Goal: Information Seeking & Learning: Learn about a topic

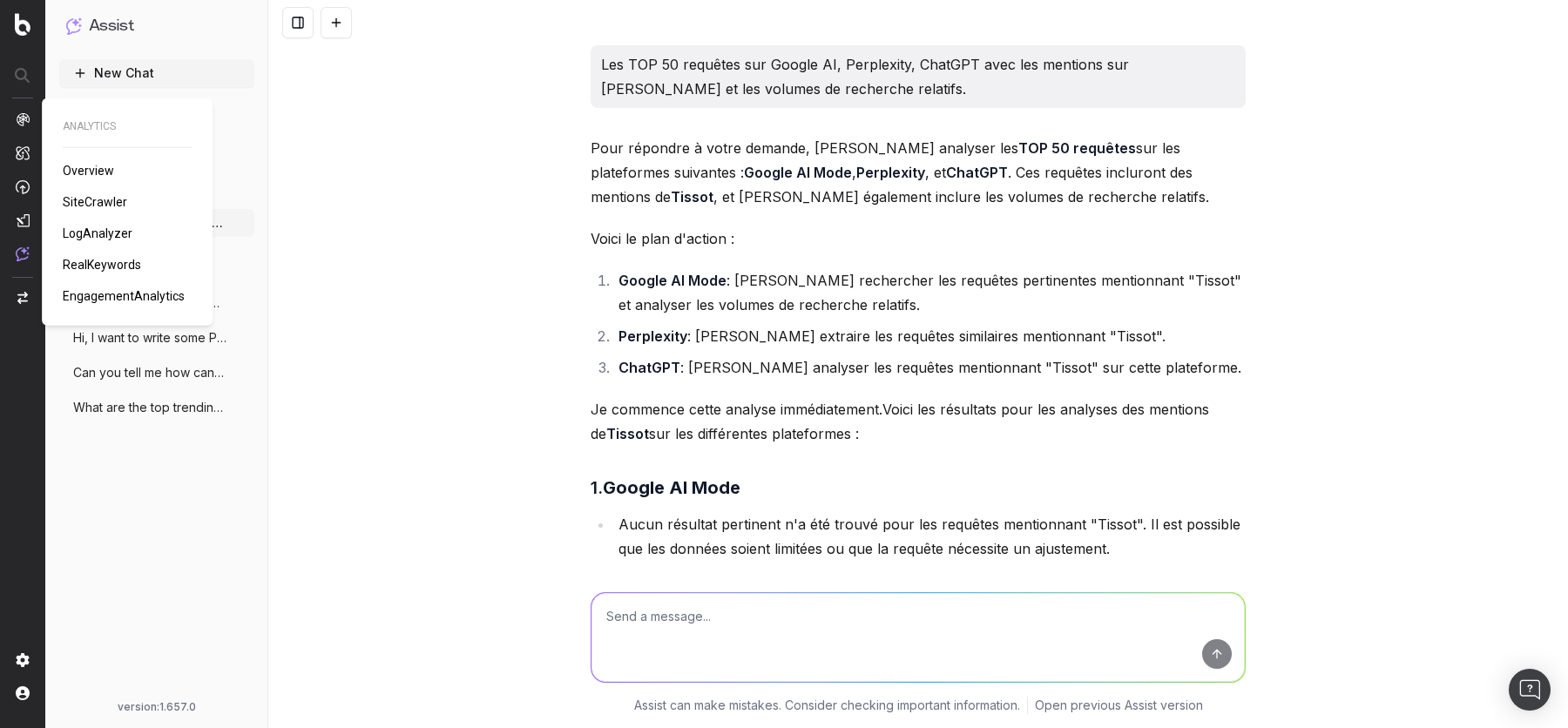
click at [85, 198] on span "SiteCrawler" at bounding box center [95, 203] width 65 height 14
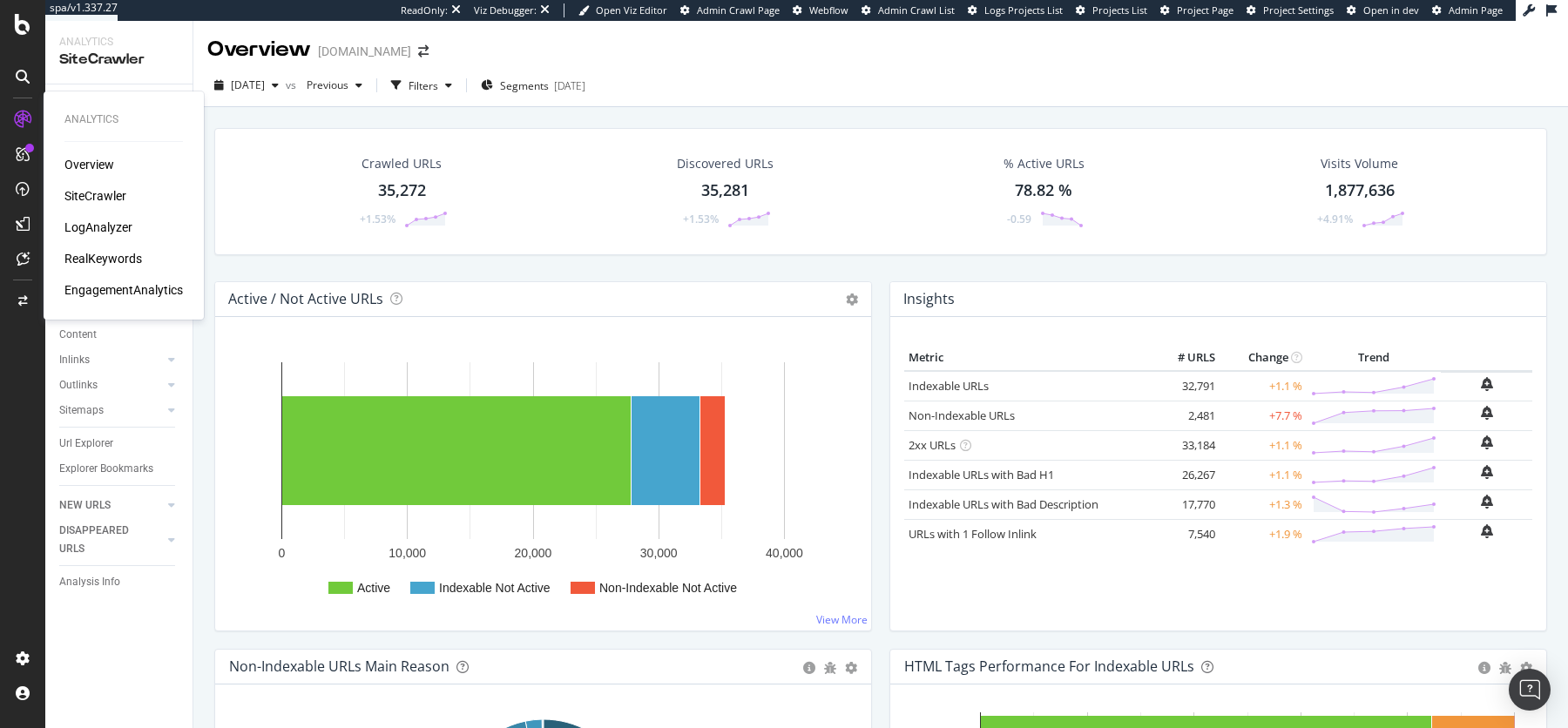
click at [76, 167] on div "Overview" at bounding box center [89, 164] width 49 height 17
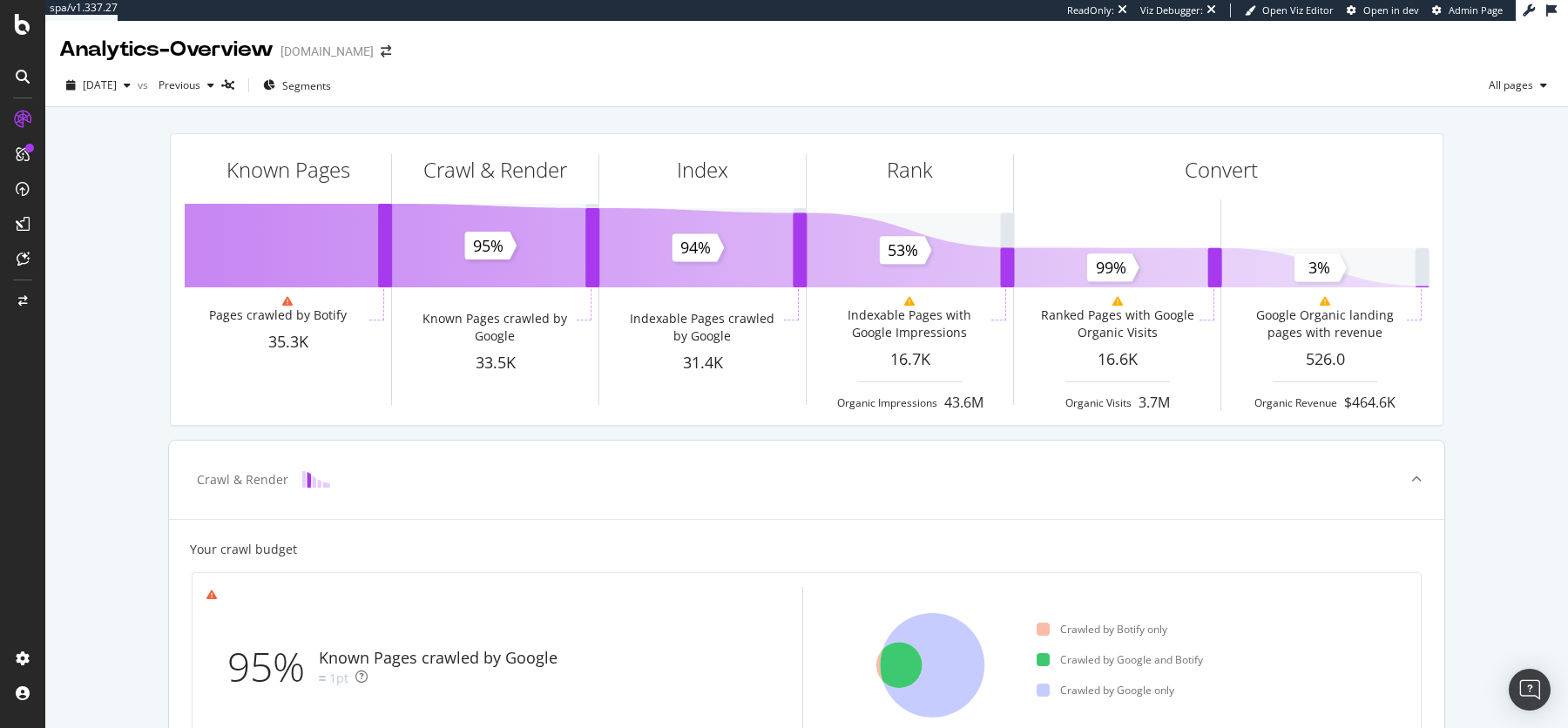
scroll to position [126, 0]
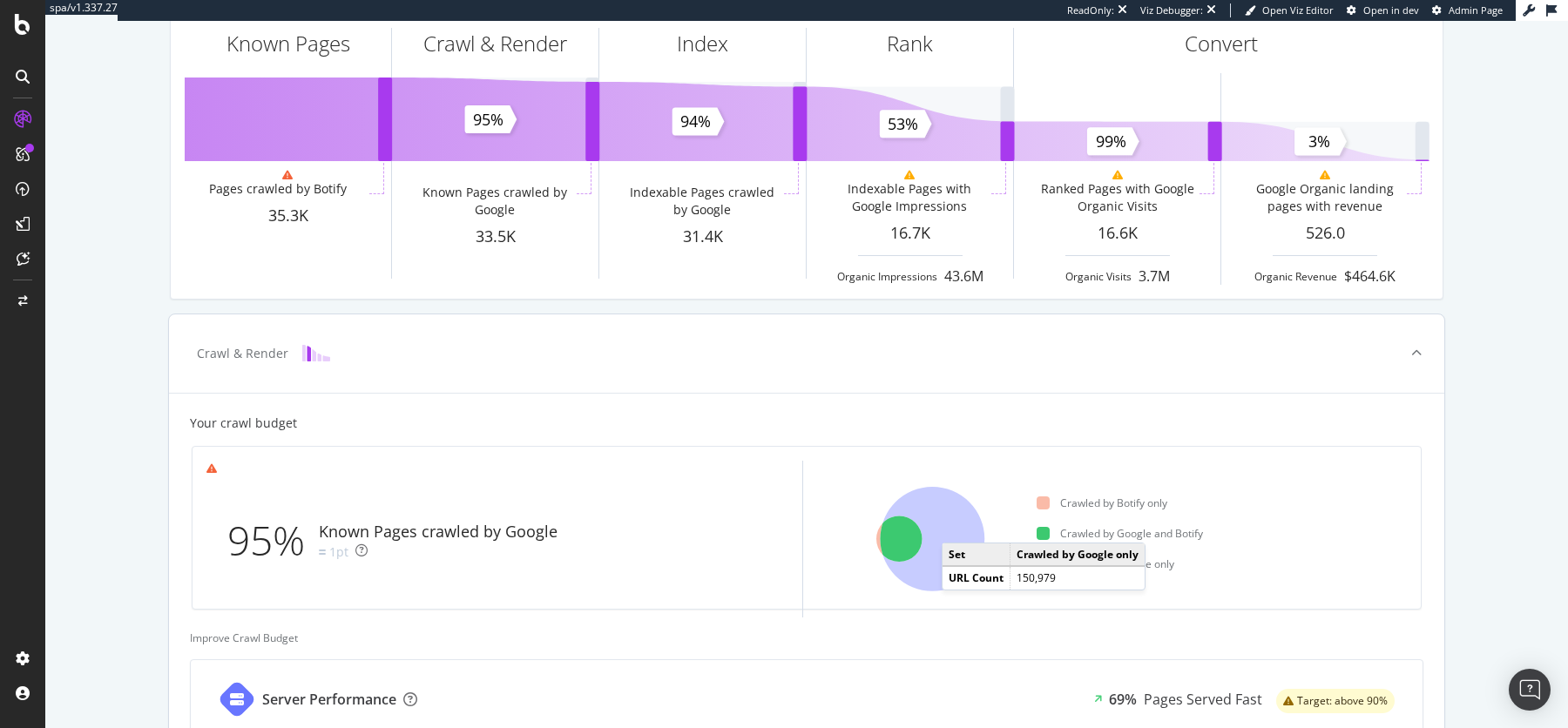
click at [958, 524] on icon at bounding box center [932, 539] width 105 height 105
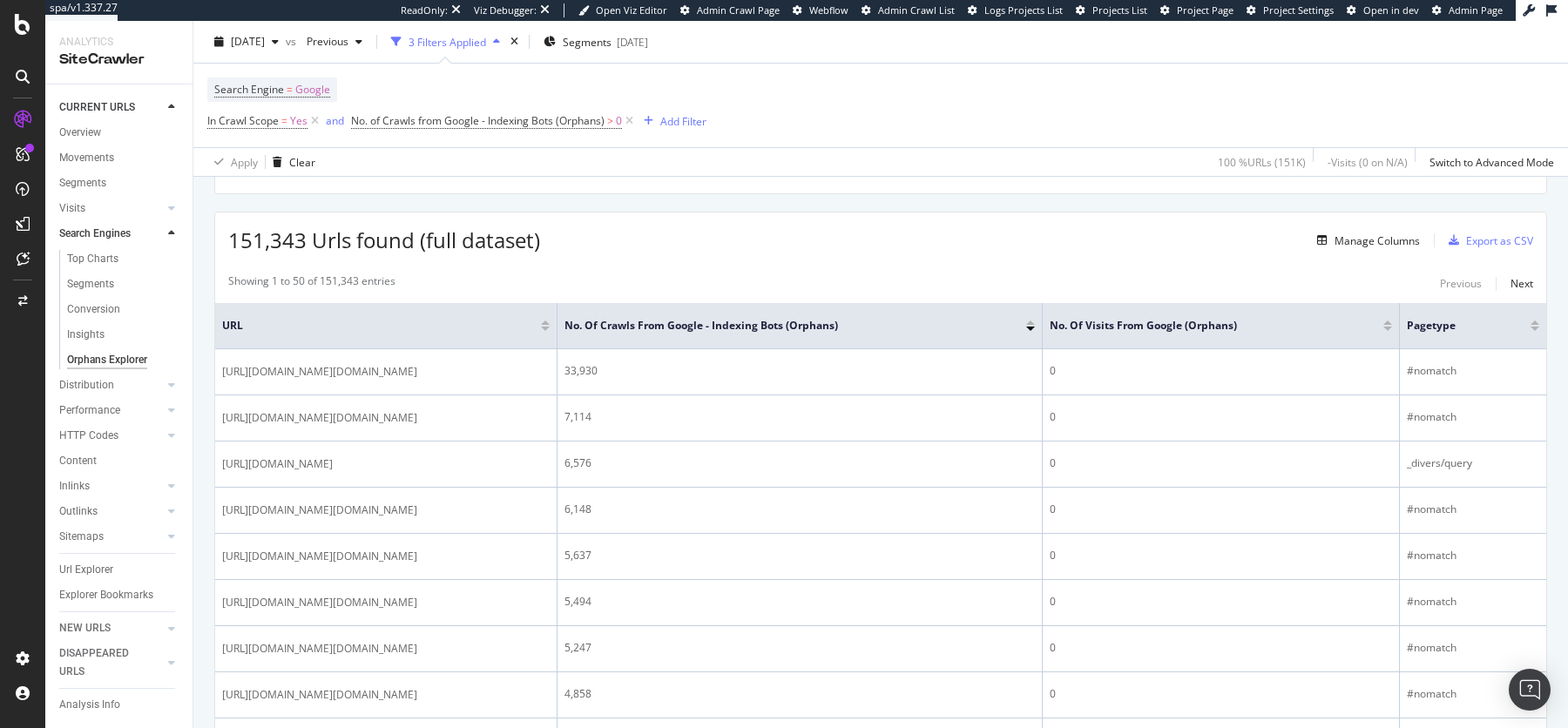
scroll to position [274, 0]
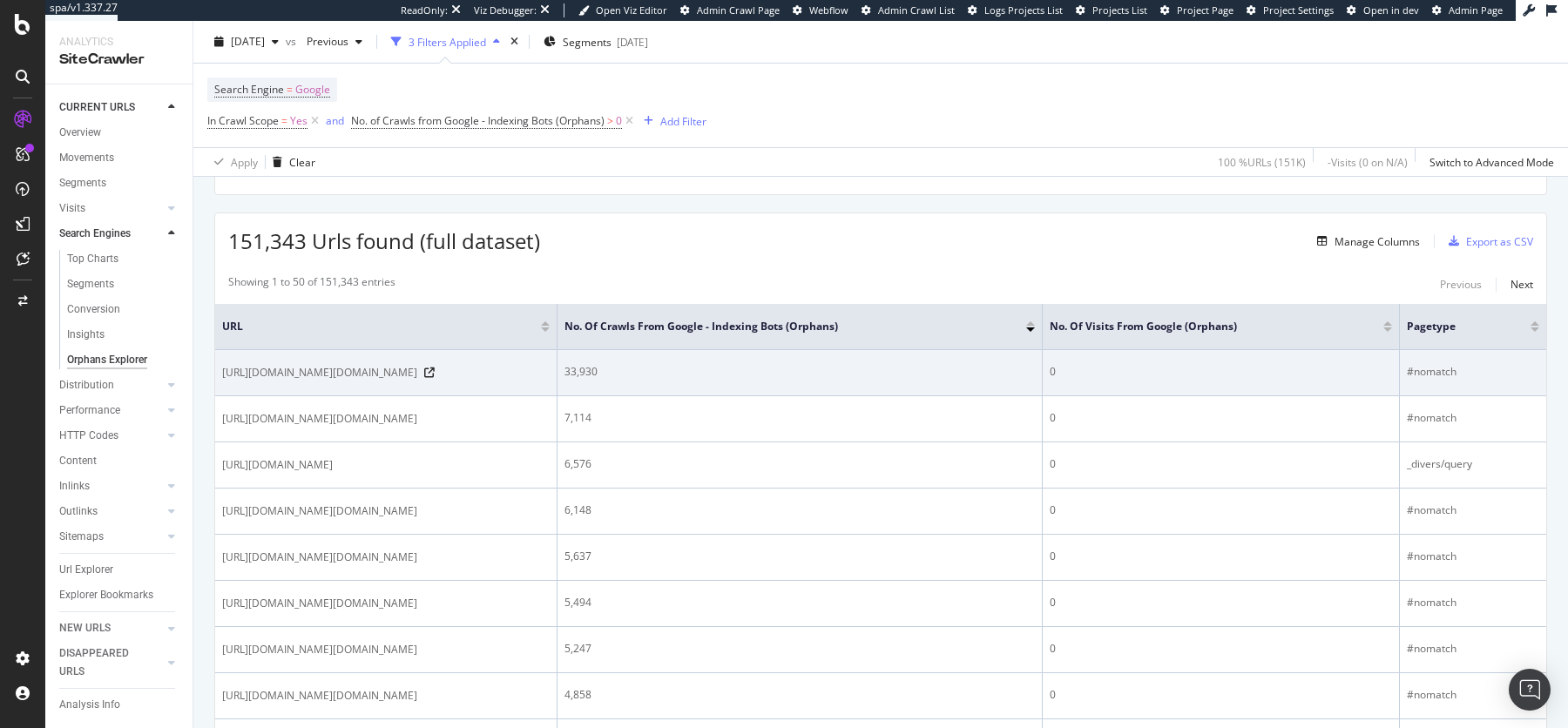
drag, startPoint x: 392, startPoint y: 368, endPoint x: 491, endPoint y: 369, distance: 99.0
click at [417, 369] on span "https://www.tissotwatches.com/on/demandware.store/Sites-Europe-Site/fr_FR/Count…" at bounding box center [320, 372] width 195 height 17
copy span "/demandware.store/"
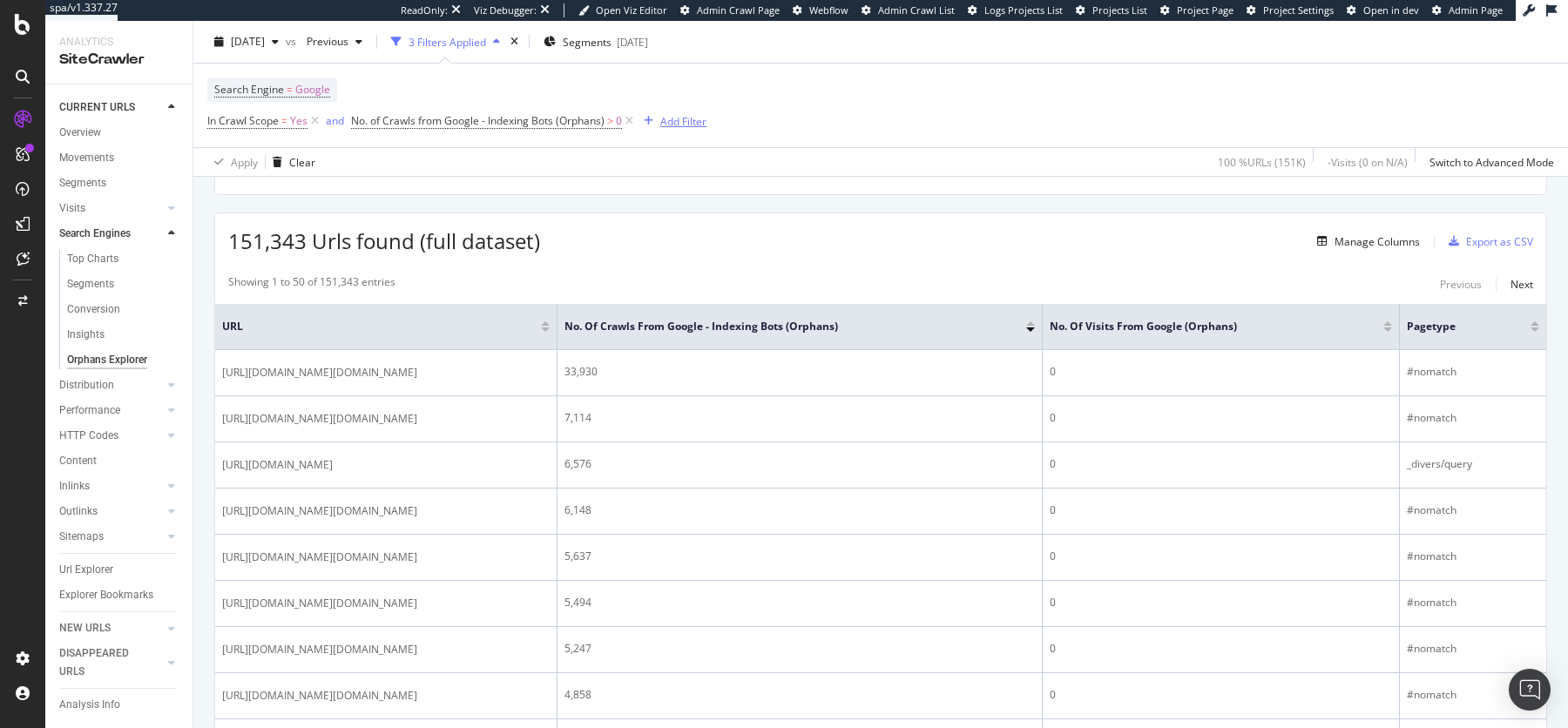
click at [686, 122] on div "Add Filter" at bounding box center [682, 120] width 46 height 15
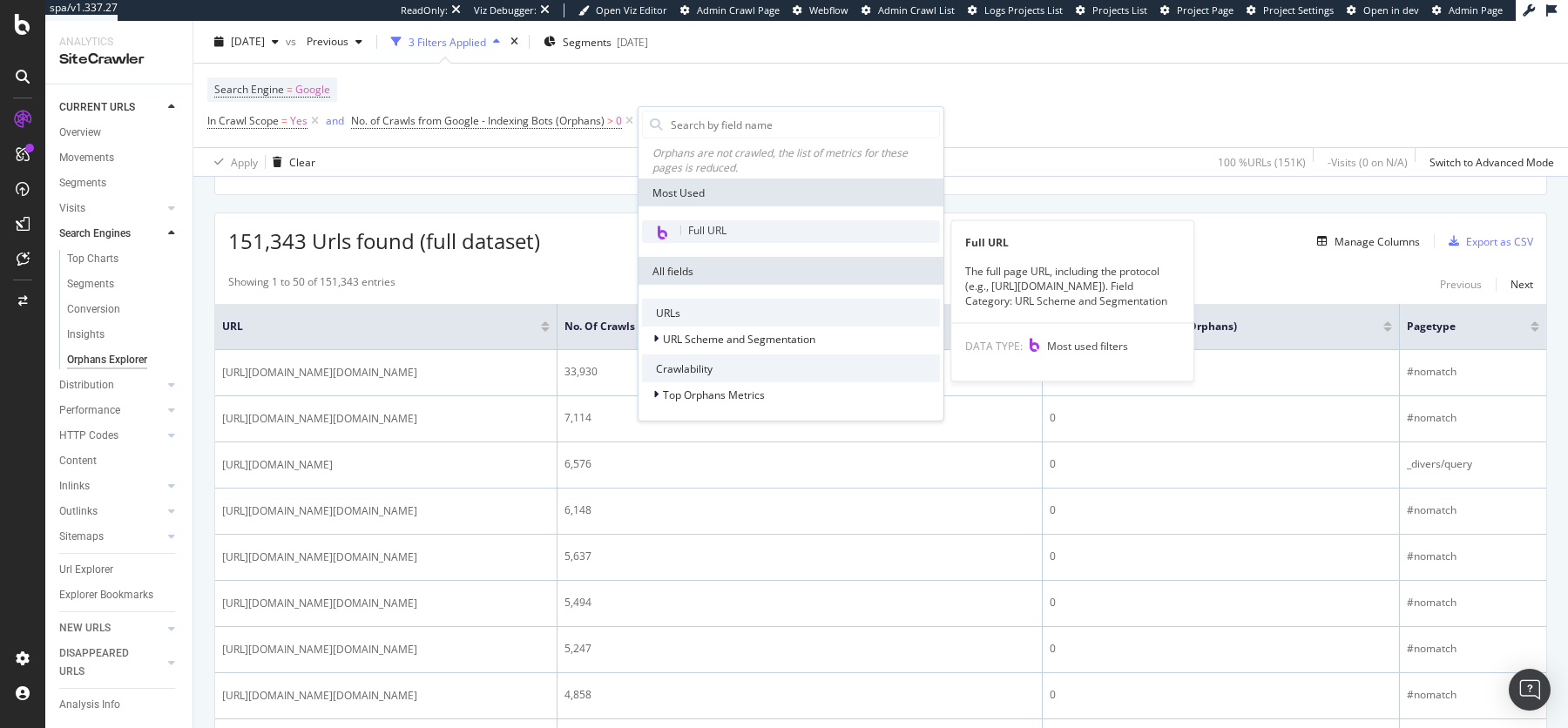
click at [702, 230] on span "Full URL" at bounding box center [706, 230] width 39 height 15
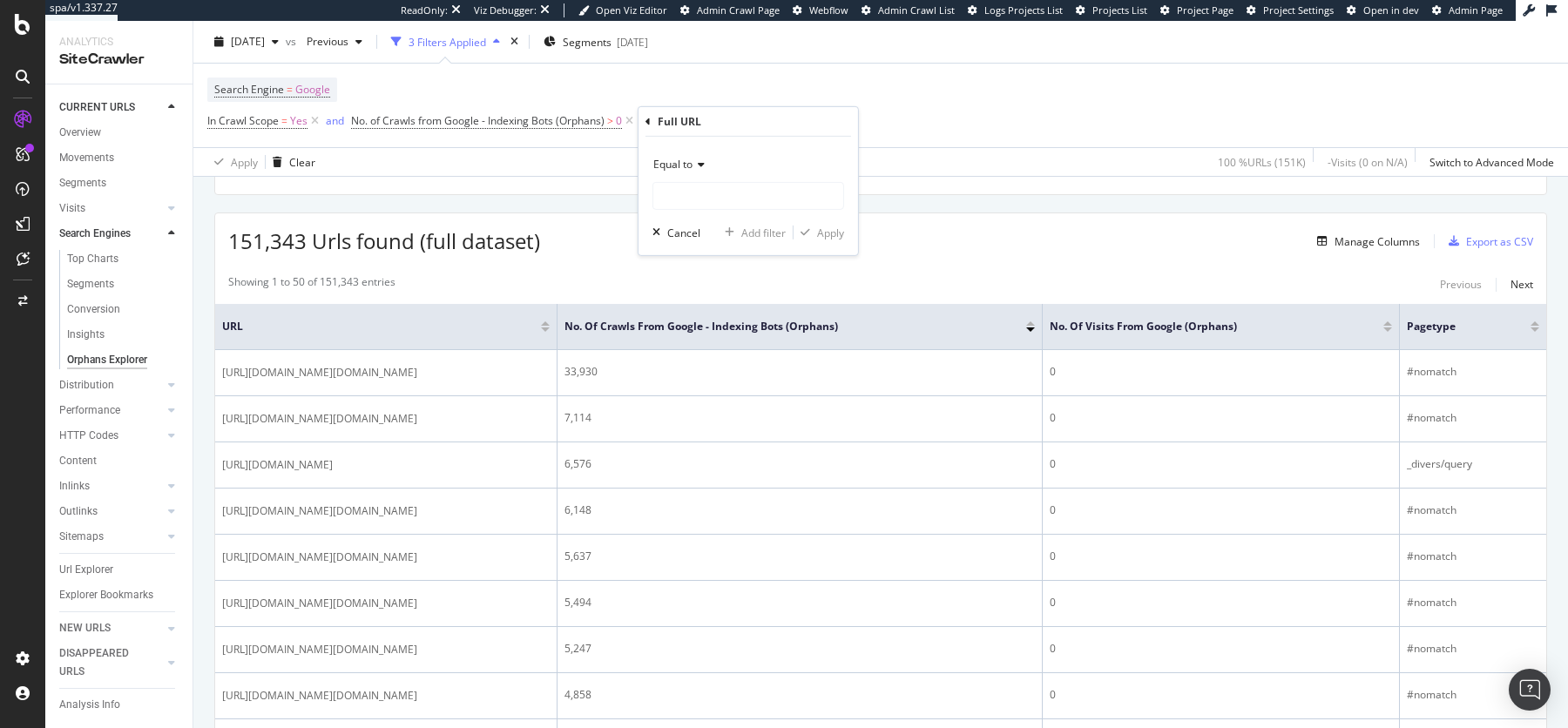
click at [692, 167] on icon at bounding box center [698, 165] width 13 height 11
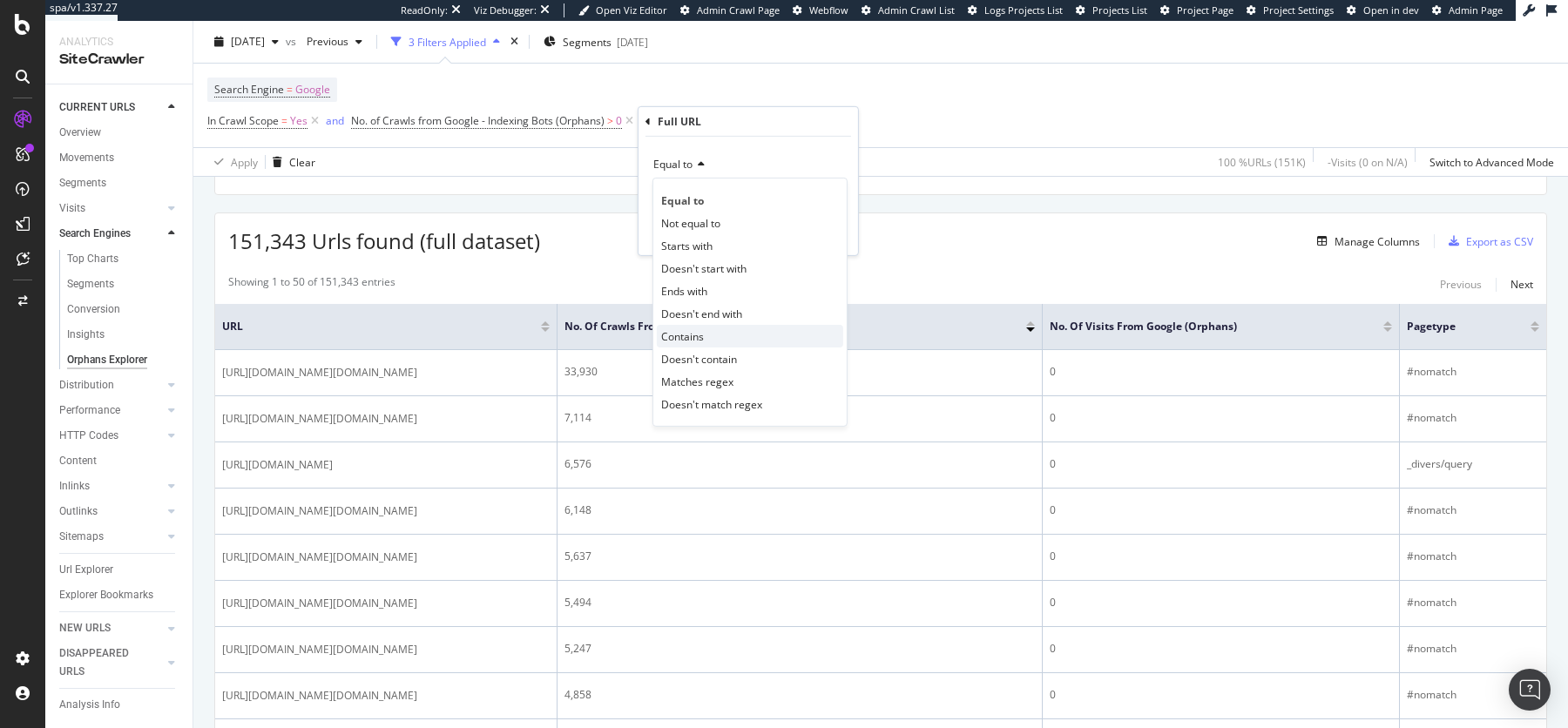
click at [697, 344] on div "Contains" at bounding box center [749, 335] width 186 height 22
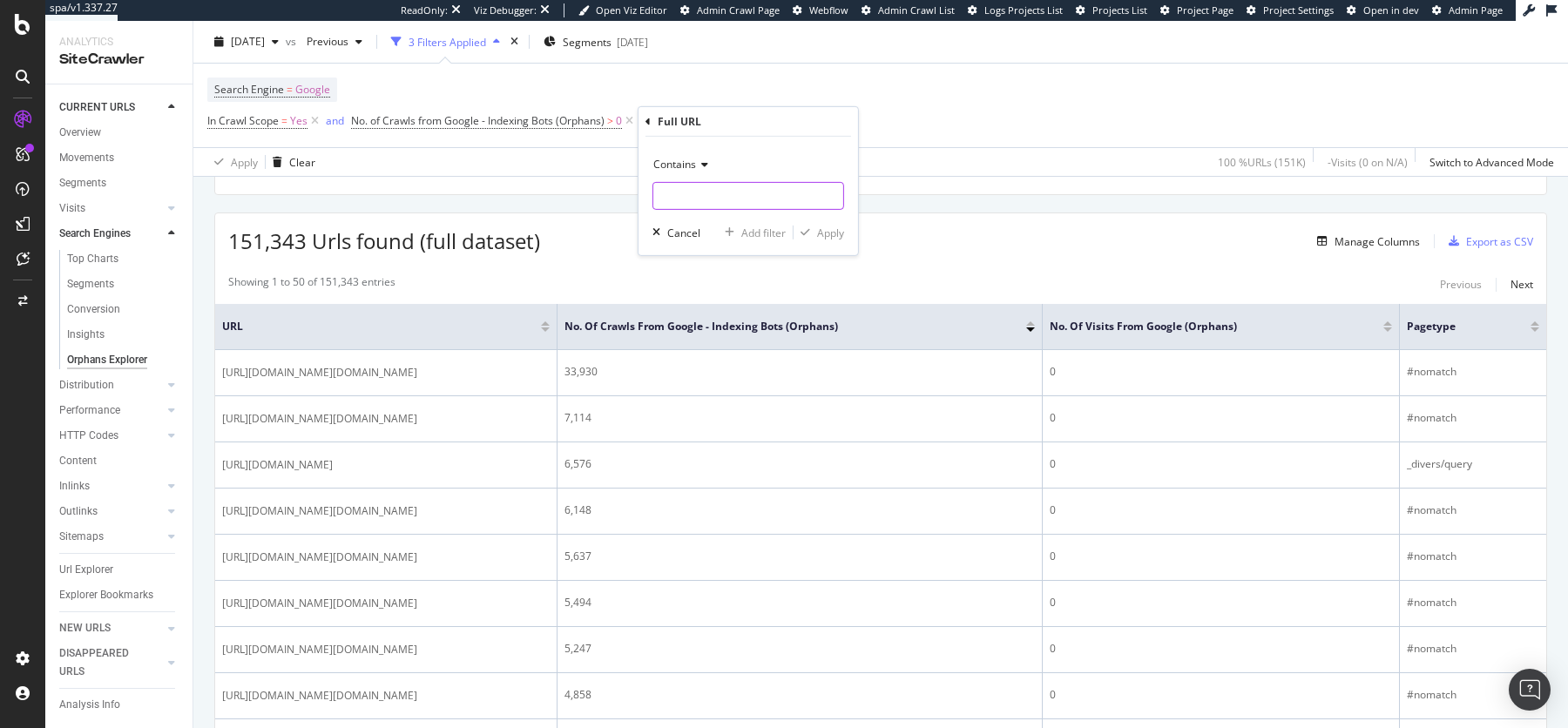
click at [716, 182] on input "text" at bounding box center [749, 195] width 190 height 28
paste input "/demandware.store/"
type input "/demandware.store/"
click at [809, 232] on div "button" at bounding box center [805, 233] width 23 height 11
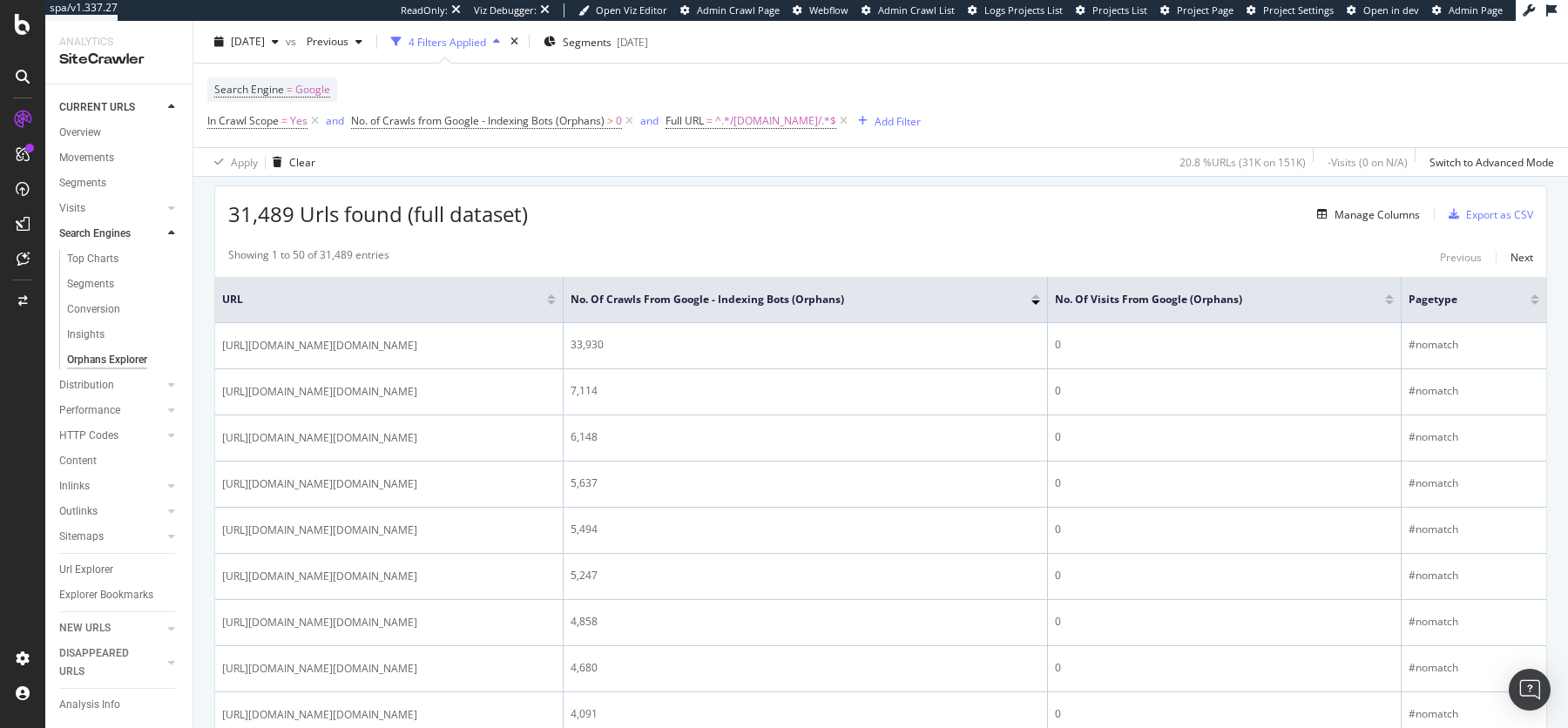
scroll to position [316, 0]
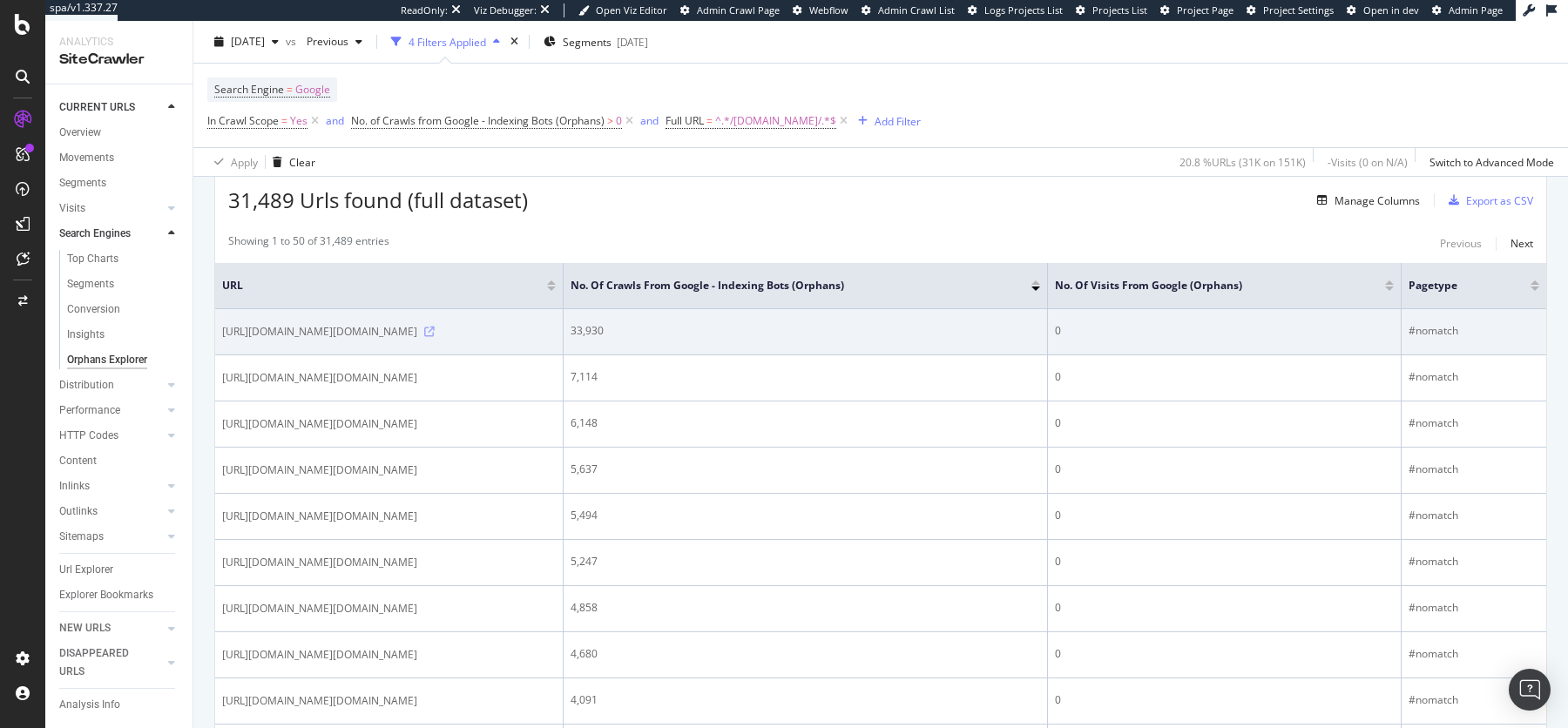
click at [435, 335] on icon at bounding box center [429, 332] width 11 height 11
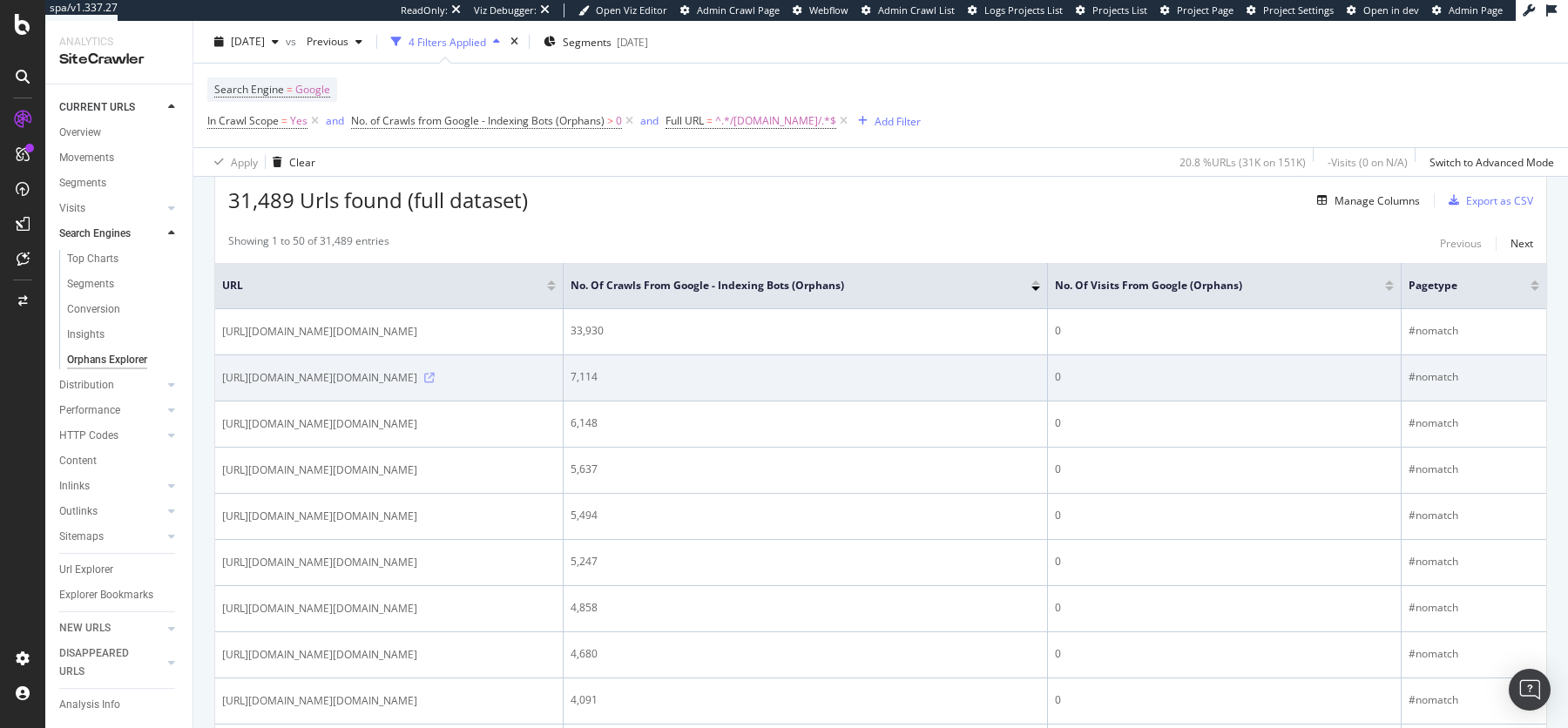
click at [435, 383] on icon at bounding box center [429, 378] width 11 height 11
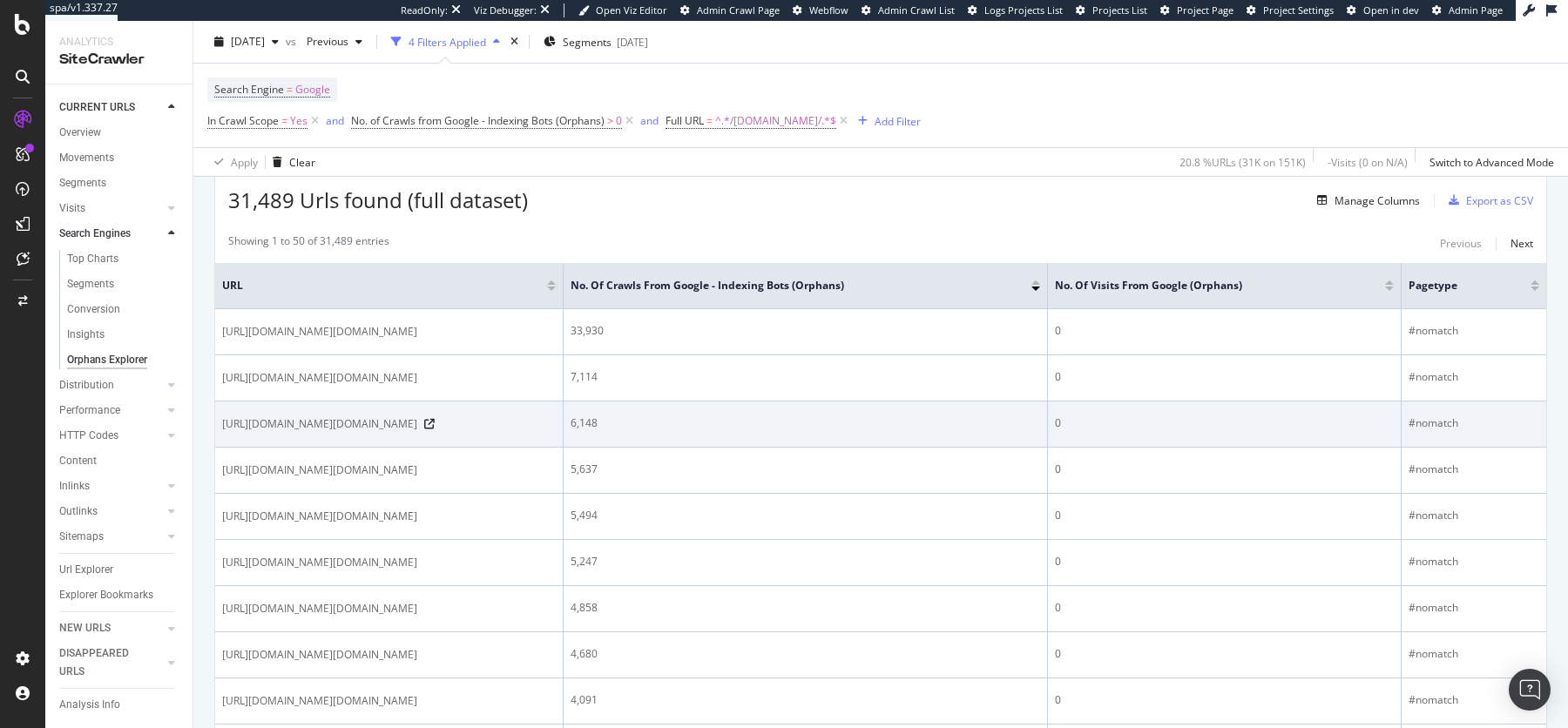
click at [546, 433] on div "https://www.tissotwatches.com/on/demandware.store/Sites-Europe-Site/de_CH/Count…" at bounding box center [389, 423] width 334 height 17
click at [435, 429] on icon at bounding box center [429, 424] width 11 height 11
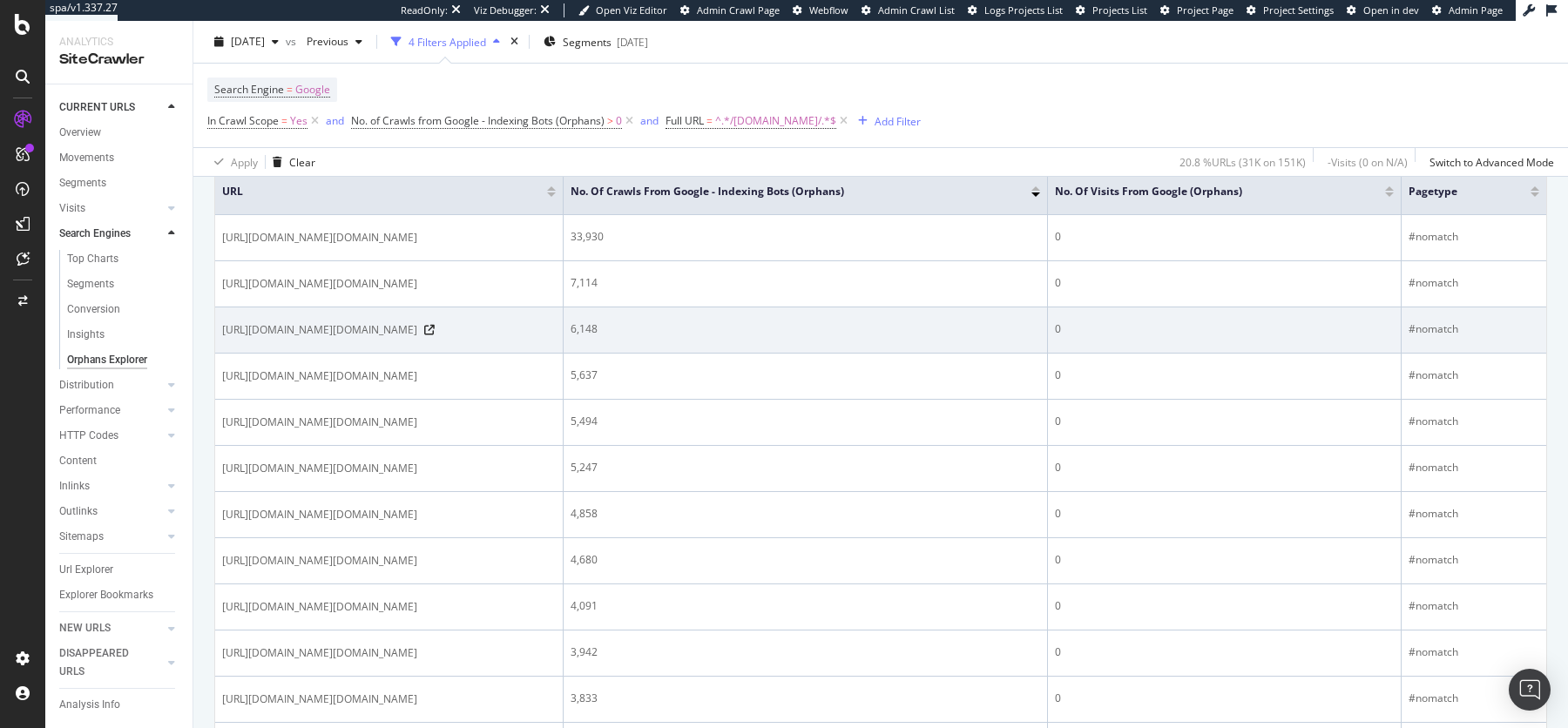
scroll to position [407, 0]
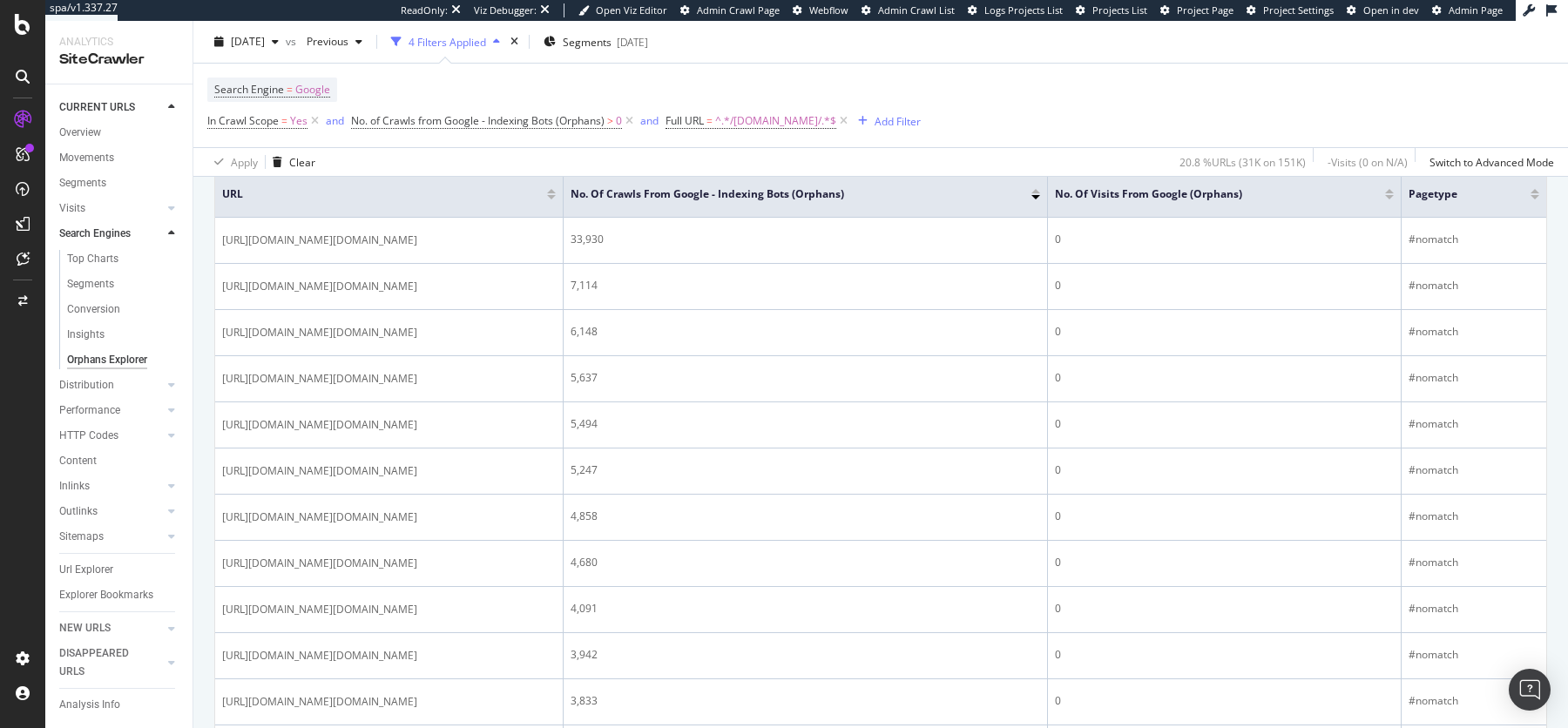
click at [772, 65] on div "Search Engine = Google In Crawl Scope = Yes and No. of Crawls from Google - Ind…" at bounding box center [880, 105] width 1347 height 83
click at [761, 119] on span "^.*/demandware.store/.*$" at bounding box center [775, 120] width 121 height 24
click at [714, 160] on span "Contains" at bounding box center [704, 160] width 43 height 15
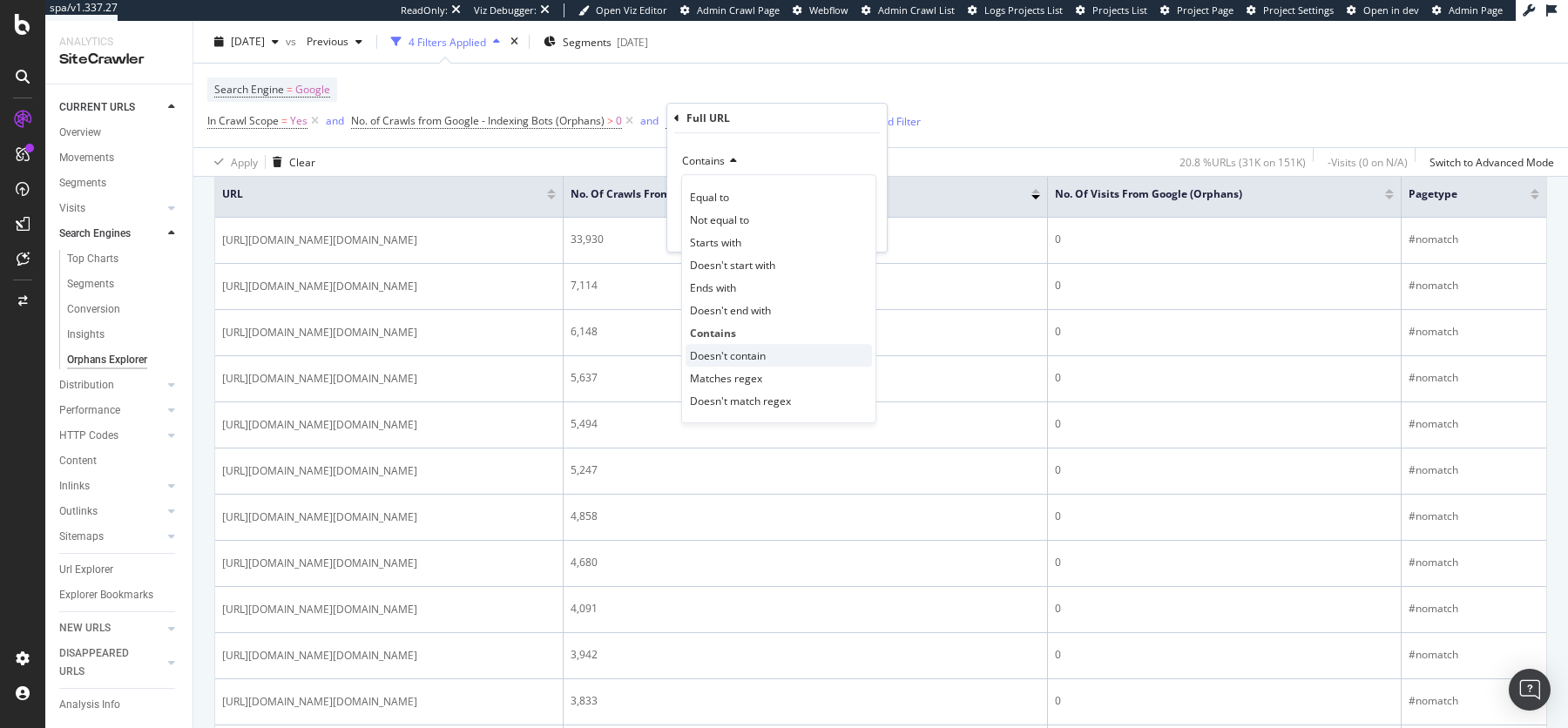
click at [732, 353] on span "Doesn't contain" at bounding box center [727, 356] width 76 height 15
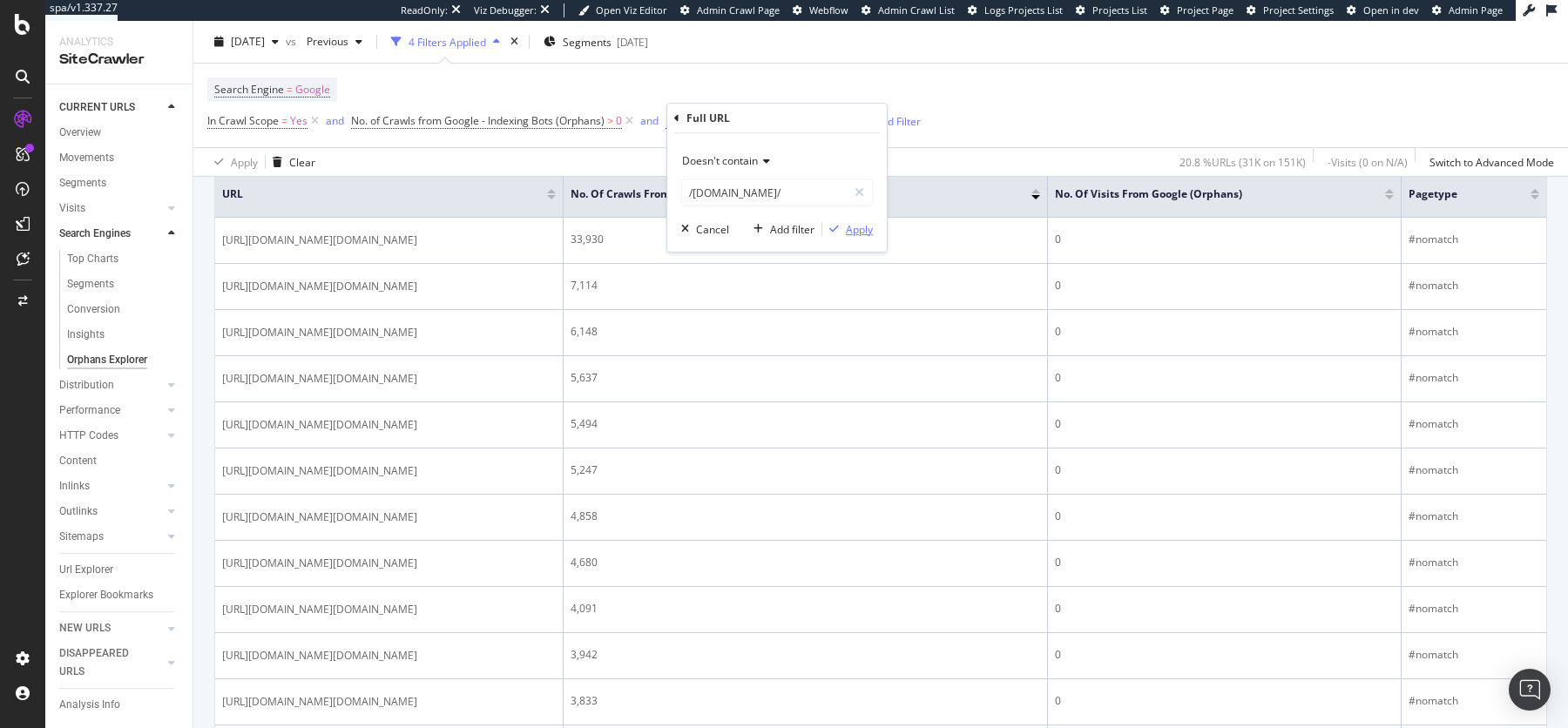
click at [859, 229] on div "Apply" at bounding box center [859, 230] width 27 height 15
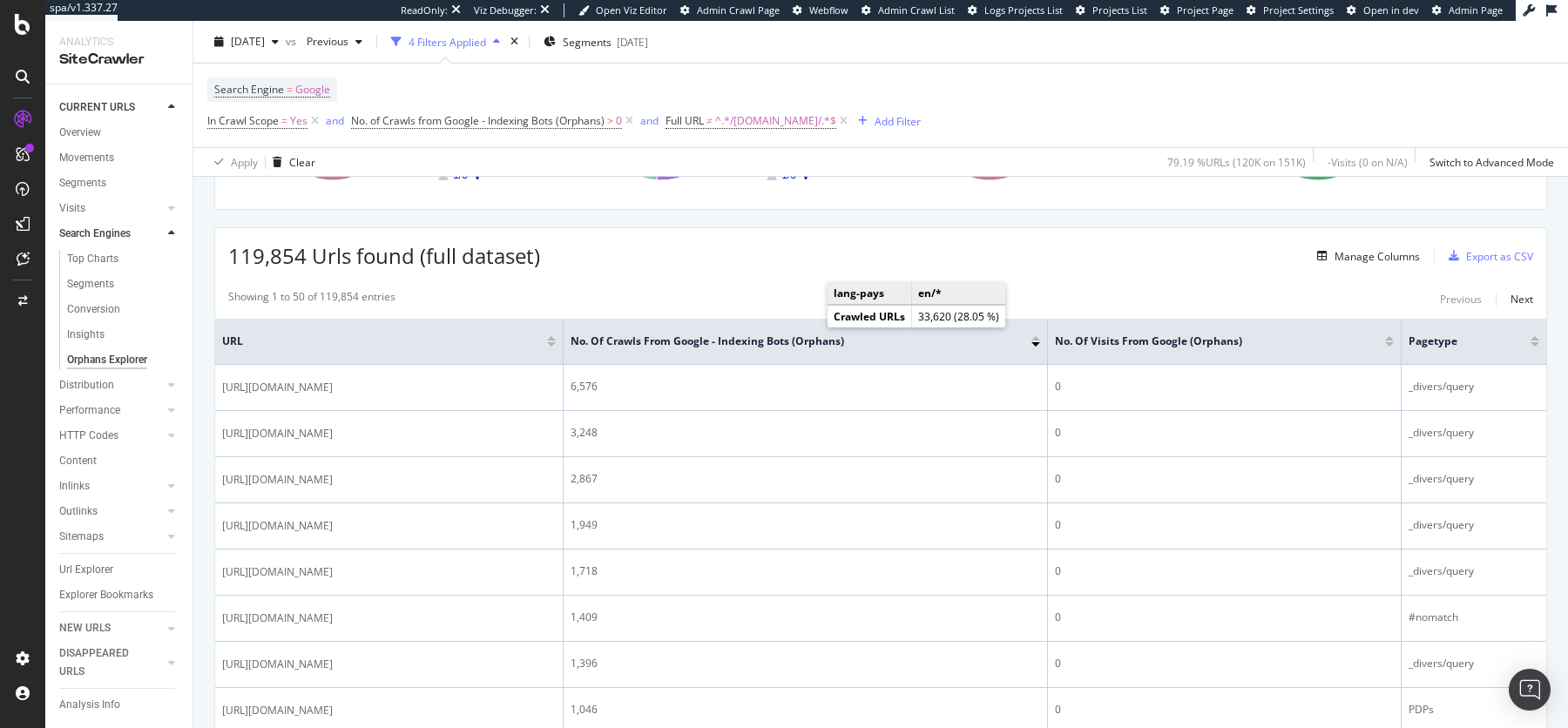
scroll to position [259, 0]
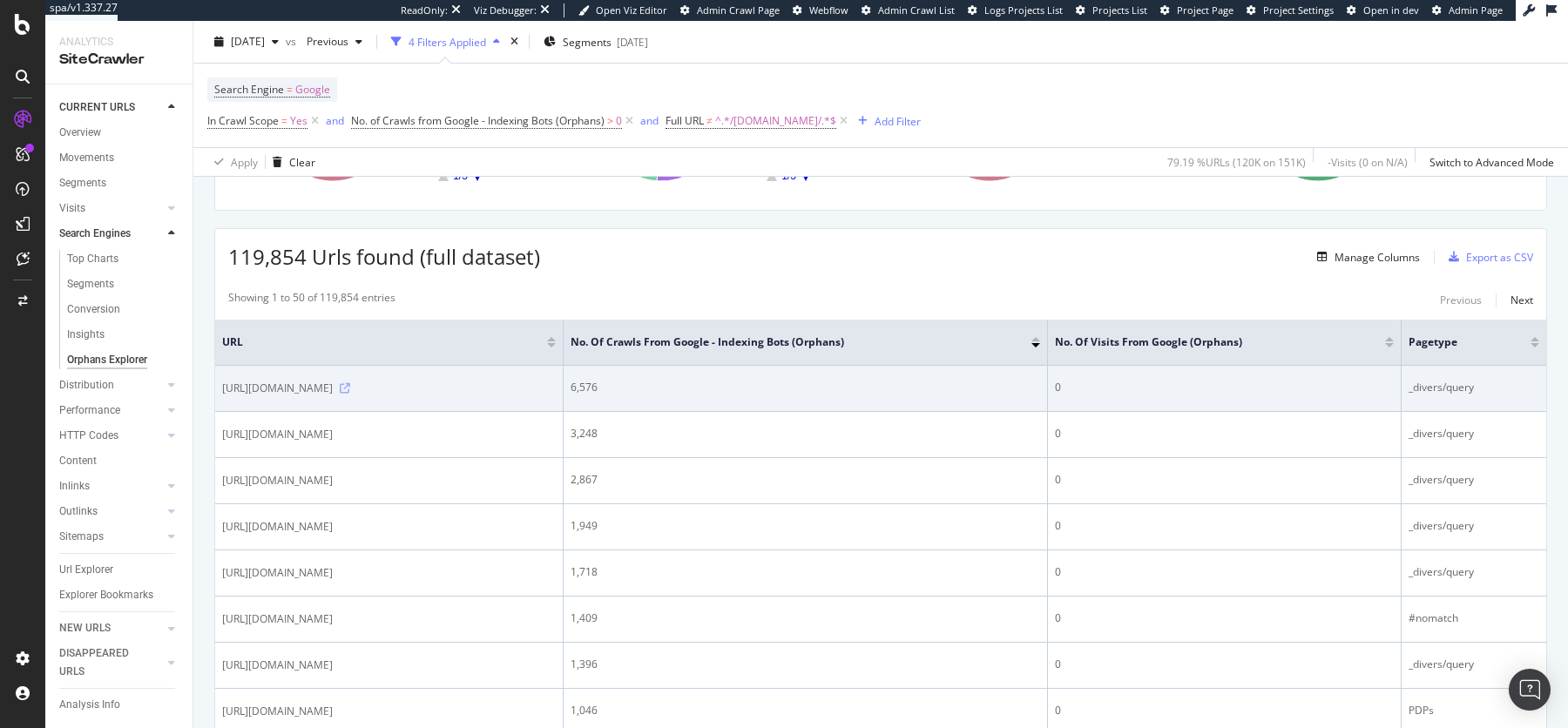
click at [351, 383] on icon at bounding box center [345, 388] width 11 height 11
drag, startPoint x: 431, startPoint y: 384, endPoint x: 498, endPoint y: 381, distance: 67.1
click at [333, 381] on span "https://www.tissotwatches.com/fr-fr/stores?countryCode=FR" at bounding box center [277, 388] width 110 height 17
copy span "?countryCode"
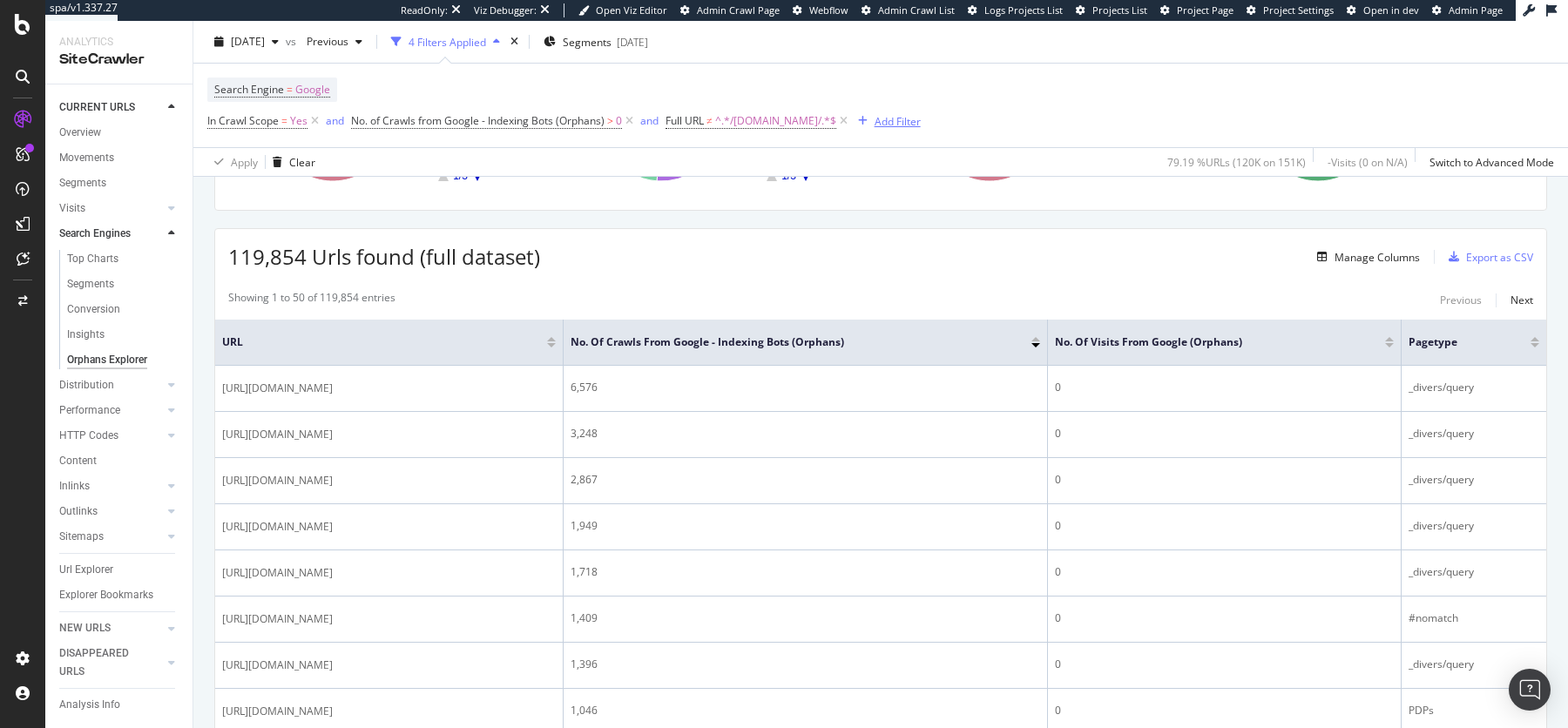
click at [915, 120] on div "Add Filter" at bounding box center [897, 120] width 46 height 15
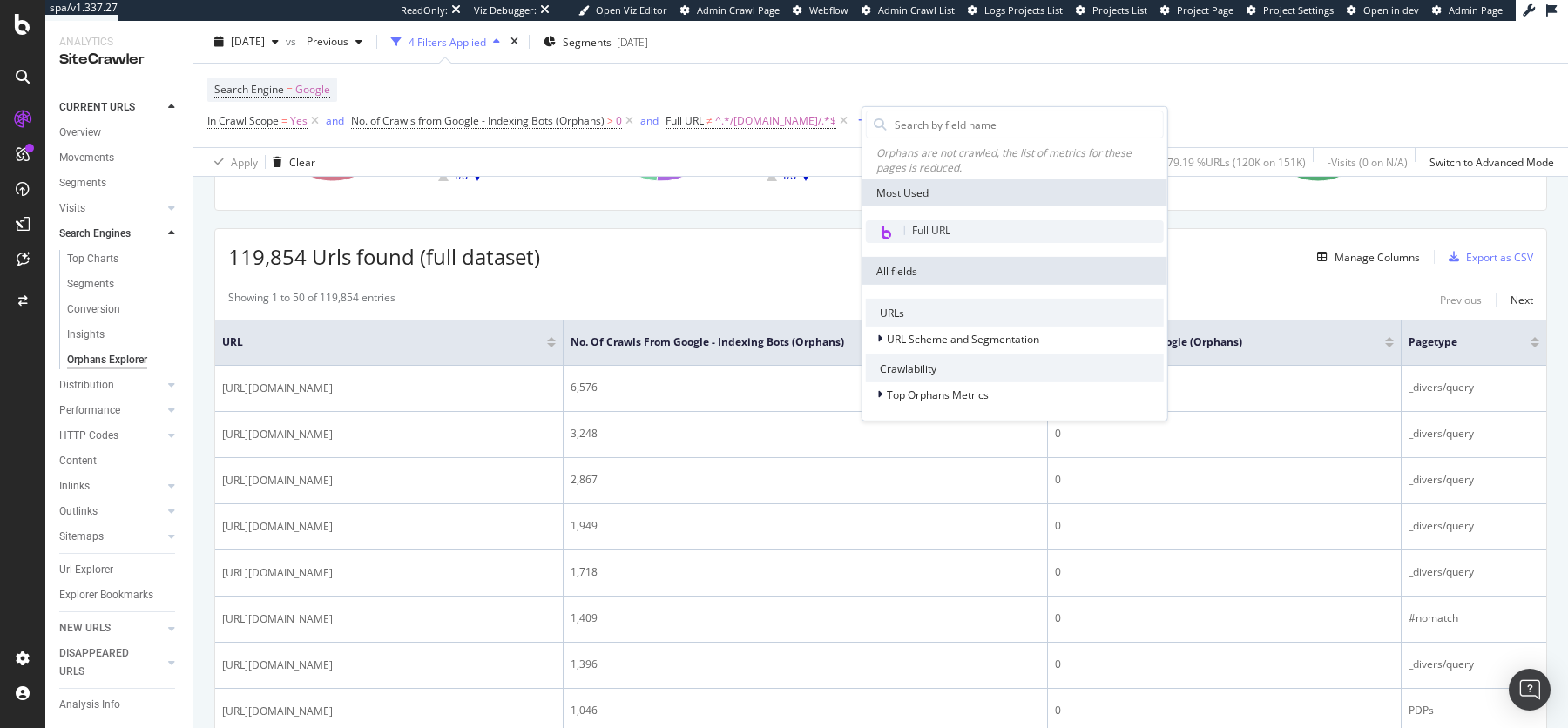
click at [929, 234] on span "Full URL" at bounding box center [931, 230] width 39 height 15
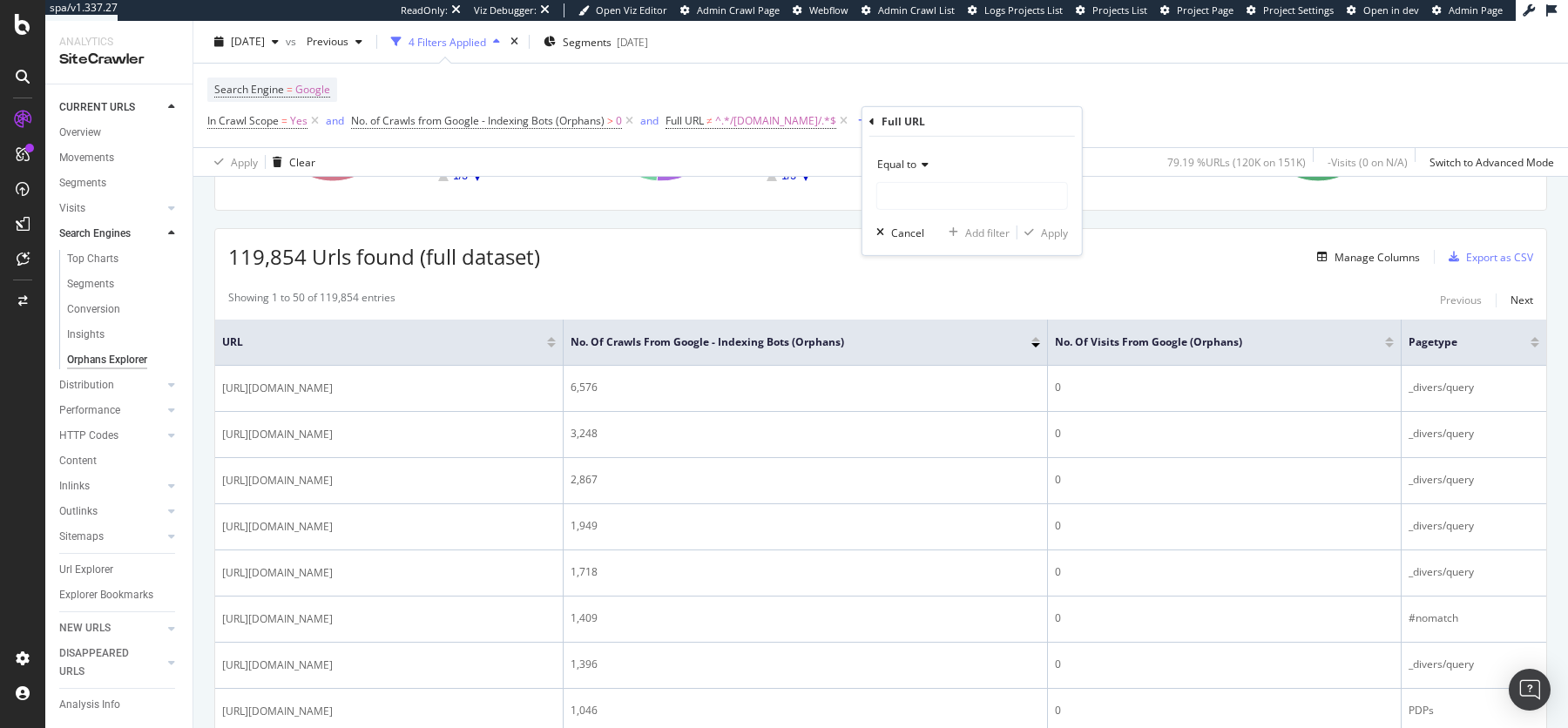
click at [901, 169] on span "Equal to" at bounding box center [897, 164] width 39 height 15
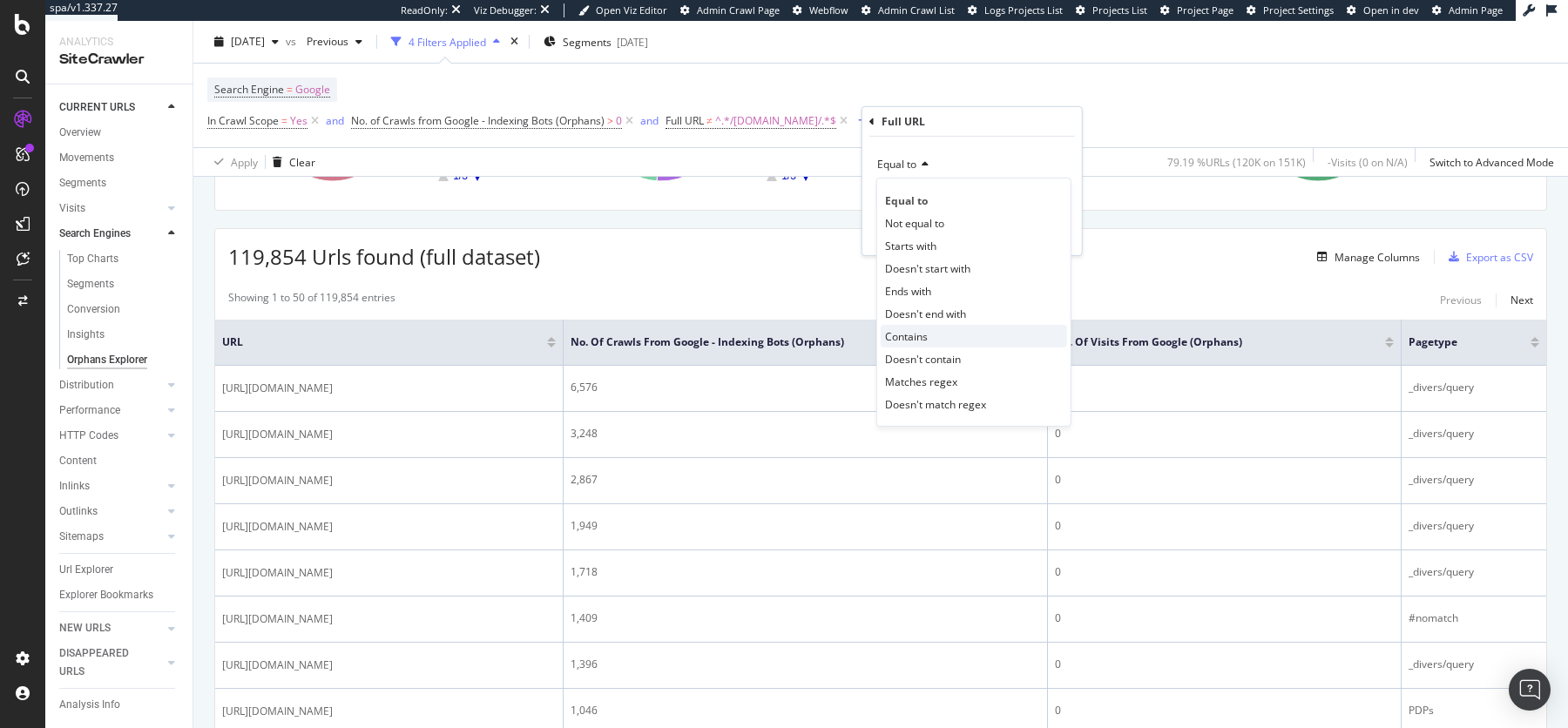
click at [914, 330] on span "Contains" at bounding box center [906, 335] width 43 height 15
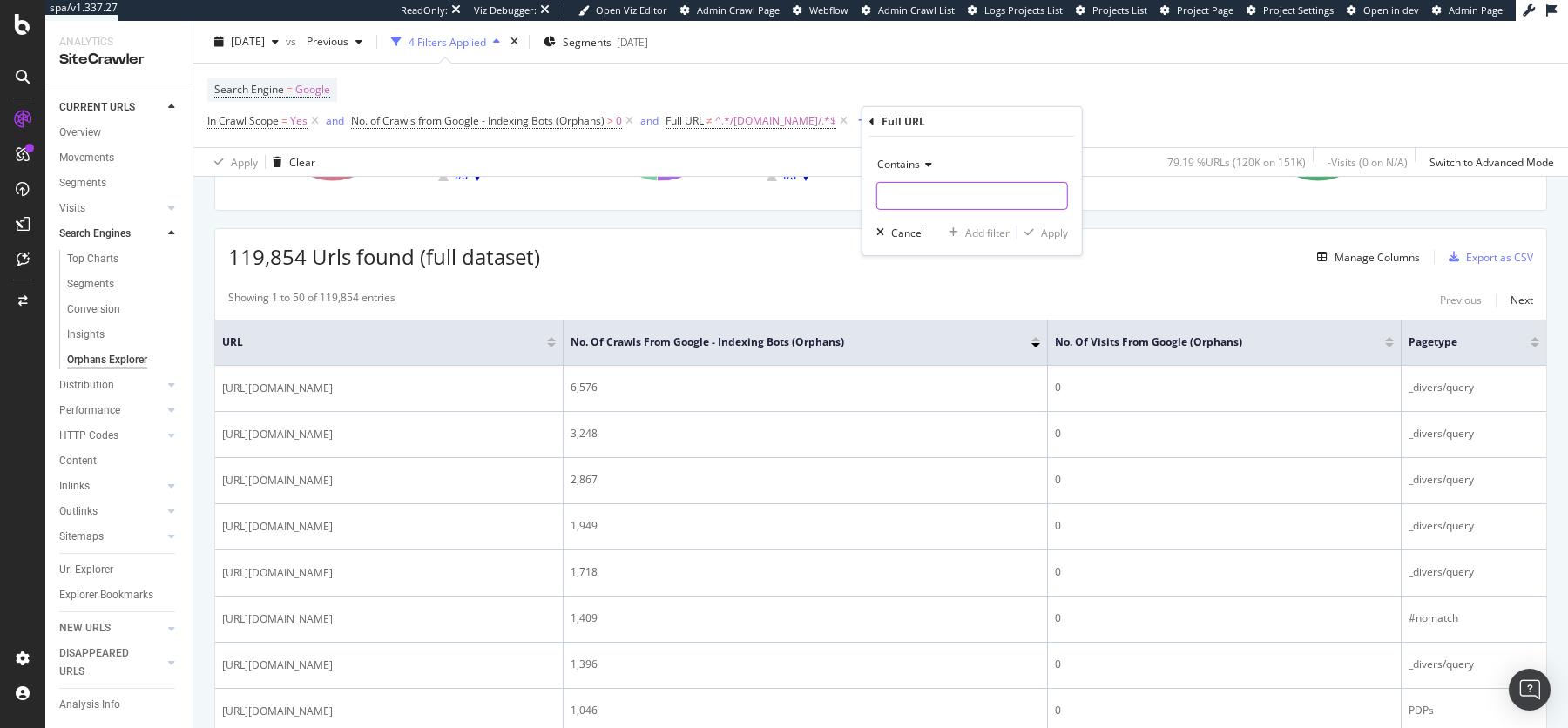
click at [897, 201] on input "text" at bounding box center [972, 195] width 190 height 28
paste input "?countryCode"
type input "?countryCode"
click at [1041, 231] on div "Apply" at bounding box center [1054, 232] width 27 height 15
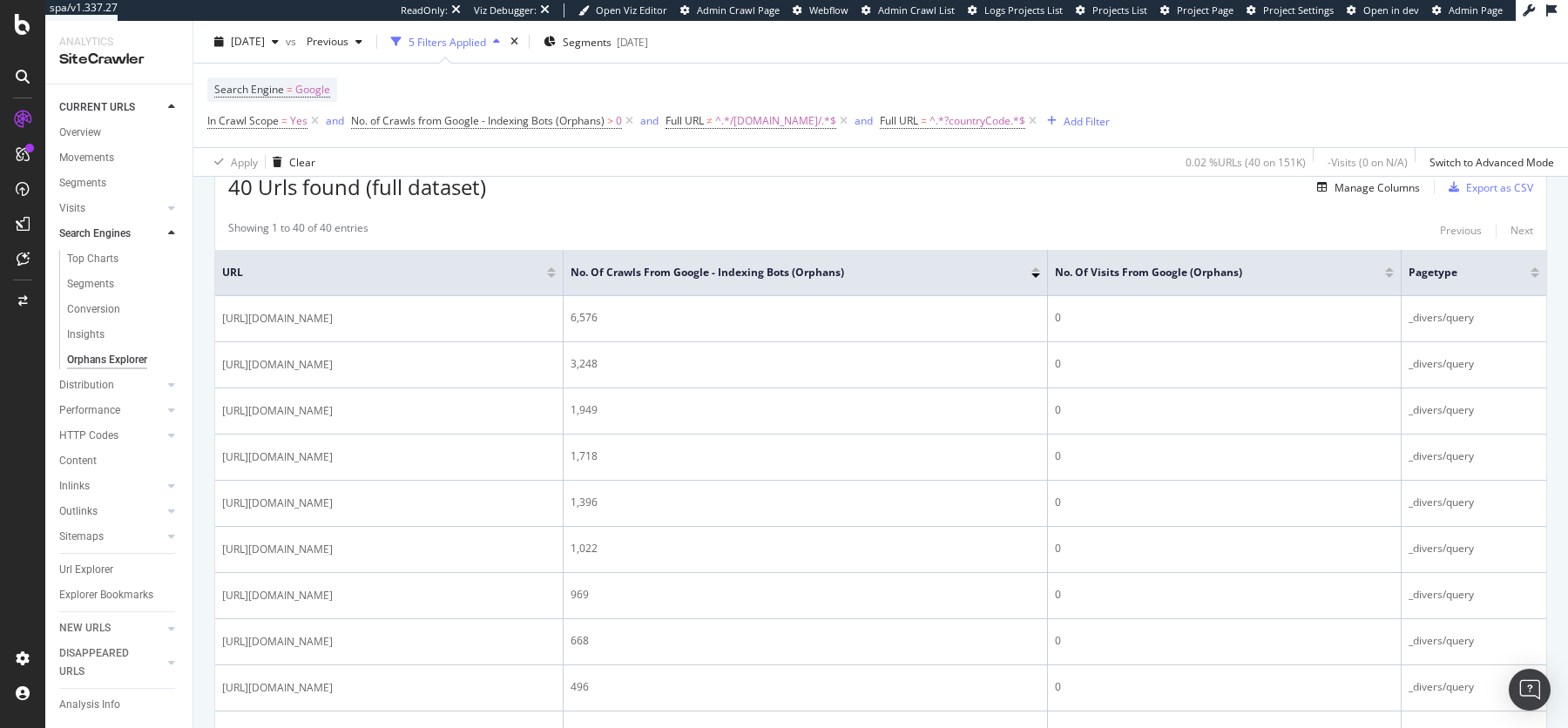
scroll to position [390, 0]
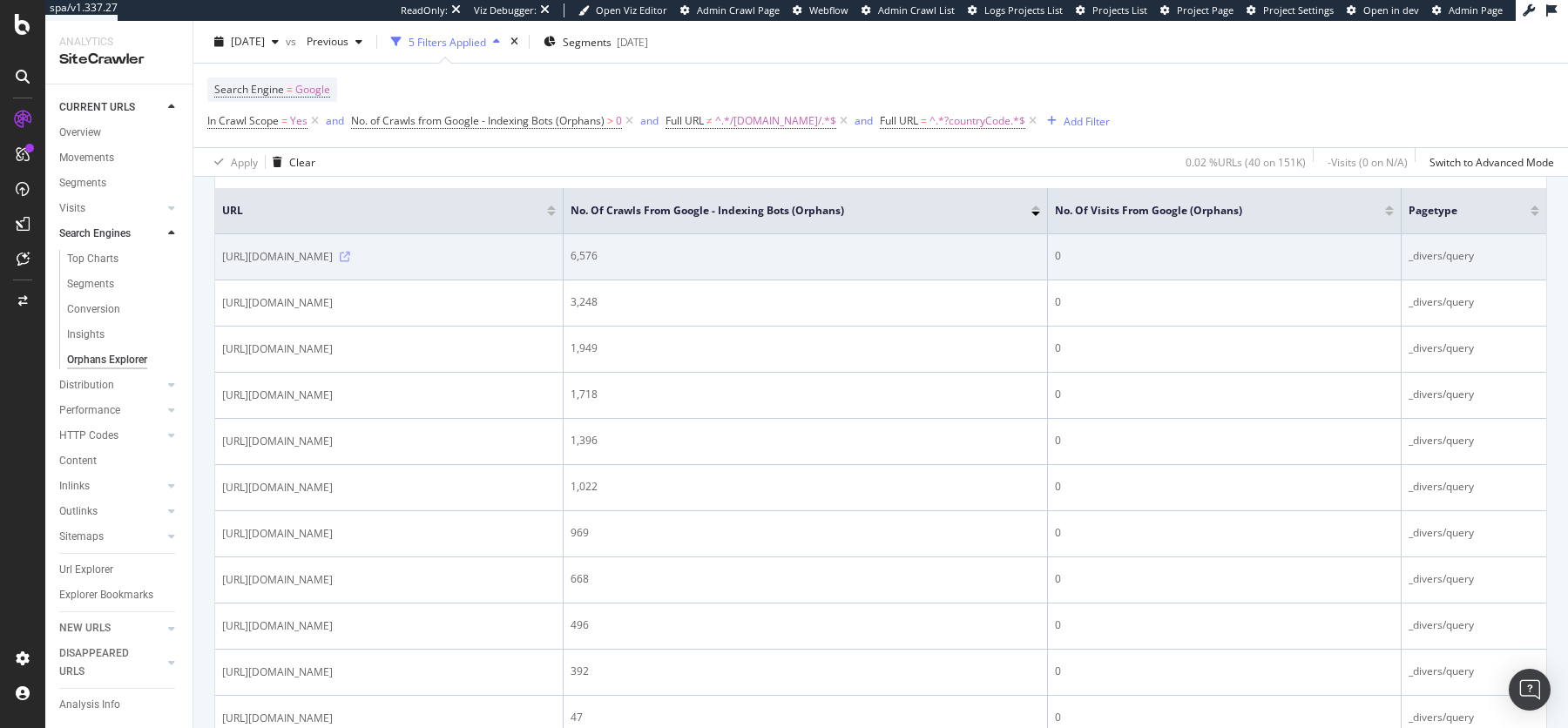
click at [351, 256] on icon at bounding box center [345, 257] width 11 height 11
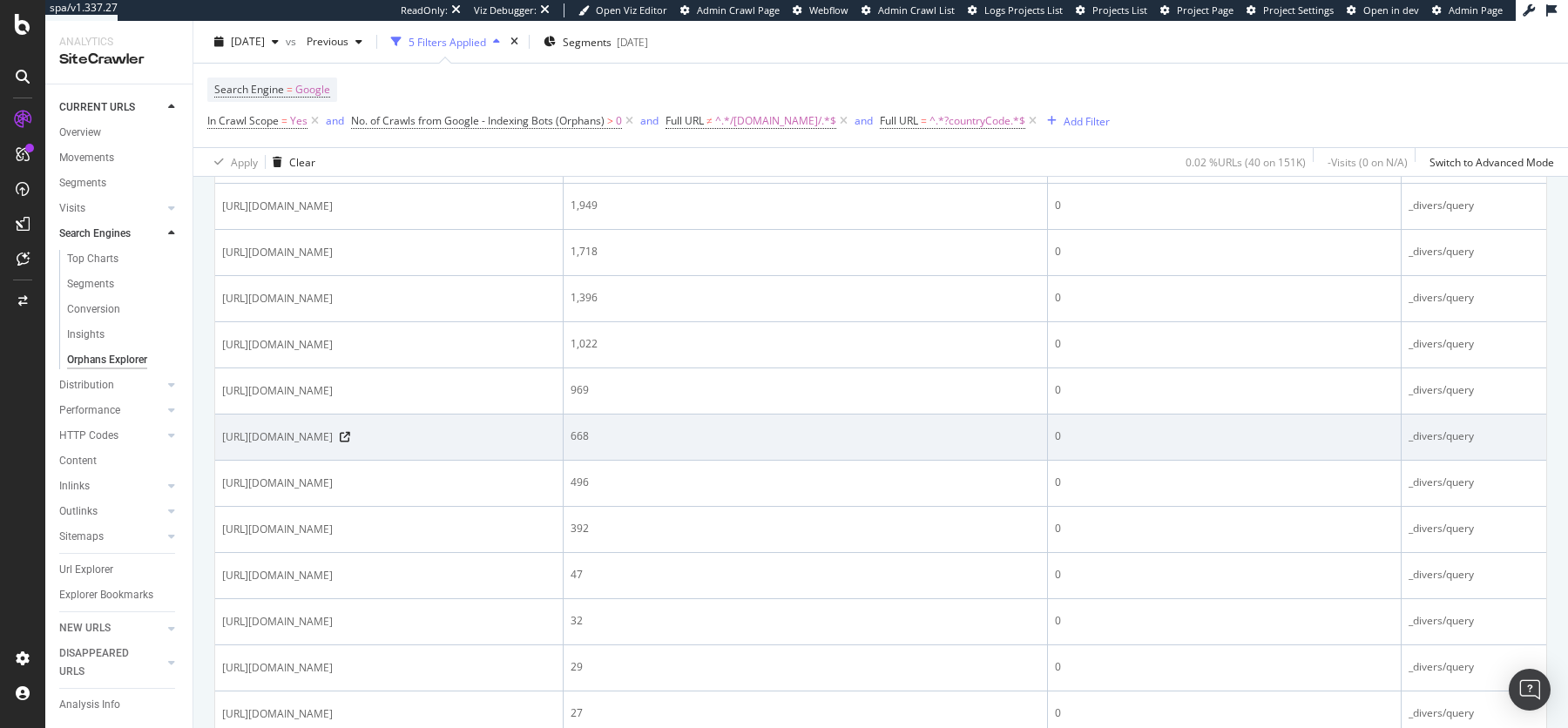
scroll to position [530, 0]
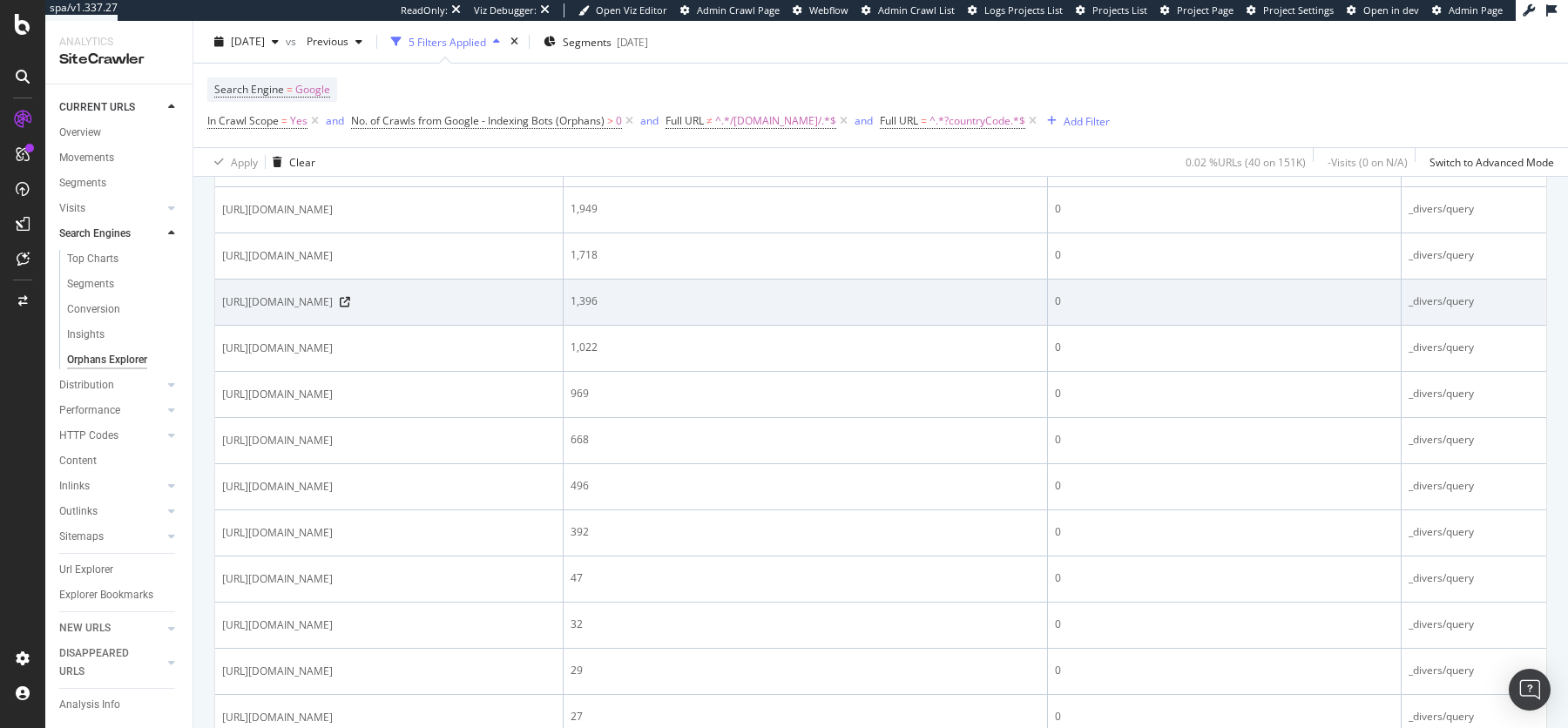
click at [333, 298] on span "https://www.tissotwatches.com/nl-nl/stores?countryCode=NL" at bounding box center [277, 301] width 110 height 17
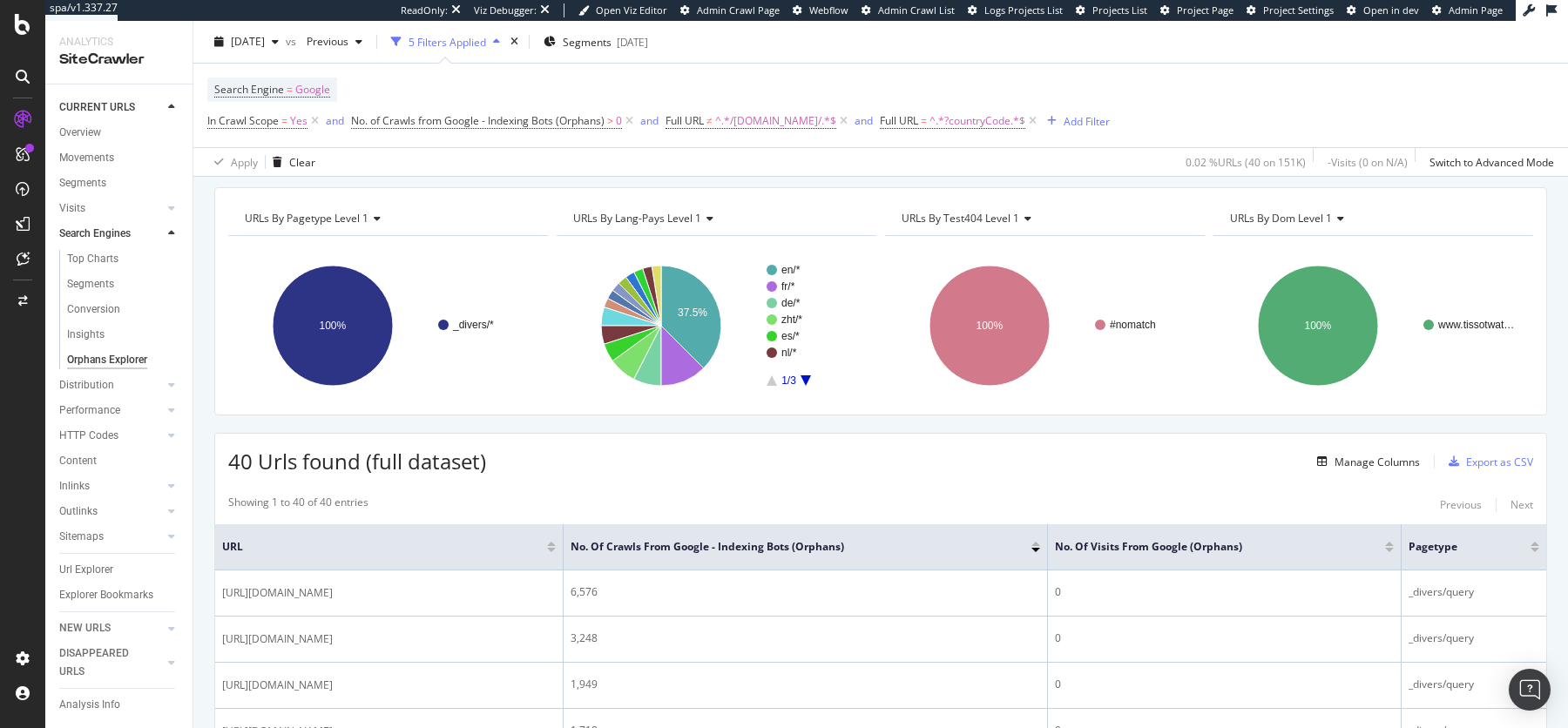
scroll to position [0, 0]
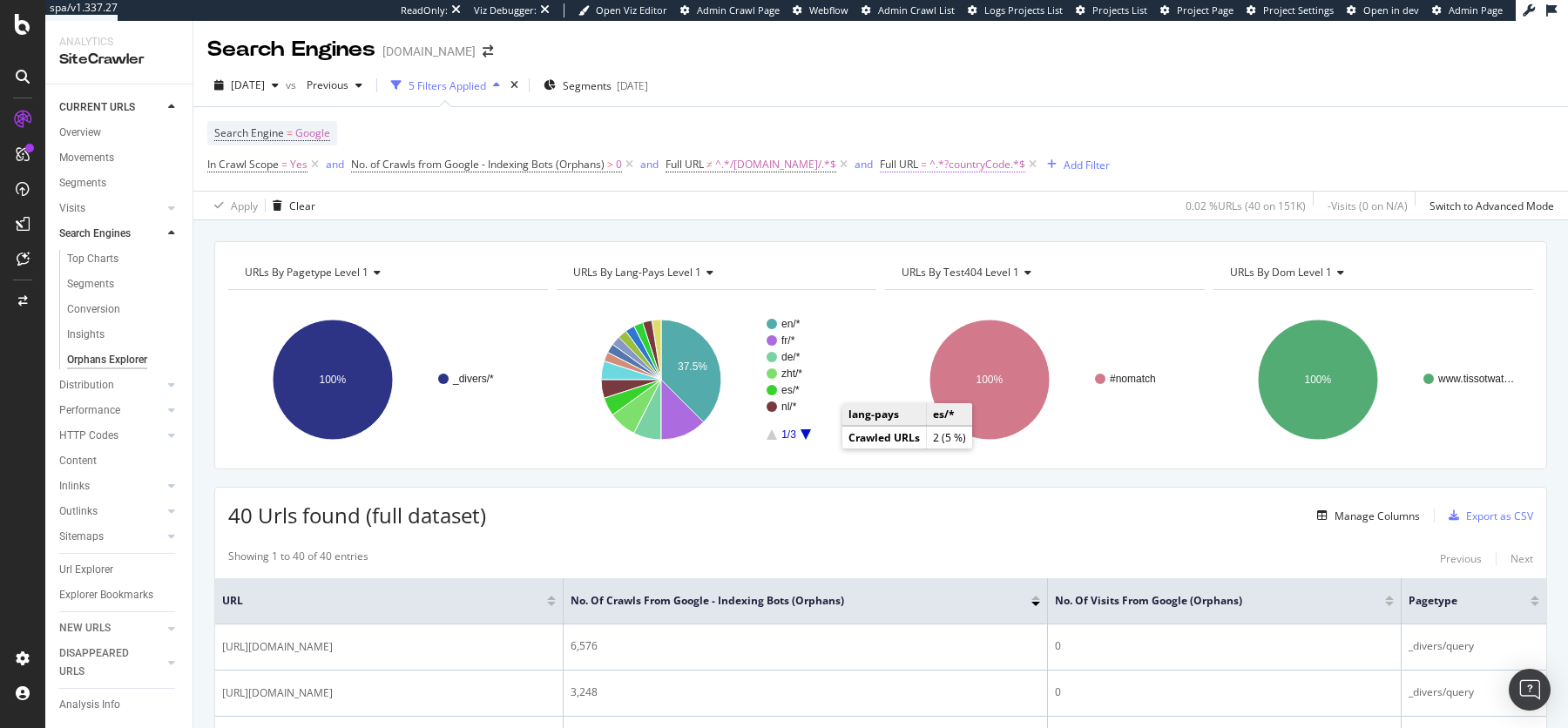
click at [962, 168] on span "^.*?countryCode.*$" at bounding box center [977, 164] width 96 height 24
click at [938, 202] on span "Contains" at bounding box center [927, 204] width 43 height 15
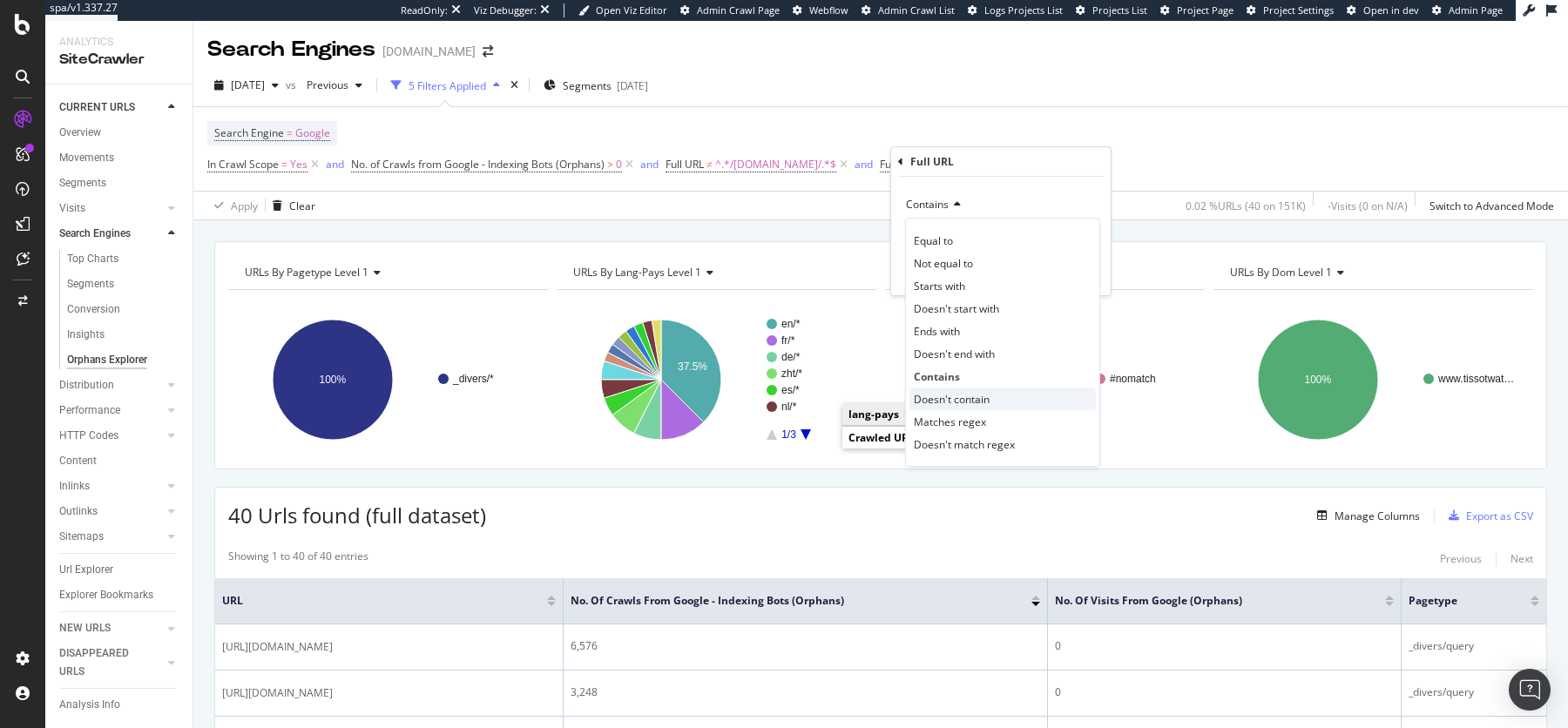
click at [970, 396] on span "Doesn't contain" at bounding box center [951, 399] width 76 height 15
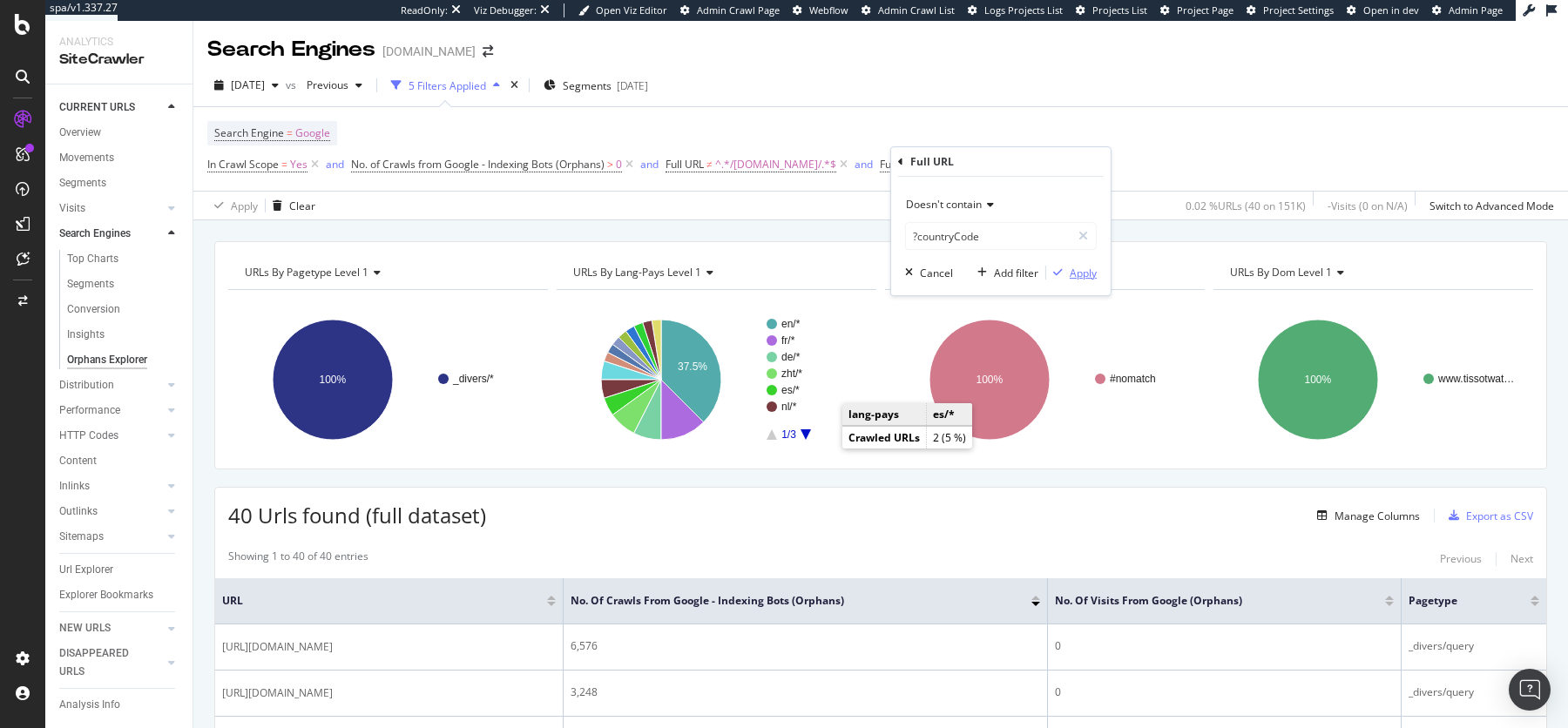
click at [1079, 273] on div "Apply" at bounding box center [1083, 273] width 27 height 15
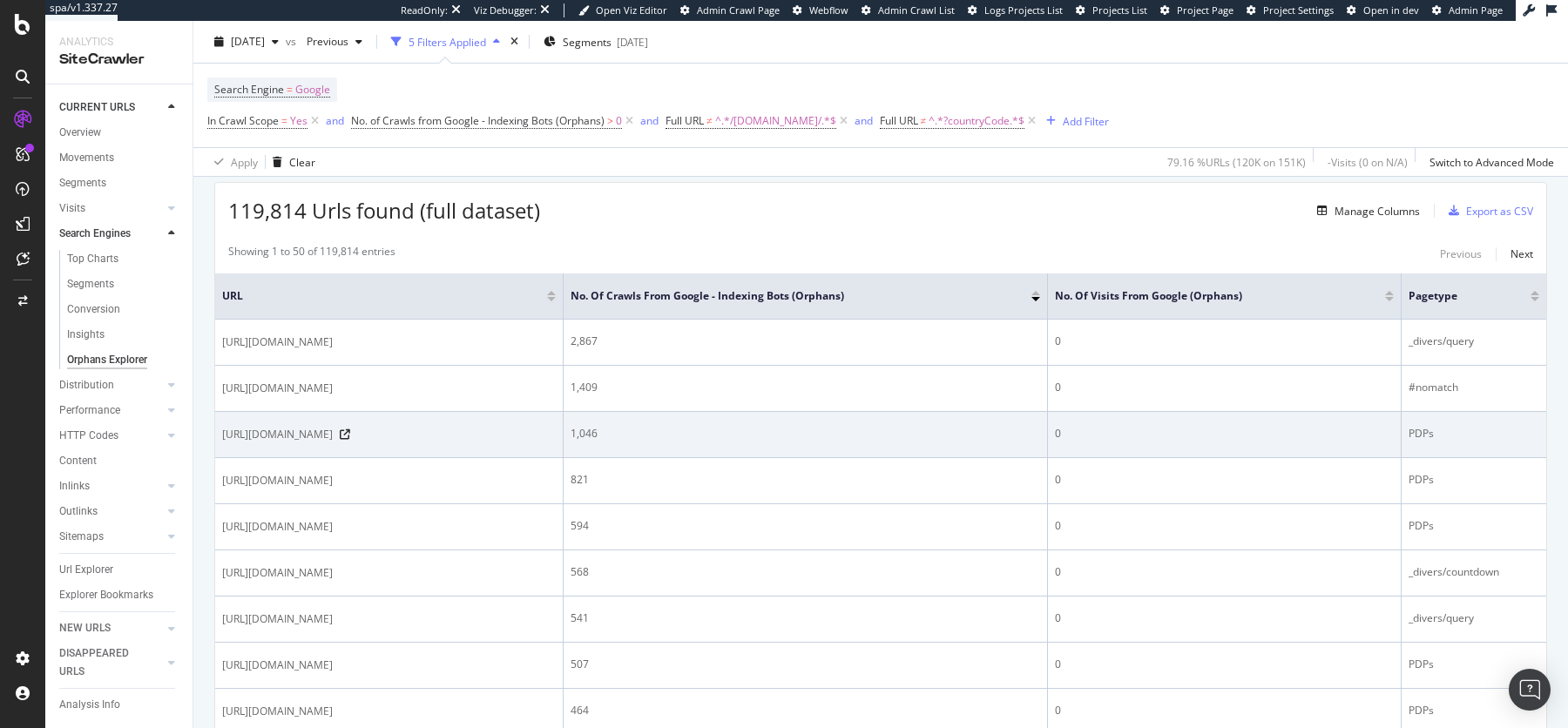
scroll to position [282, 0]
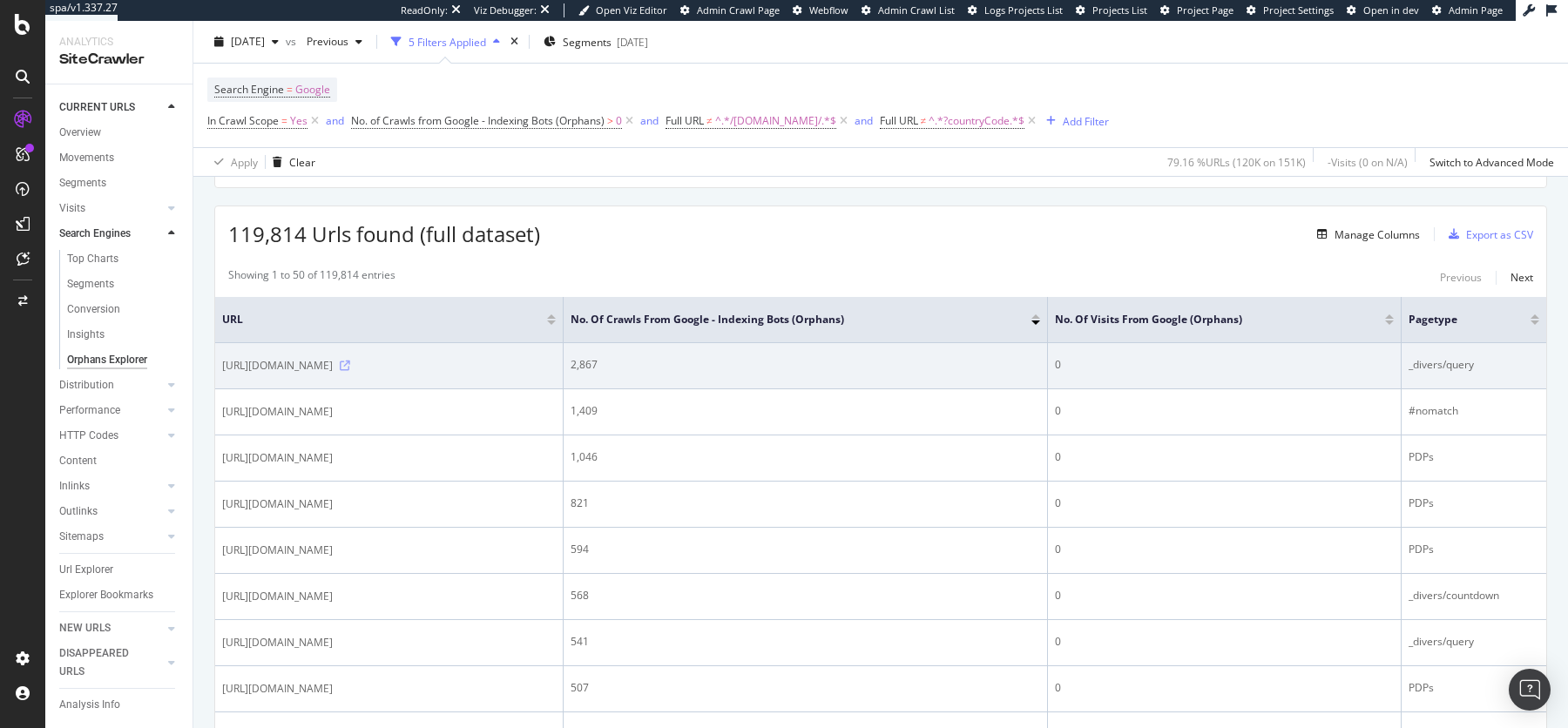
click at [351, 365] on icon at bounding box center [345, 366] width 11 height 11
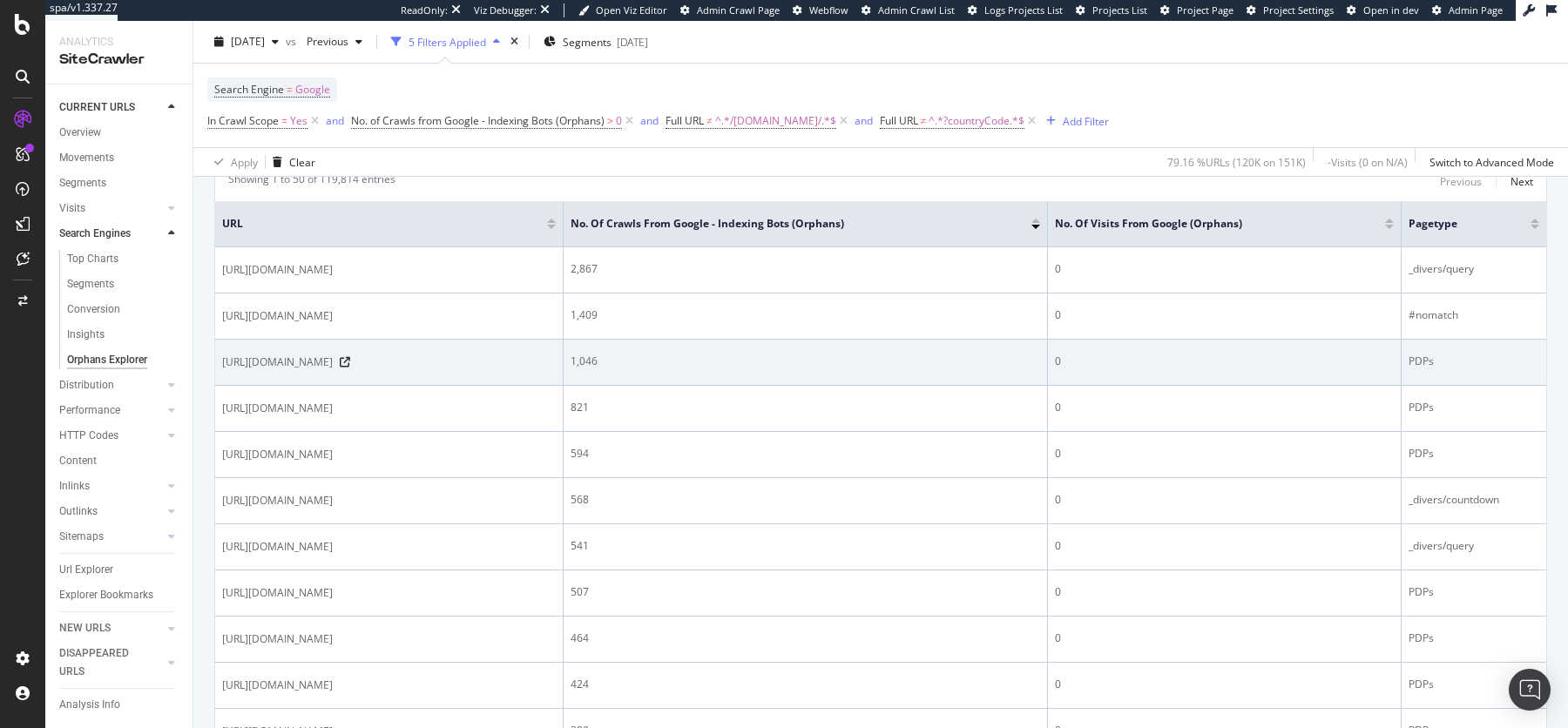
scroll to position [467, 0]
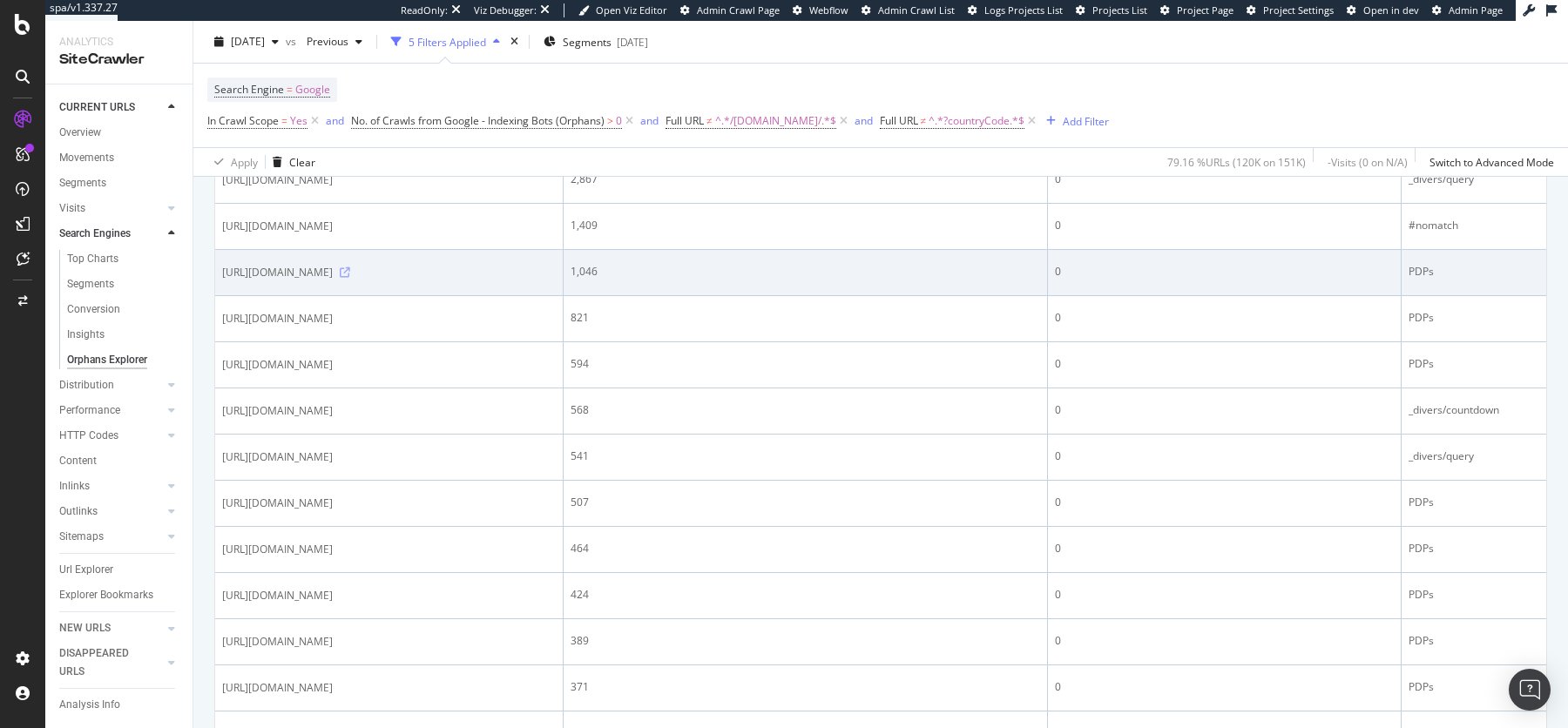
click at [351, 270] on icon at bounding box center [345, 273] width 11 height 11
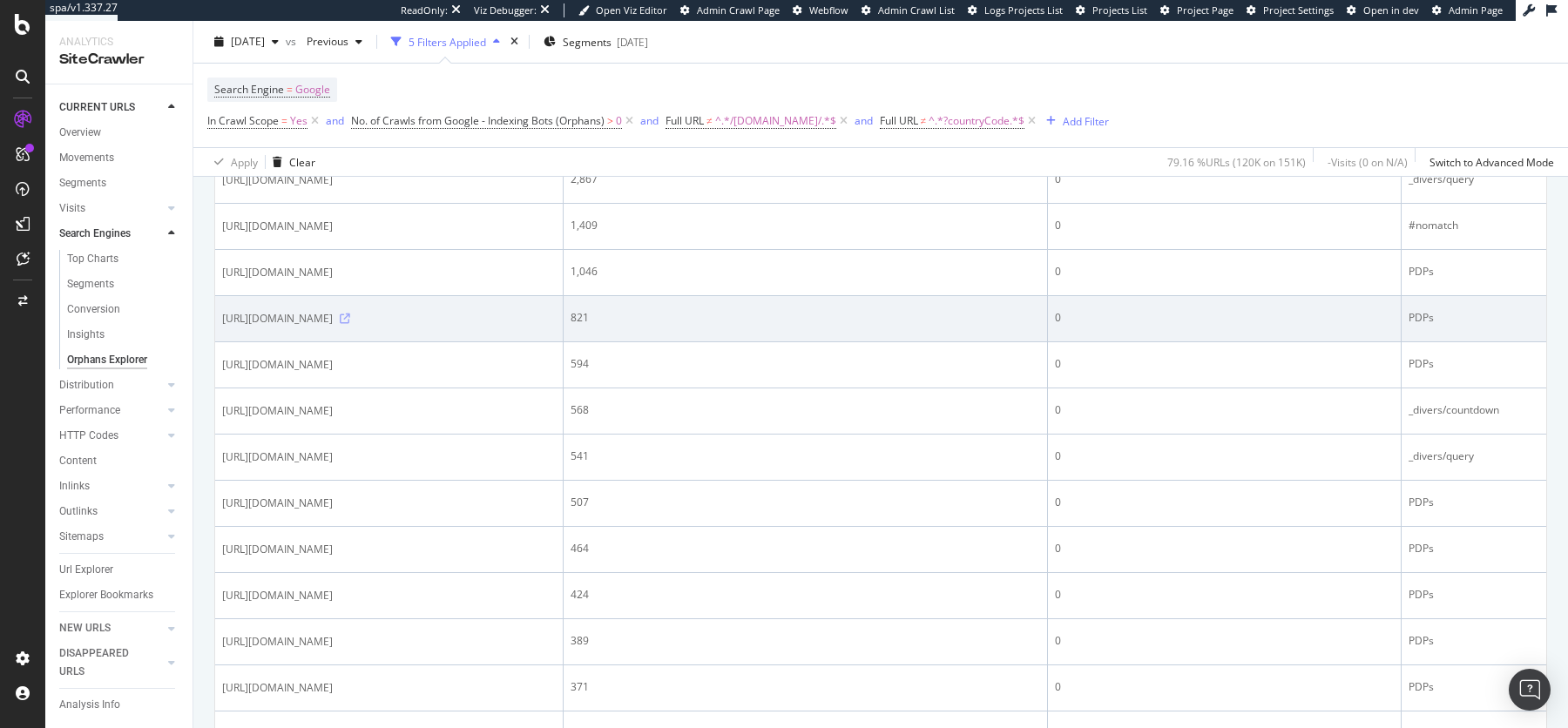
click at [351, 316] on icon at bounding box center [345, 319] width 11 height 11
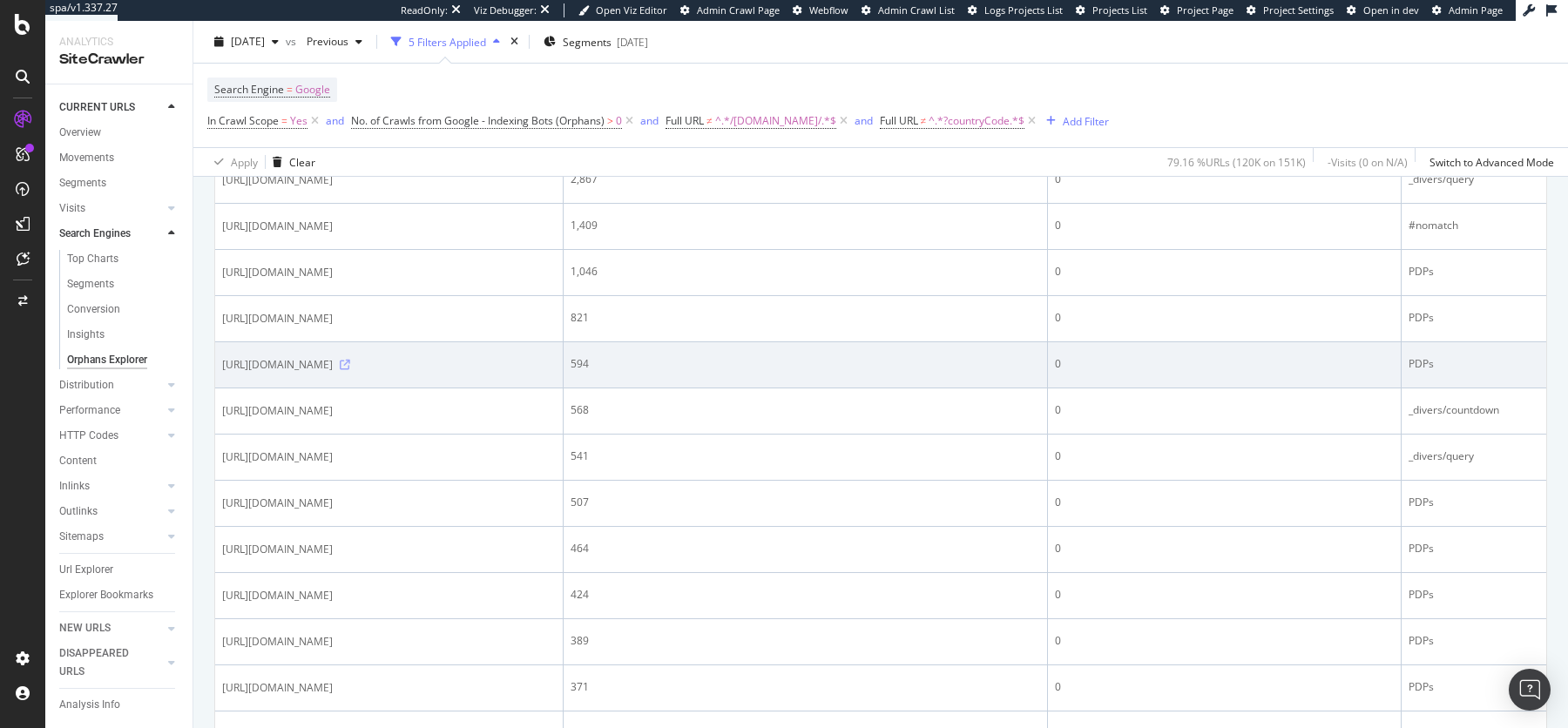
click at [351, 362] on icon at bounding box center [345, 365] width 11 height 11
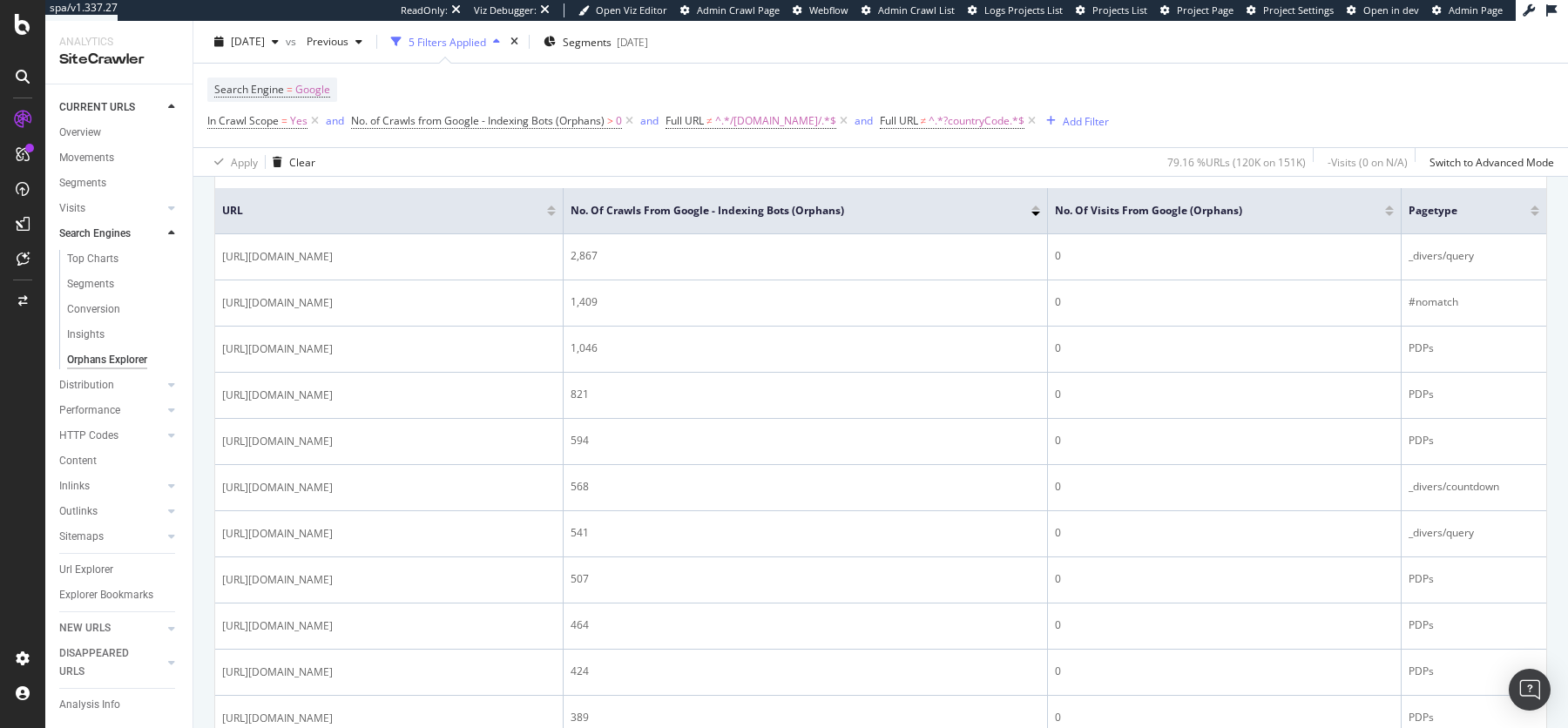
scroll to position [389, 0]
click at [171, 209] on icon at bounding box center [171, 208] width 7 height 11
click at [105, 260] on div "Orphan URLs" at bounding box center [98, 259] width 61 height 18
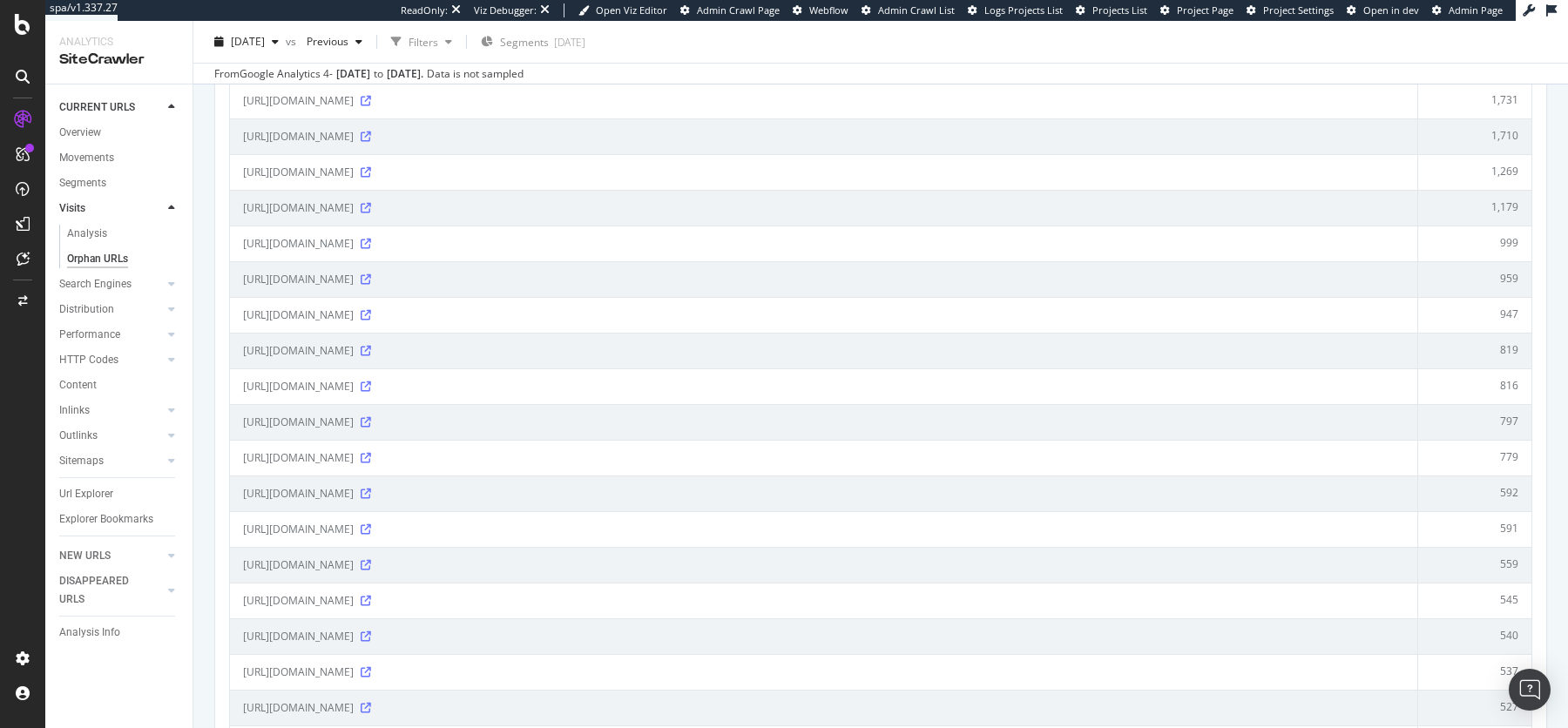
scroll to position [405, 0]
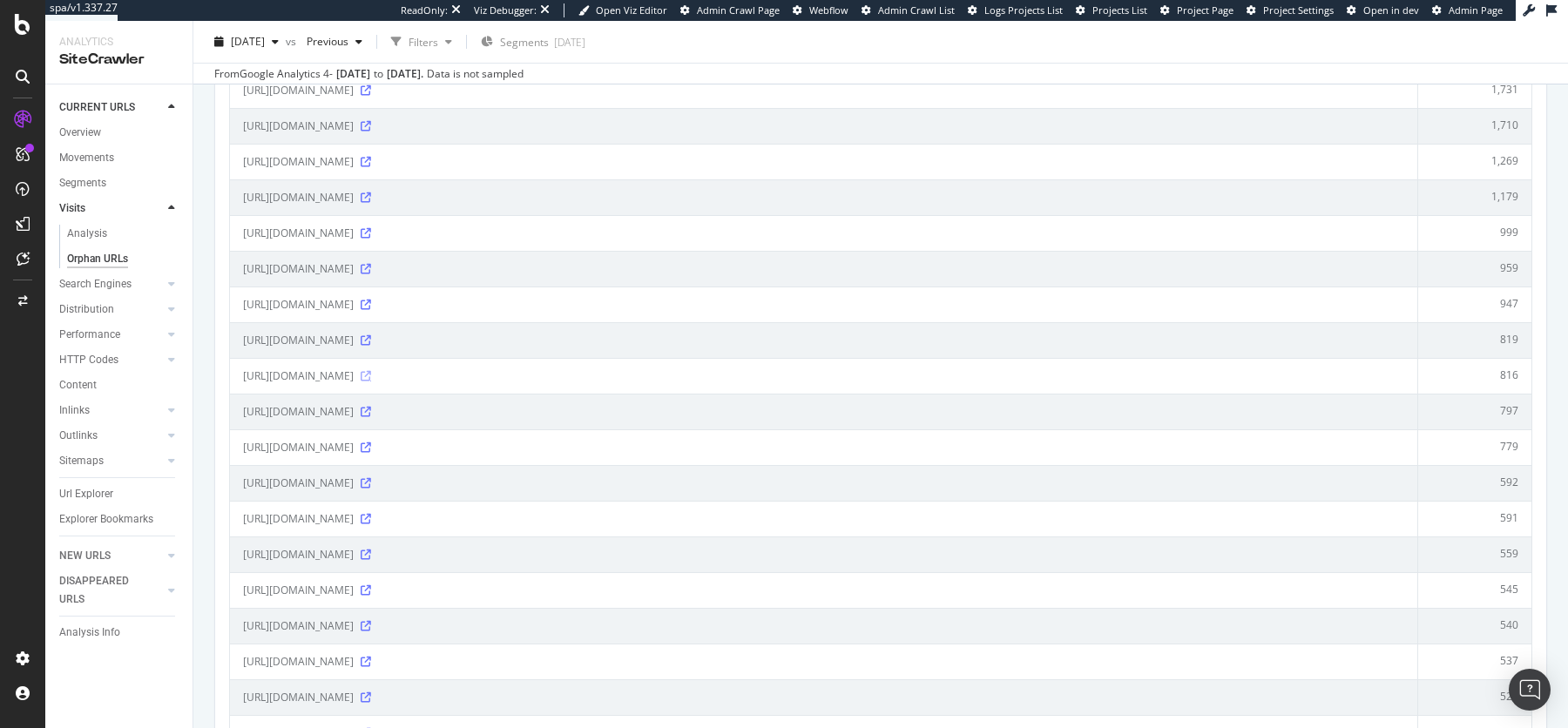
click at [371, 371] on icon at bounding box center [366, 377] width 11 height 11
drag, startPoint x: 243, startPoint y: 373, endPoint x: 560, endPoint y: 372, distance: 317.0
click at [353, 372] on span "https://www.tissotwatches.com/en-en/lp-tissot-prc-100-solar.html" at bounding box center [298, 376] width 110 height 17
click at [371, 371] on icon at bounding box center [366, 377] width 11 height 11
click at [636, 359] on td "https://www.tissotwatches.com/en-en/lp-tissot-prc-100-solar.html" at bounding box center [823, 376] width 1188 height 36
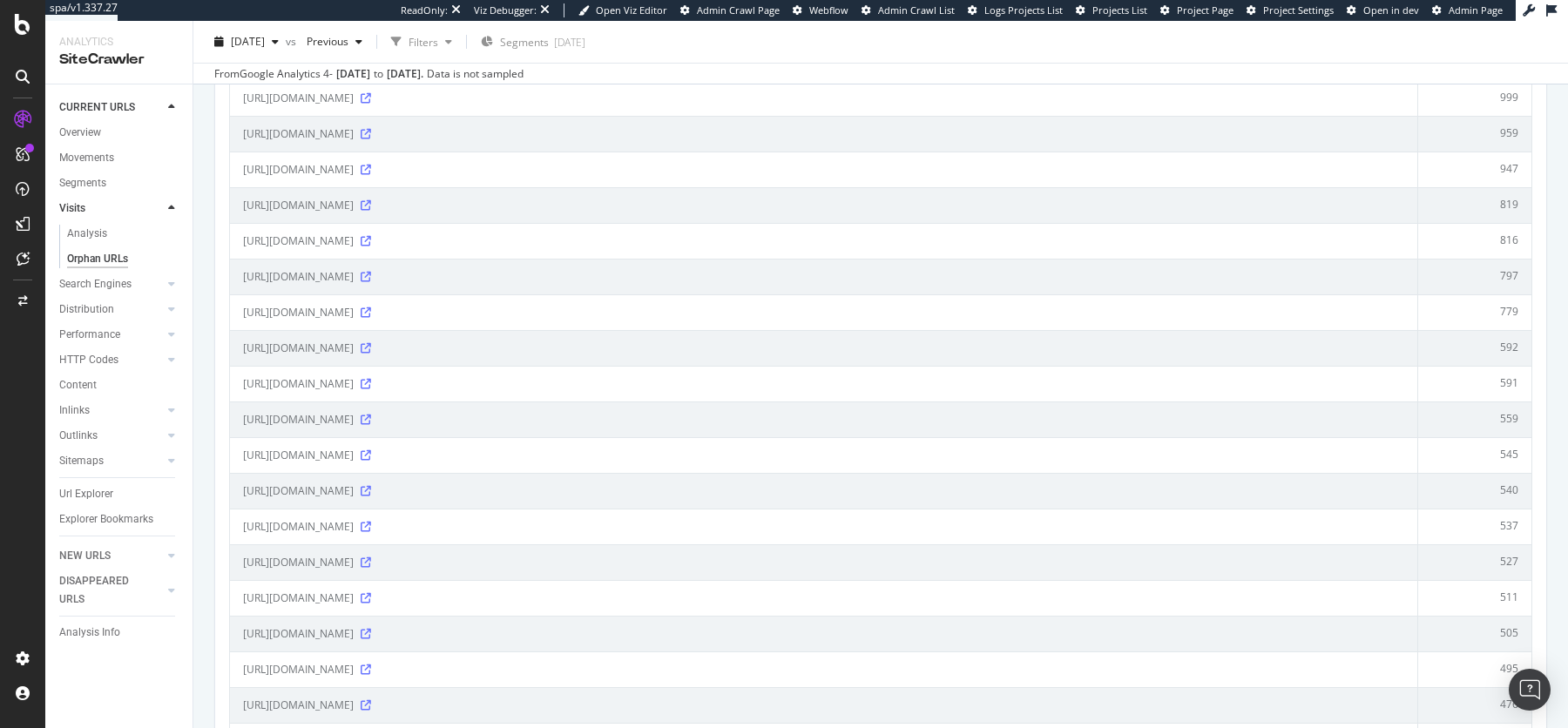
scroll to position [554, 0]
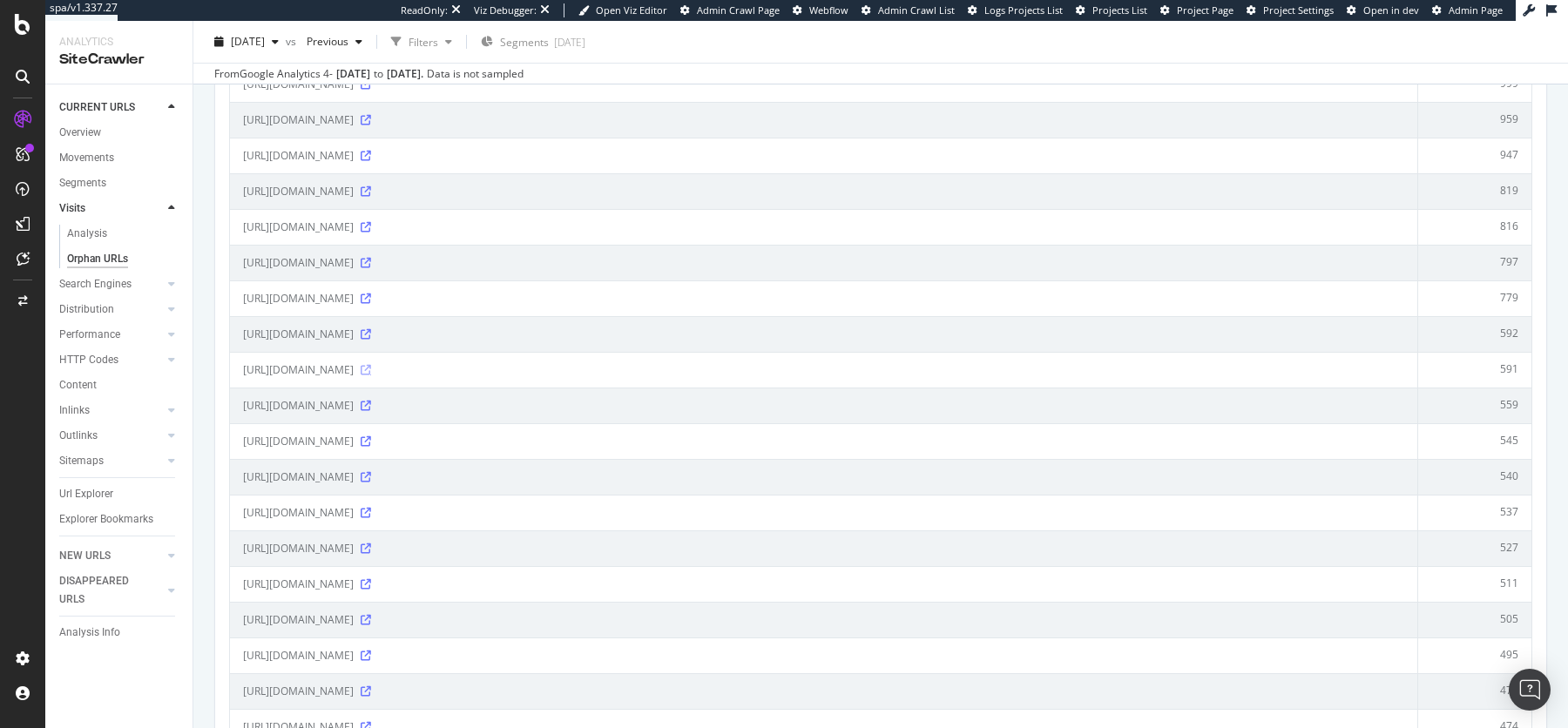
click at [371, 365] on icon at bounding box center [366, 370] width 11 height 11
click at [827, 334] on div "https://www.tissotwatches.com/en-en/T1414622704100.html" at bounding box center [823, 334] width 1161 height 17
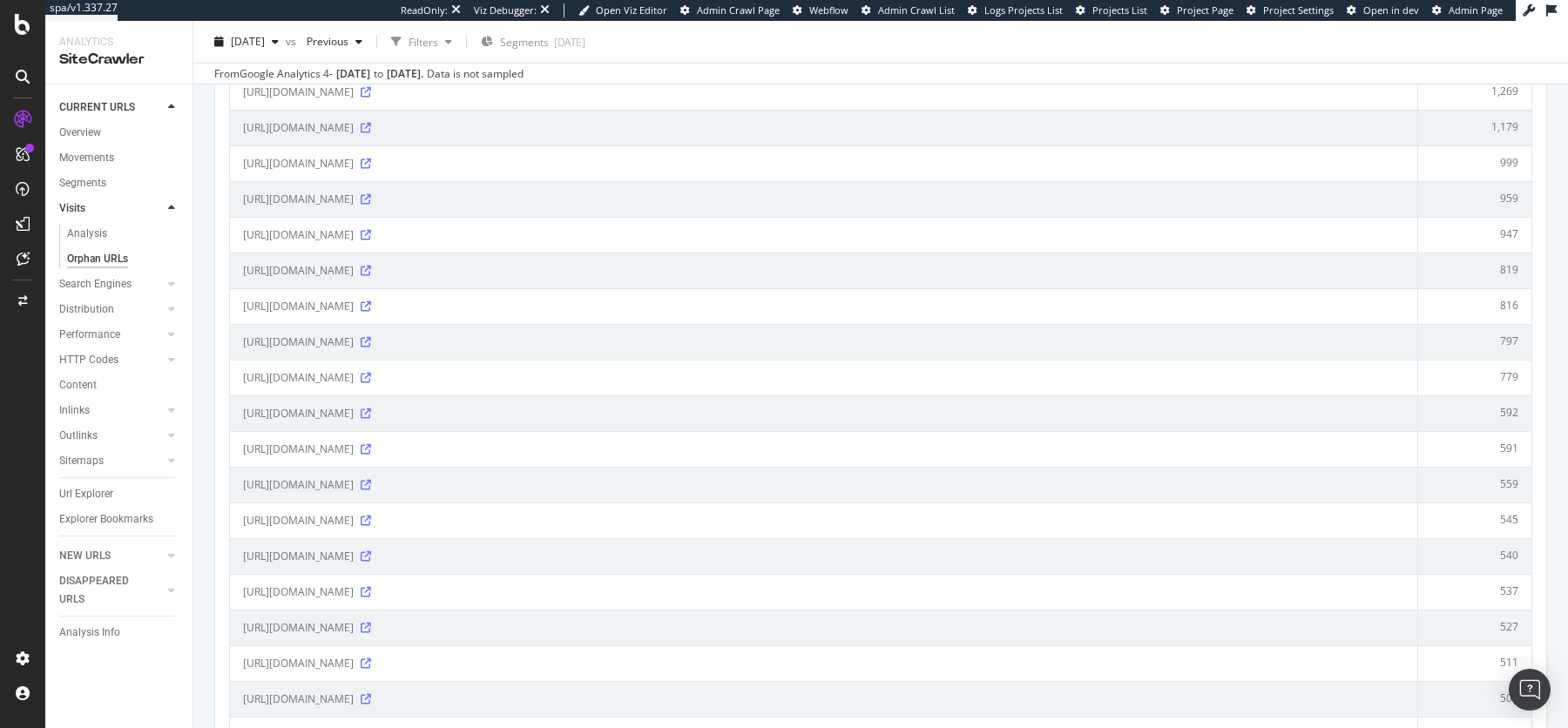
scroll to position [472, 0]
drag, startPoint x: 397, startPoint y: 302, endPoint x: 551, endPoint y: 302, distance: 154.0
click at [353, 302] on span "https://www.tissotwatches.com/en-en/lp-tissot-prc-100-solar.html" at bounding box center [298, 308] width 110 height 17
drag, startPoint x: 535, startPoint y: 302, endPoint x: 421, endPoint y: 306, distance: 114.1
click at [353, 306] on span "https://www.tissotwatches.com/en-en/lp-tissot-prc-100-solar.html" at bounding box center [298, 308] width 110 height 17
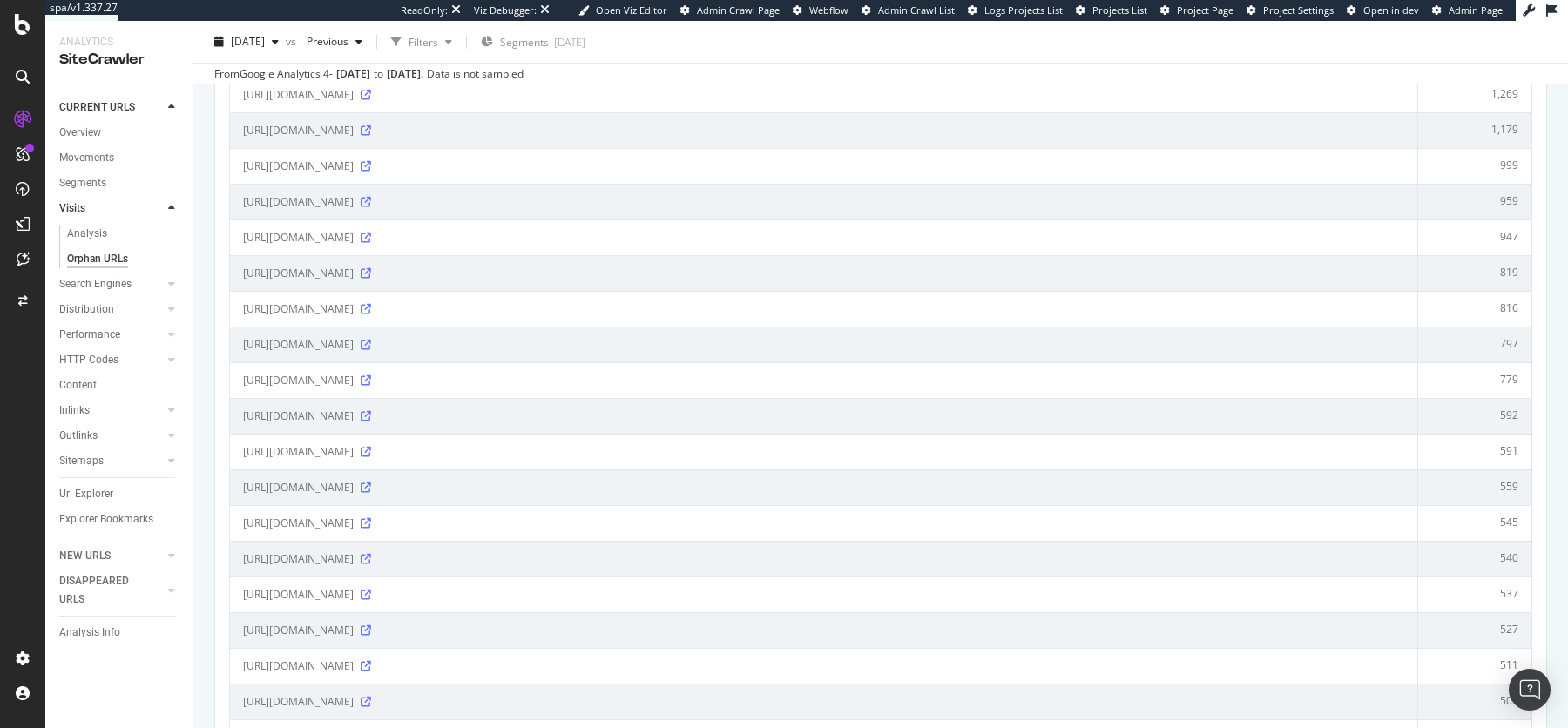
click at [353, 306] on span "https://www.tissotwatches.com/en-en/lp-tissot-prc-100-solar.html" at bounding box center [298, 308] width 110 height 17
drag, startPoint x: 395, startPoint y: 301, endPoint x: 416, endPoint y: 302, distance: 21.0
click at [353, 302] on span "https://www.tissotwatches.com/en-en/lp-tissot-prc-100-solar.html" at bounding box center [298, 308] width 110 height 17
click at [384, 326] on td "https://www.tissotwatches.com/en-us/checkout?stage=customer" at bounding box center [823, 344] width 1188 height 36
click at [353, 305] on span "https://www.tissotwatches.com/en-en/lp-tissot-prc-100-solar.html" at bounding box center [298, 308] width 110 height 17
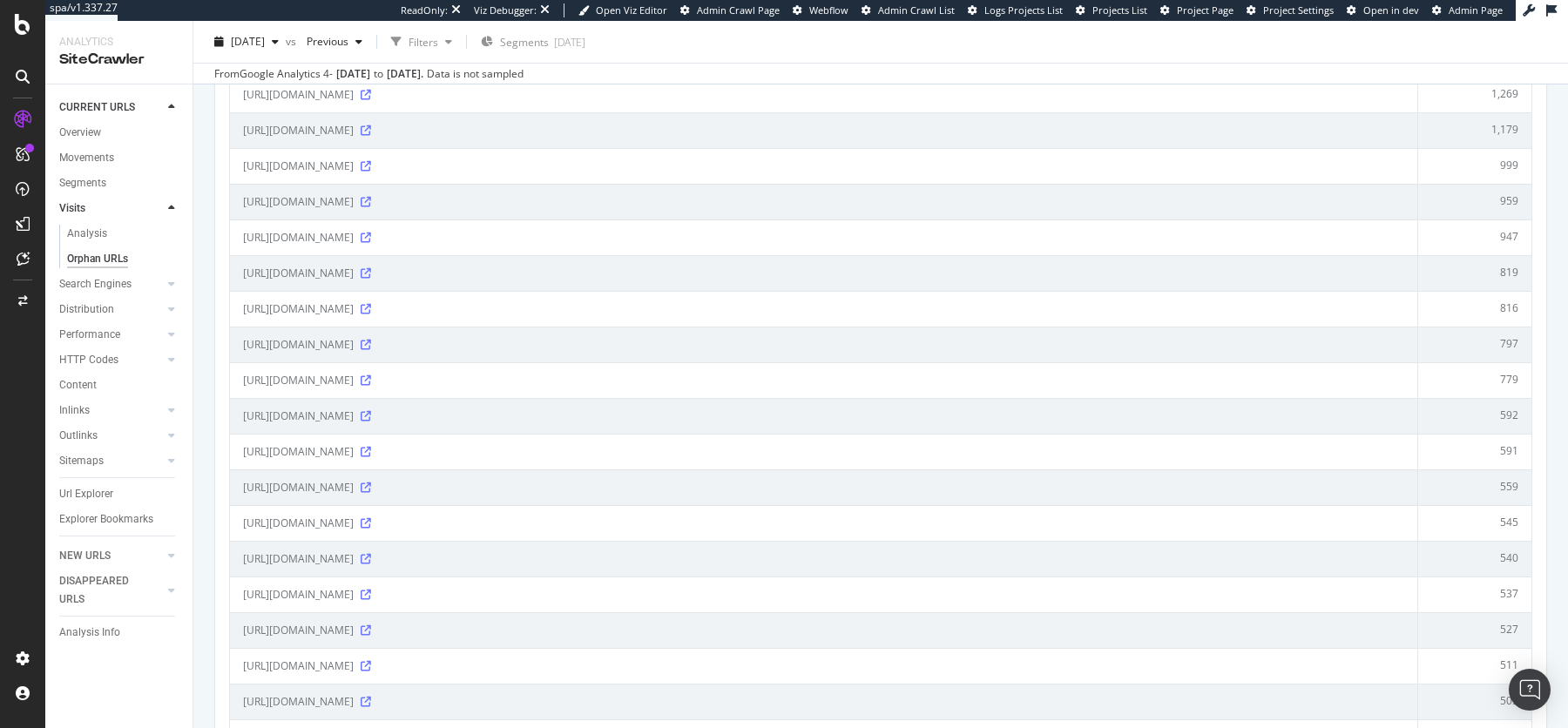
drag, startPoint x: 397, startPoint y: 305, endPoint x: 409, endPoint y: 306, distance: 12.0
click at [353, 306] on span "https://www.tissotwatches.com/en-en/lp-tissot-prc-100-solar.html" at bounding box center [298, 308] width 110 height 17
click at [375, 327] on td "https://www.tissotwatches.com/en-us/checkout?stage=customer" at bounding box center [823, 344] width 1188 height 36
drag, startPoint x: 395, startPoint y: 302, endPoint x: 538, endPoint y: 305, distance: 143.0
click at [353, 305] on span "https://www.tissotwatches.com/en-en/lp-tissot-prc-100-solar.html" at bounding box center [298, 308] width 110 height 17
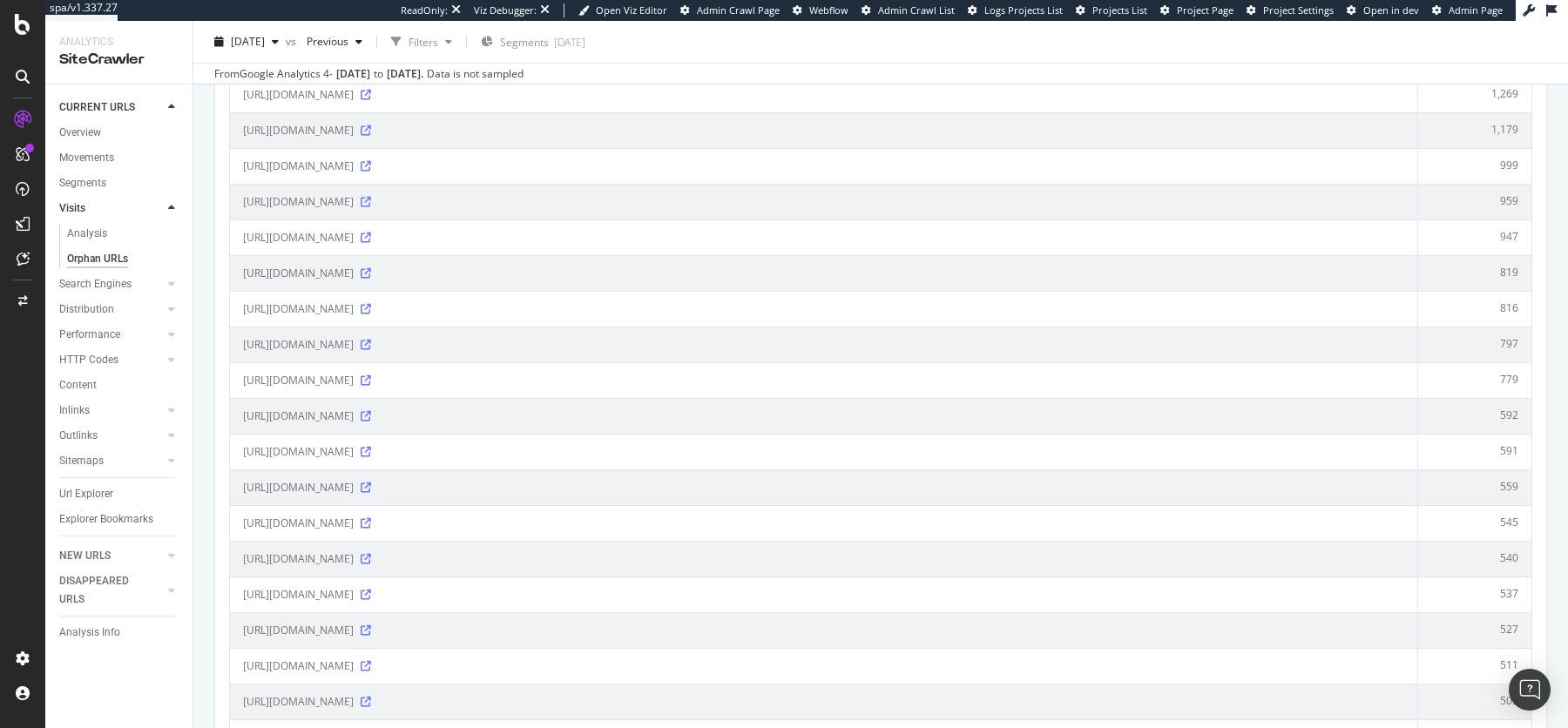
copy span "/en-en/lp-tissot-prc-100-solar."
click at [88, 503] on div "Url Explorer" at bounding box center [126, 494] width 134 height 25
click at [87, 499] on div "Url Explorer" at bounding box center [86, 494] width 54 height 18
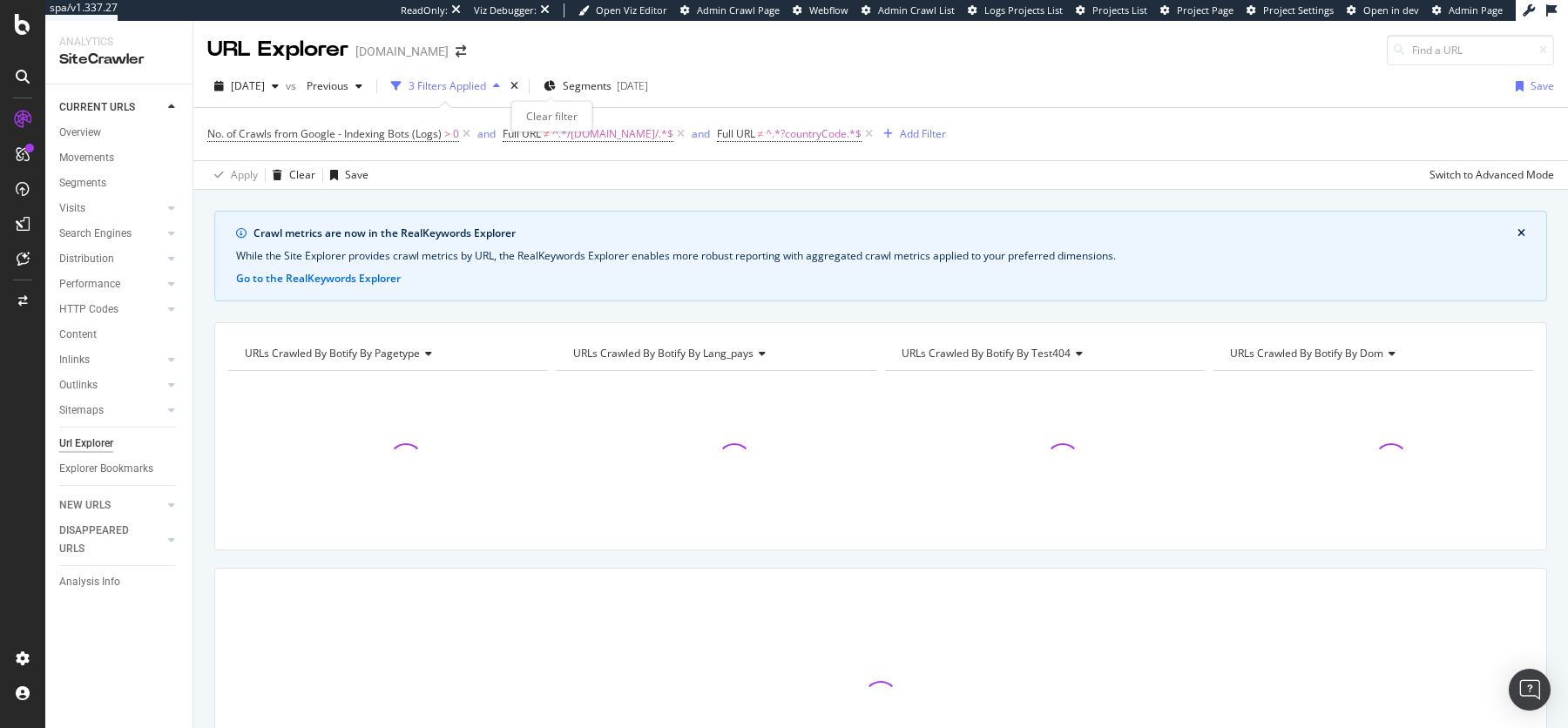
click at [522, 79] on div "times" at bounding box center [514, 85] width 15 height 17
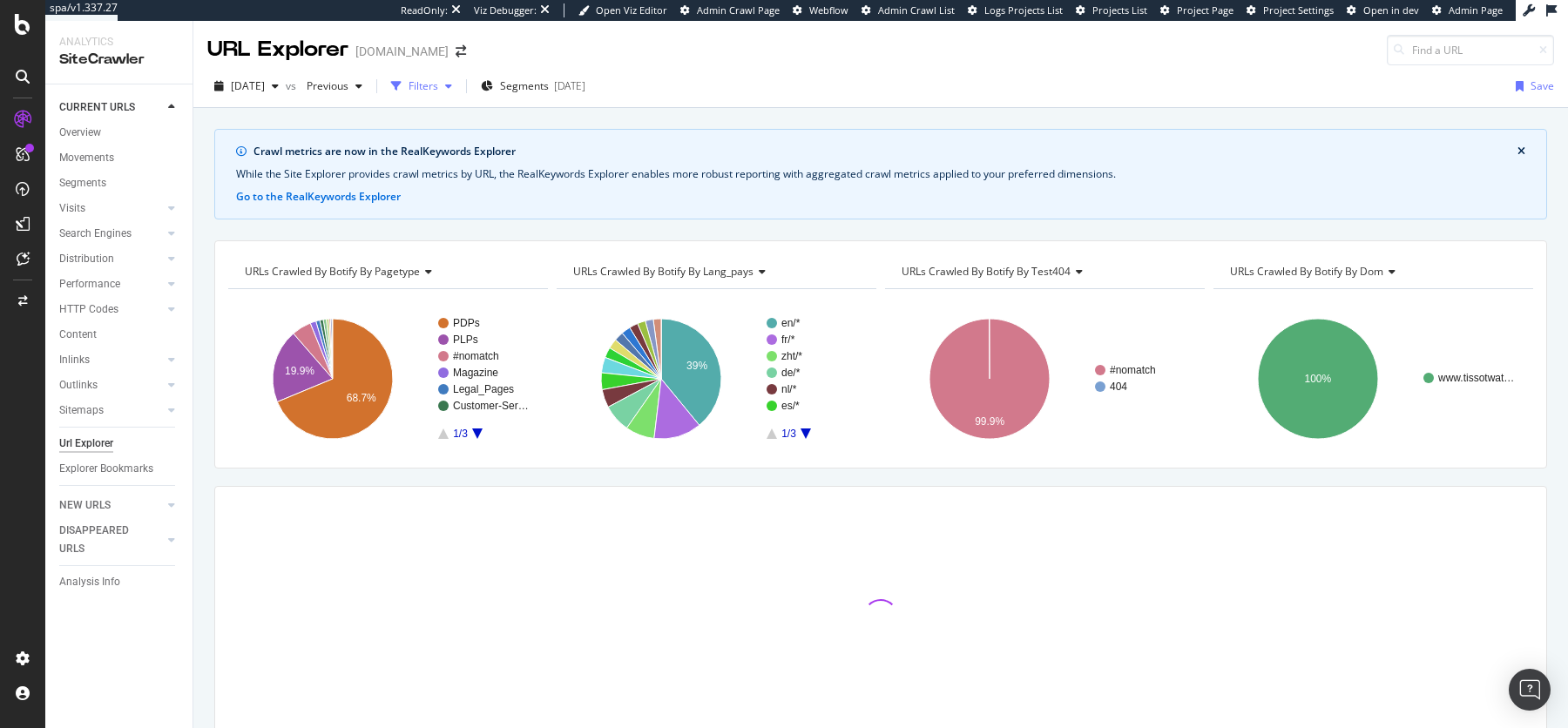
click at [459, 91] on div "Filters" at bounding box center [421, 86] width 75 height 26
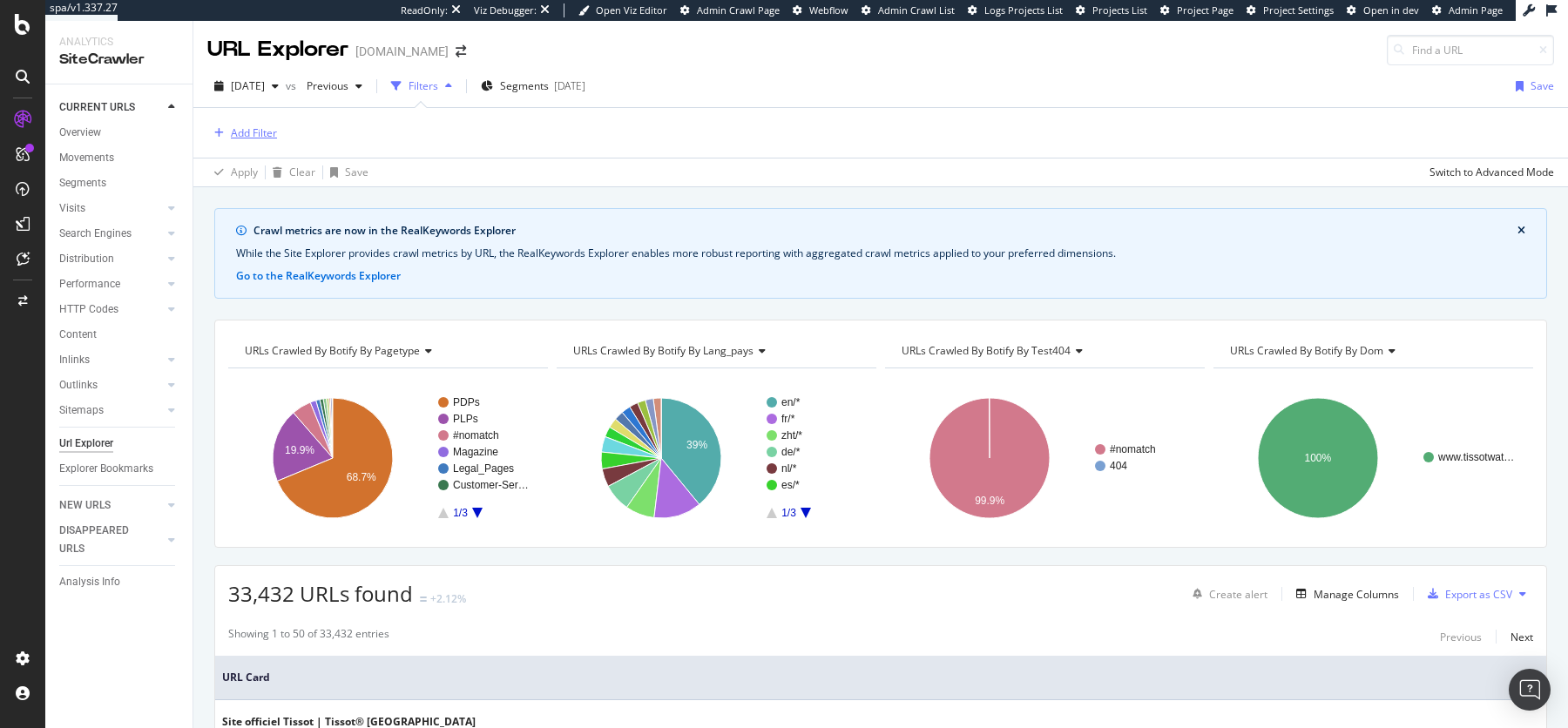
click at [263, 124] on div "Add Filter" at bounding box center [242, 133] width 70 height 19
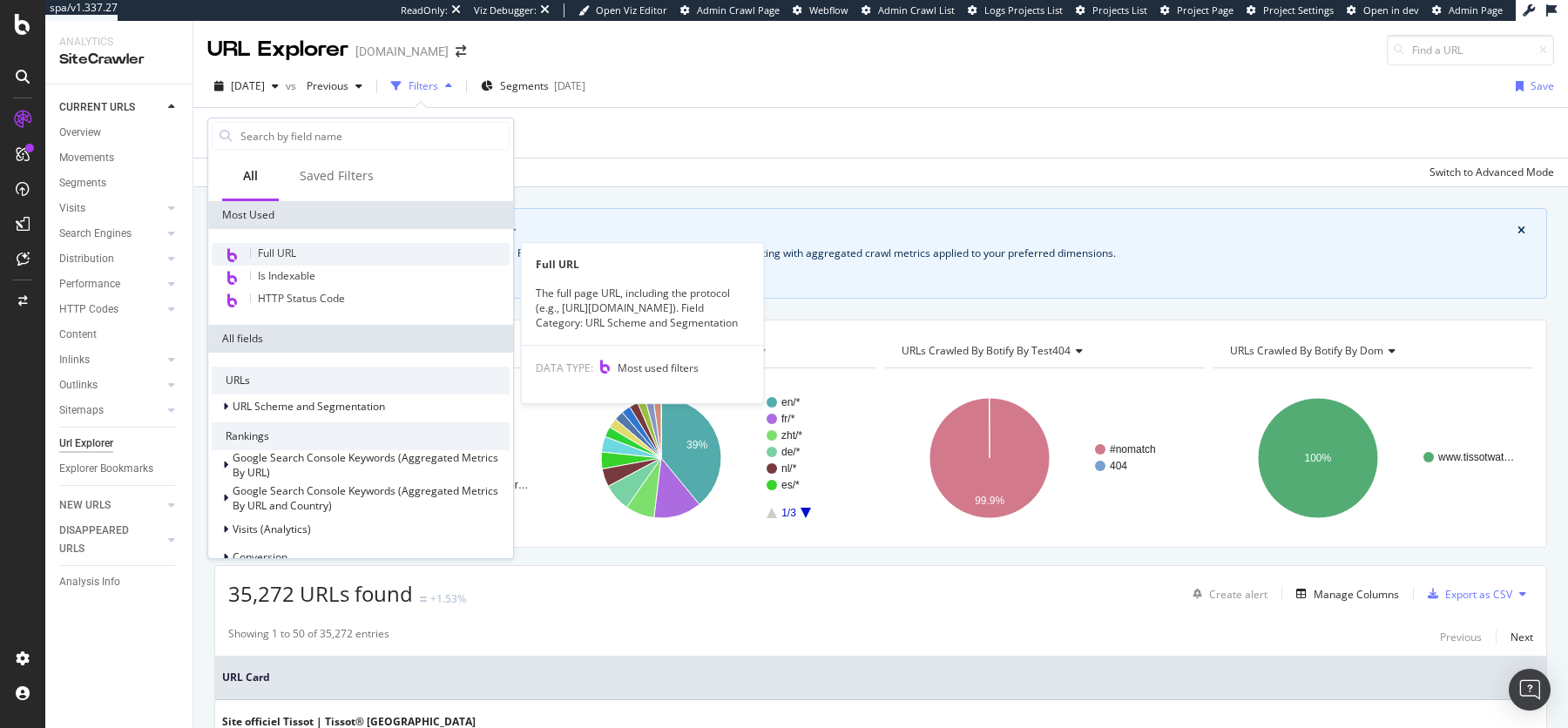
click at [286, 243] on div "Full URL" at bounding box center [360, 254] width 298 height 22
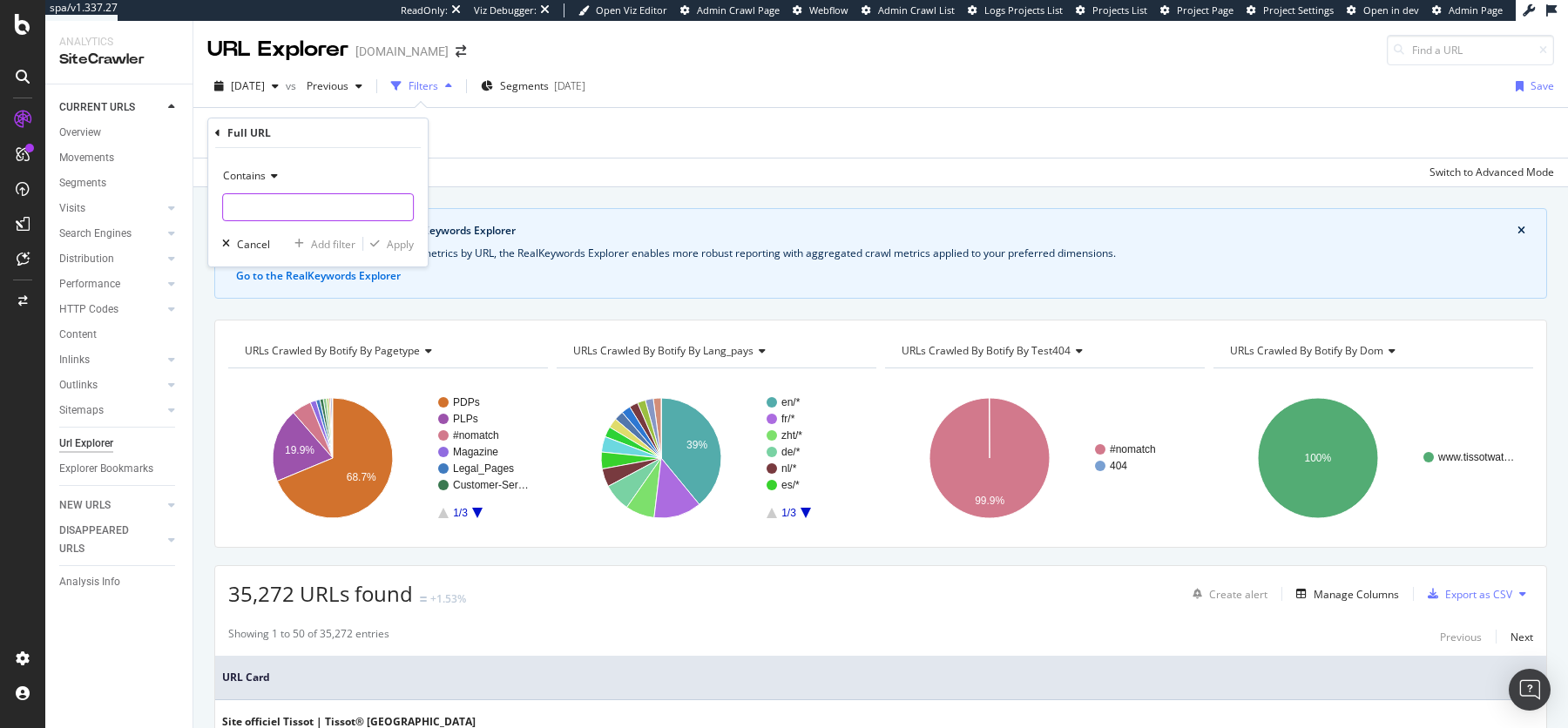
click at [264, 202] on input "text" at bounding box center [318, 207] width 190 height 28
paste input "/en-en/lp-tissot-prc-100-solar."
type input "/en-en/lp-tissot-prc-100-solar."
click at [386, 247] on div "Apply" at bounding box center [400, 244] width 27 height 15
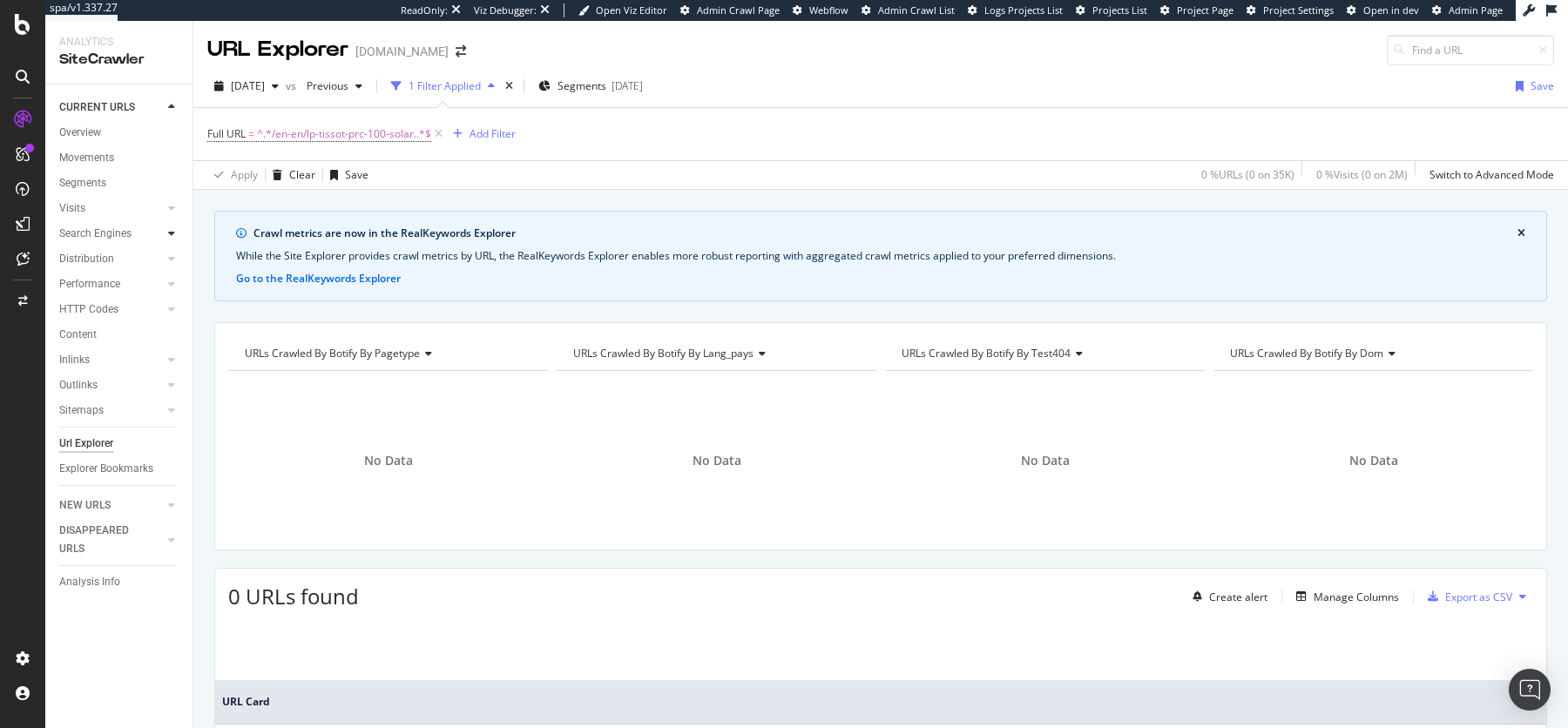
click at [173, 233] on icon at bounding box center [171, 234] width 7 height 11
click at [88, 132] on div "Overview" at bounding box center [80, 133] width 42 height 18
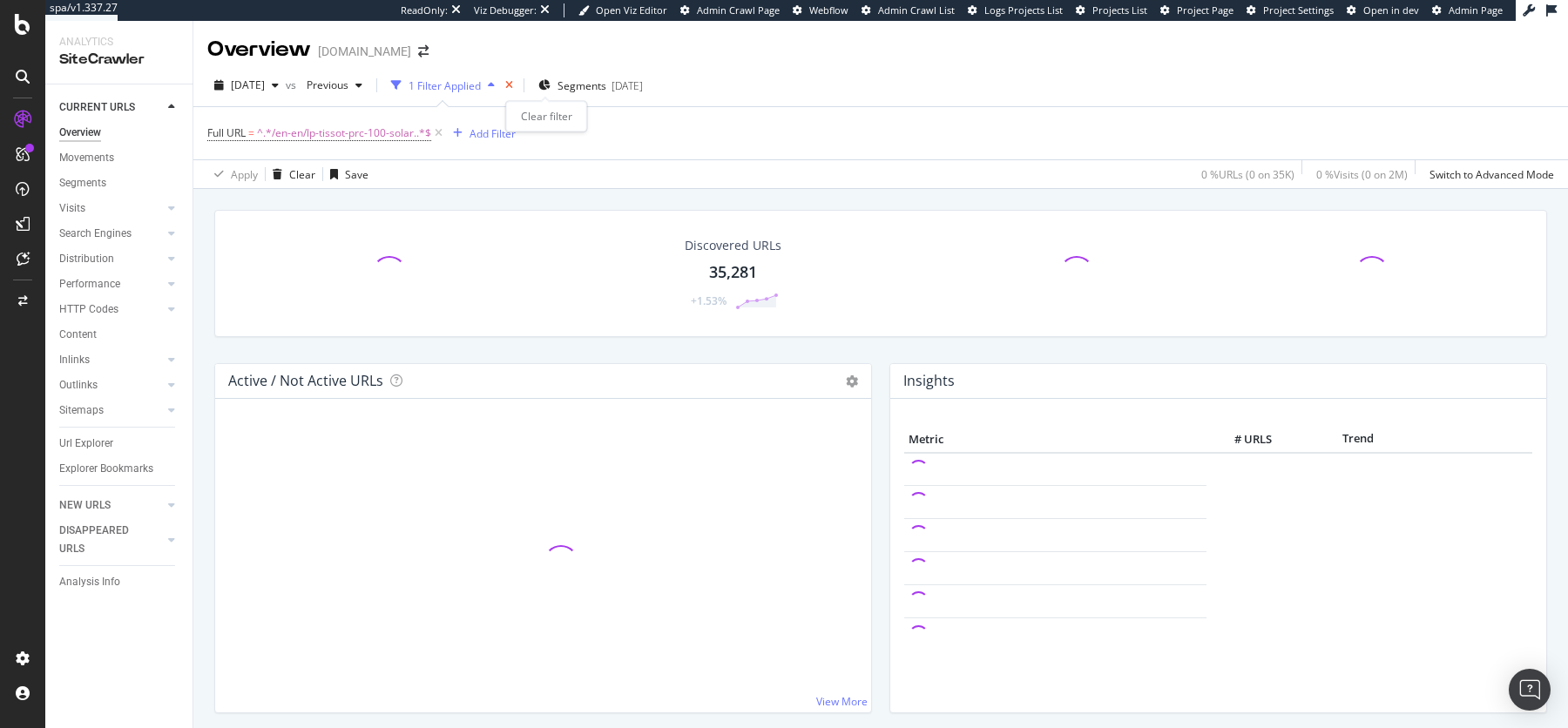
click at [513, 83] on icon "times" at bounding box center [508, 85] width 8 height 11
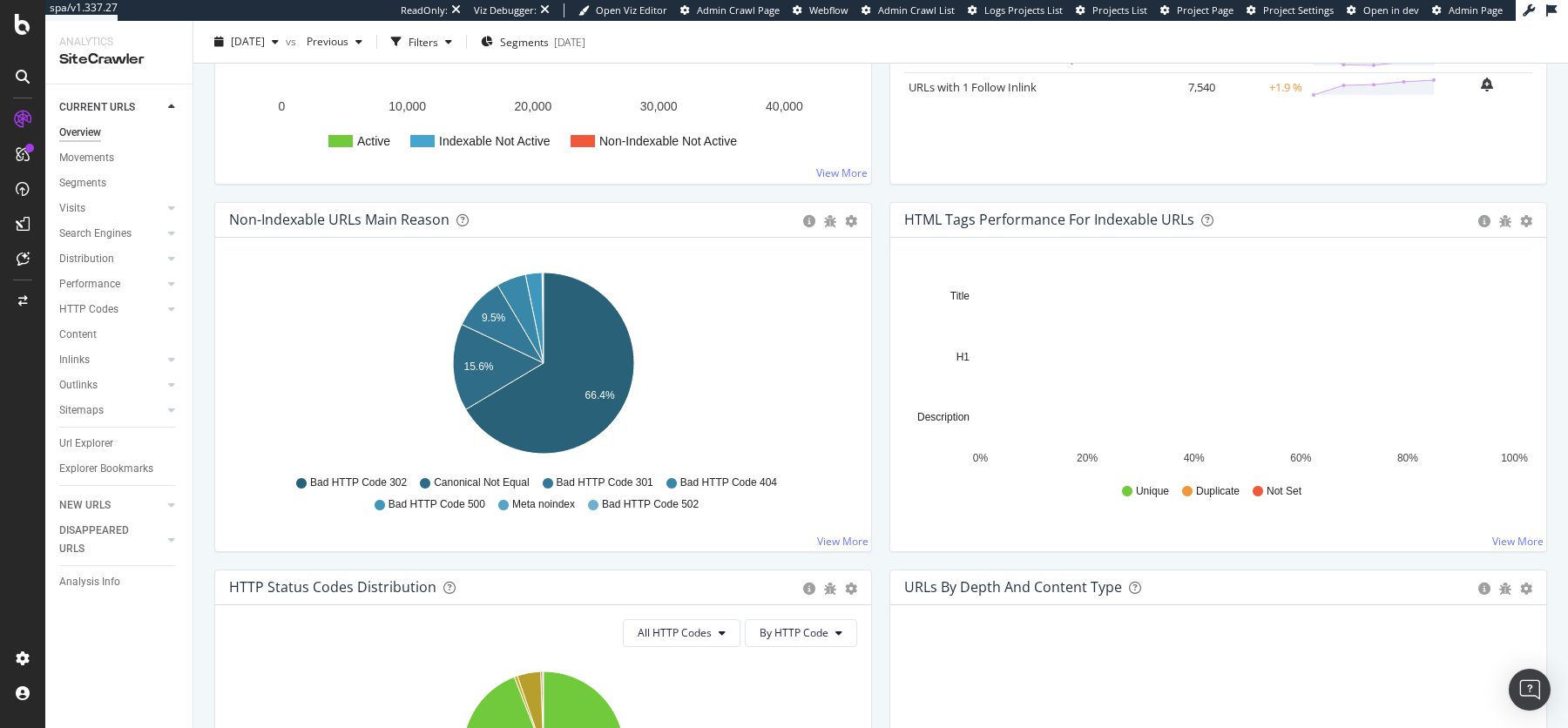
scroll to position [490, 0]
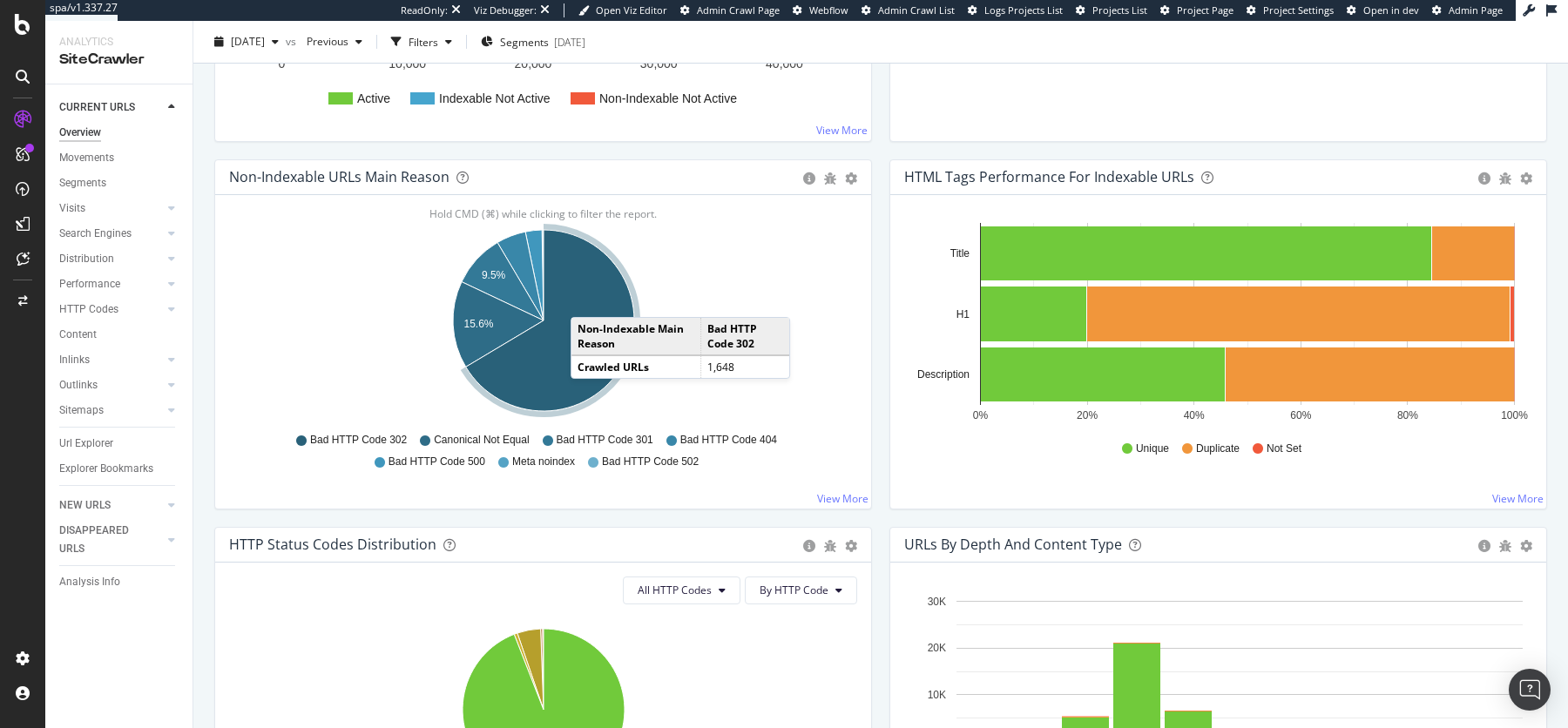
click at [588, 297] on icon "A chart." at bounding box center [550, 320] width 168 height 181
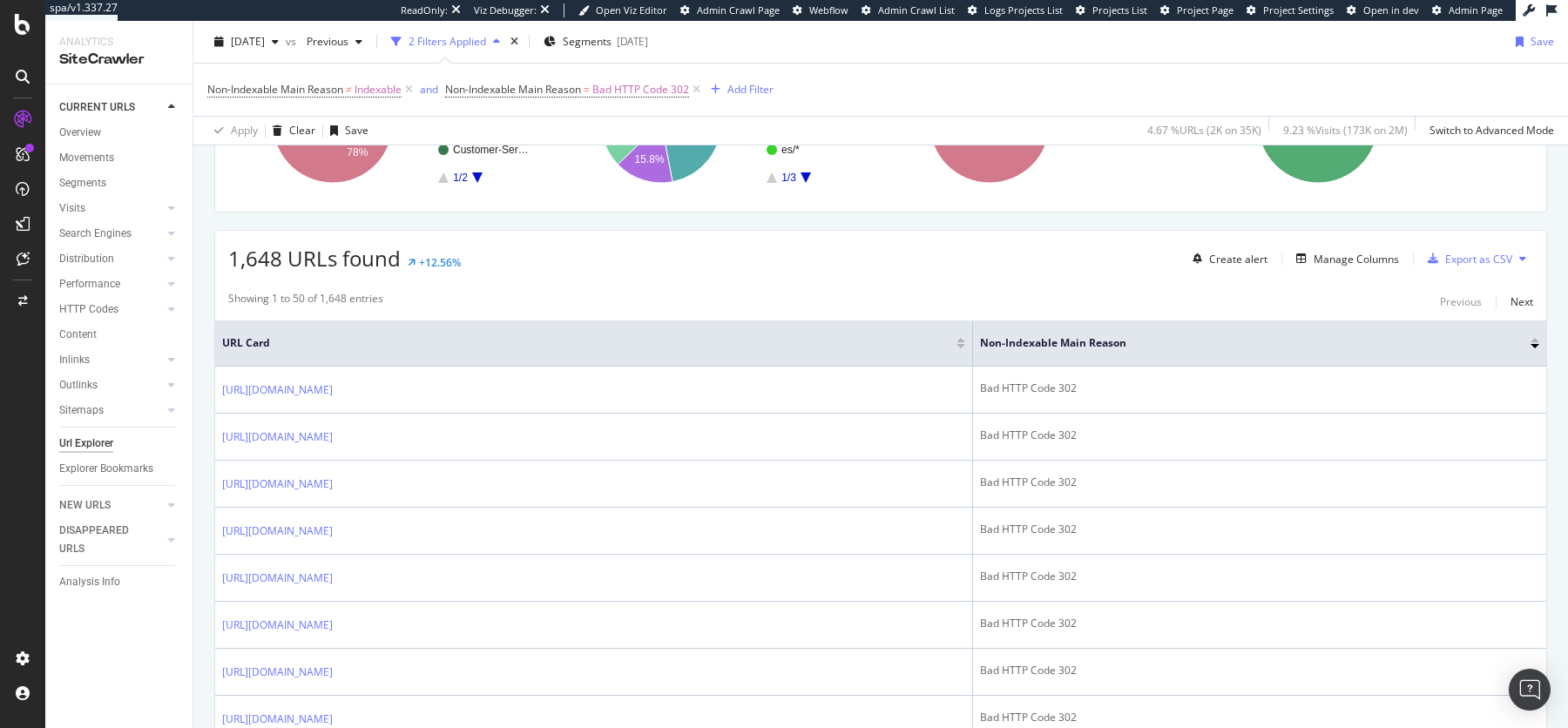
scroll to position [342, 0]
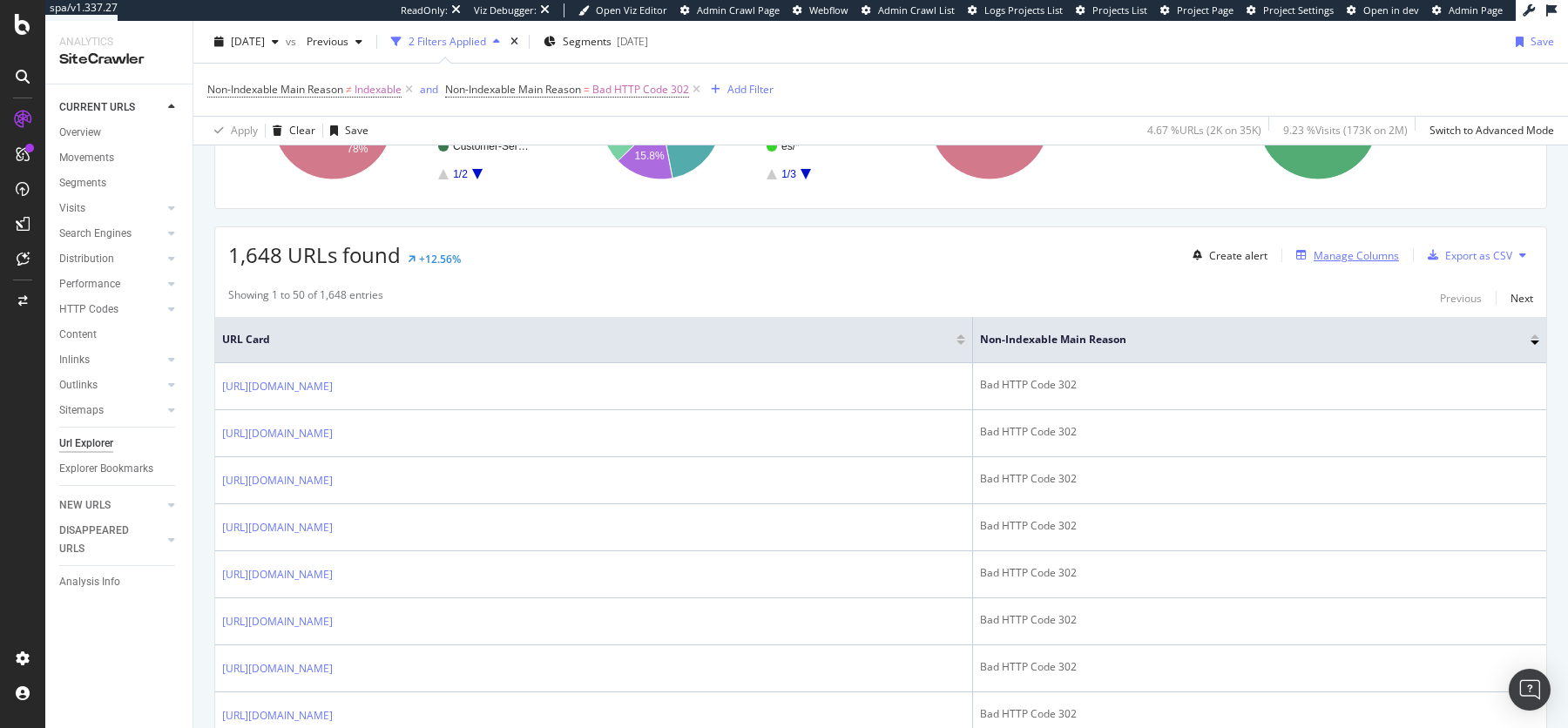
click at [1332, 248] on div "Manage Columns" at bounding box center [1356, 256] width 85 height 15
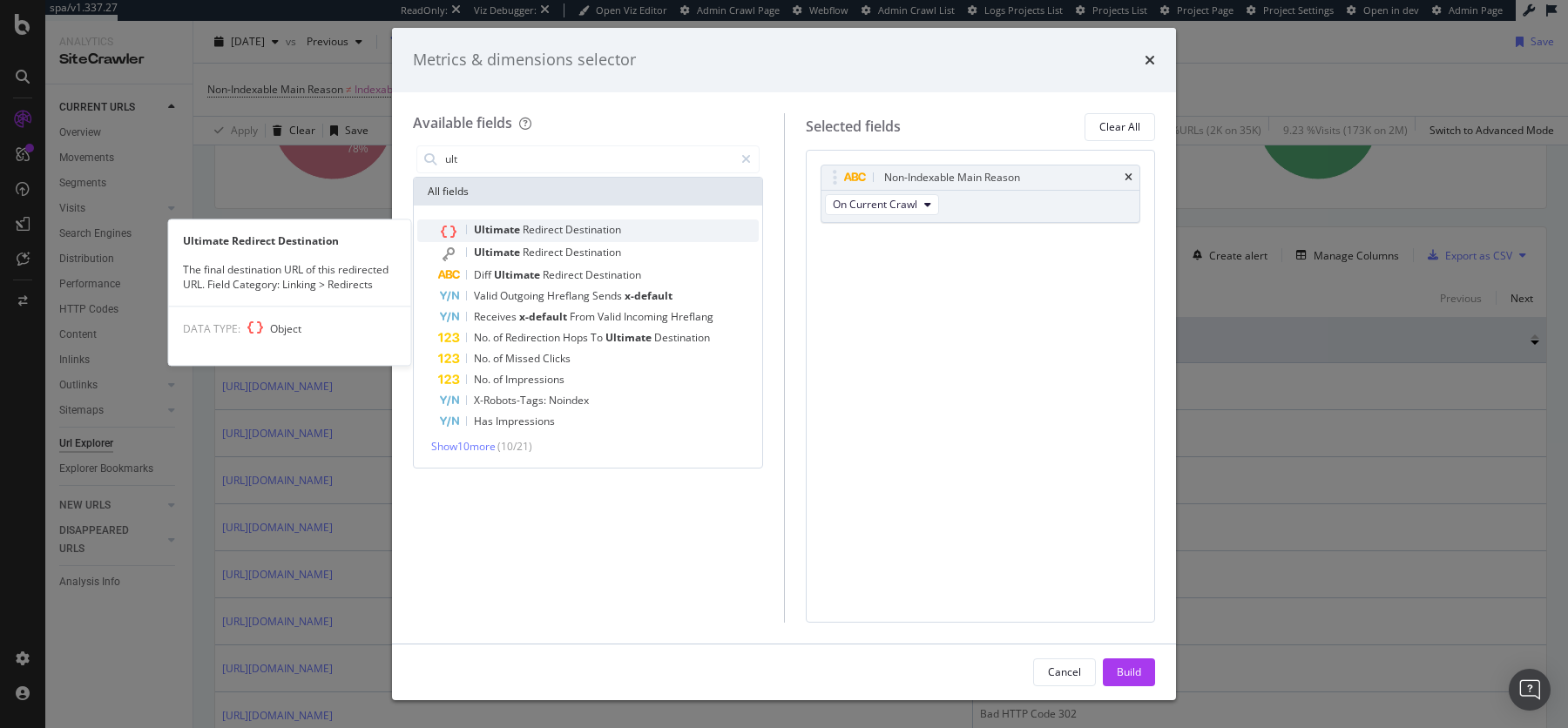
type input "ult"
click at [573, 225] on span "Destination" at bounding box center [593, 230] width 56 height 15
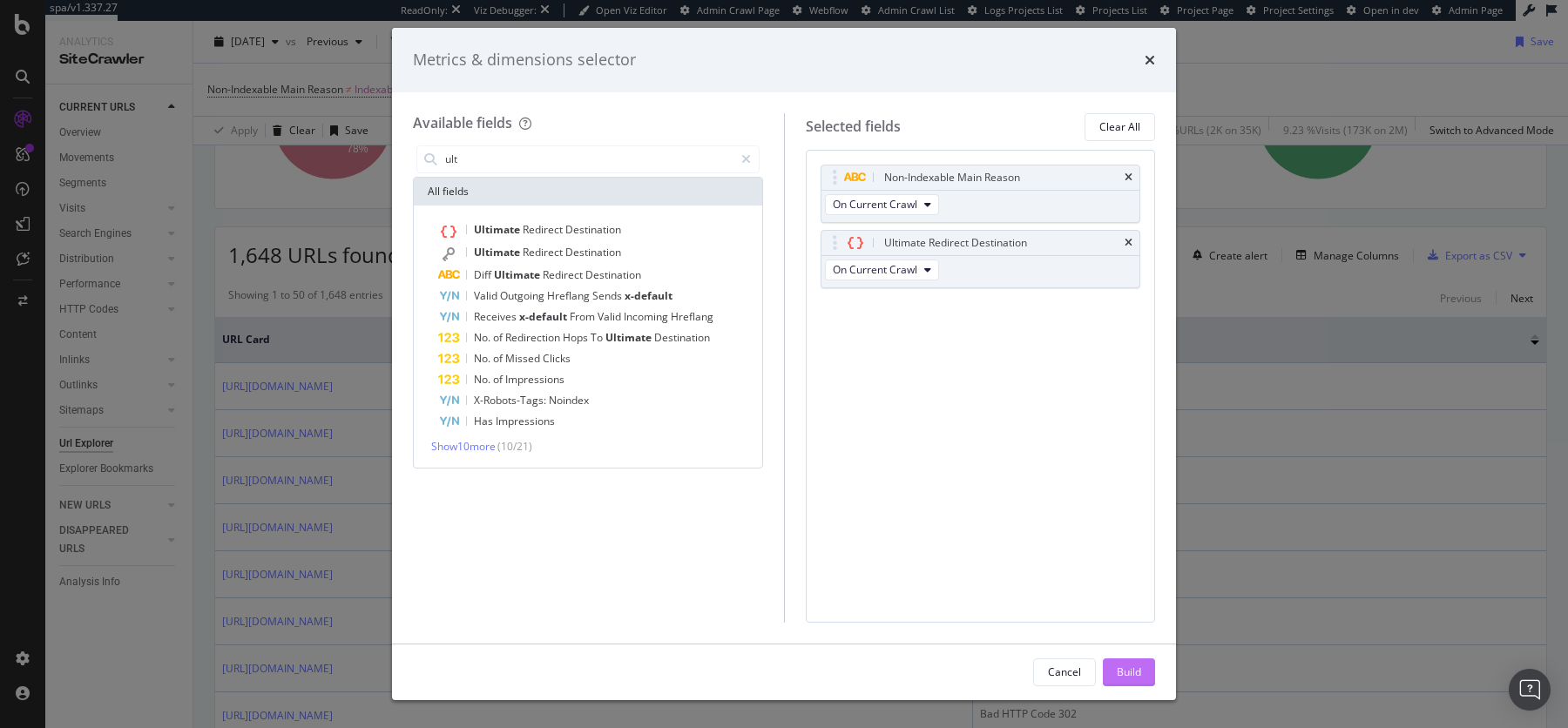
click at [1120, 669] on div "Build" at bounding box center [1128, 672] width 24 height 15
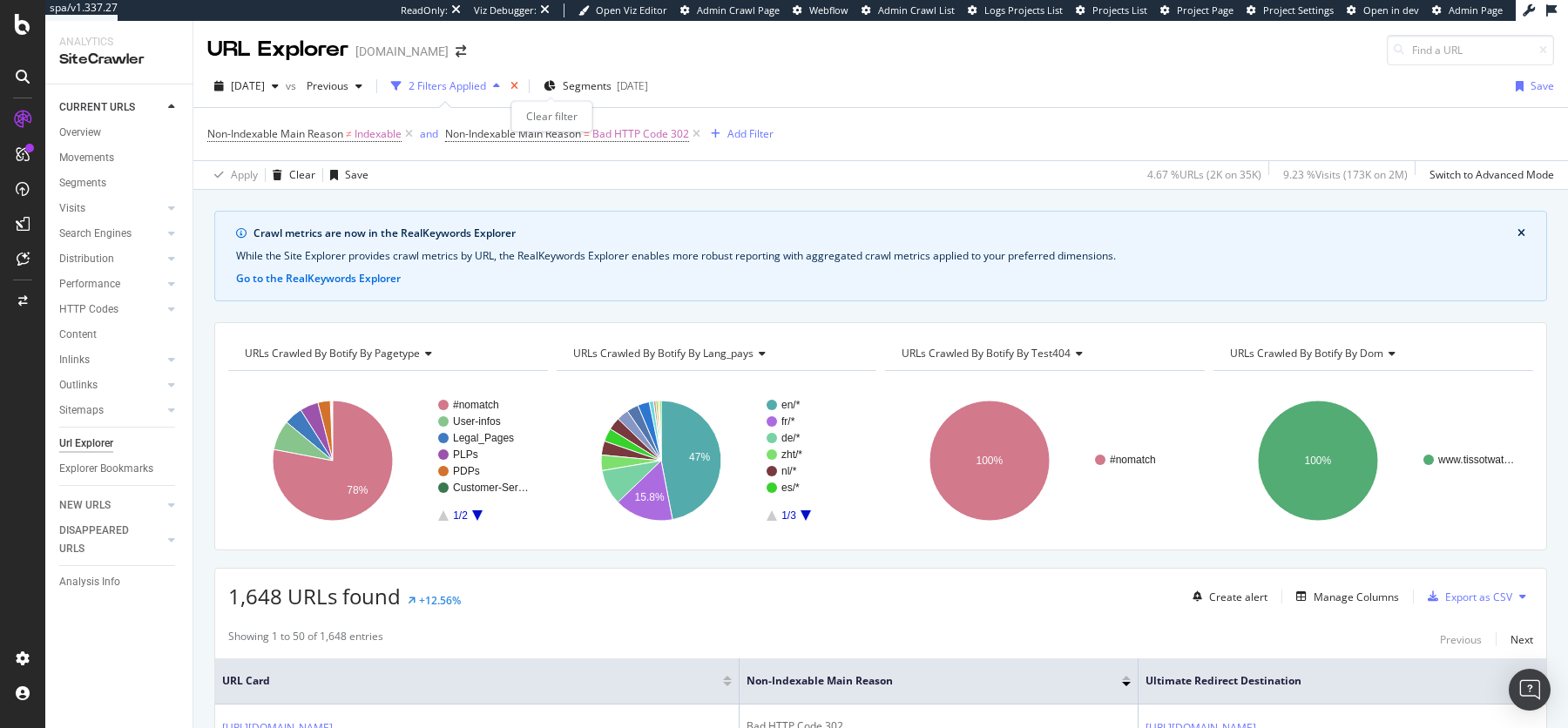
click at [518, 85] on icon "times" at bounding box center [514, 86] width 8 height 11
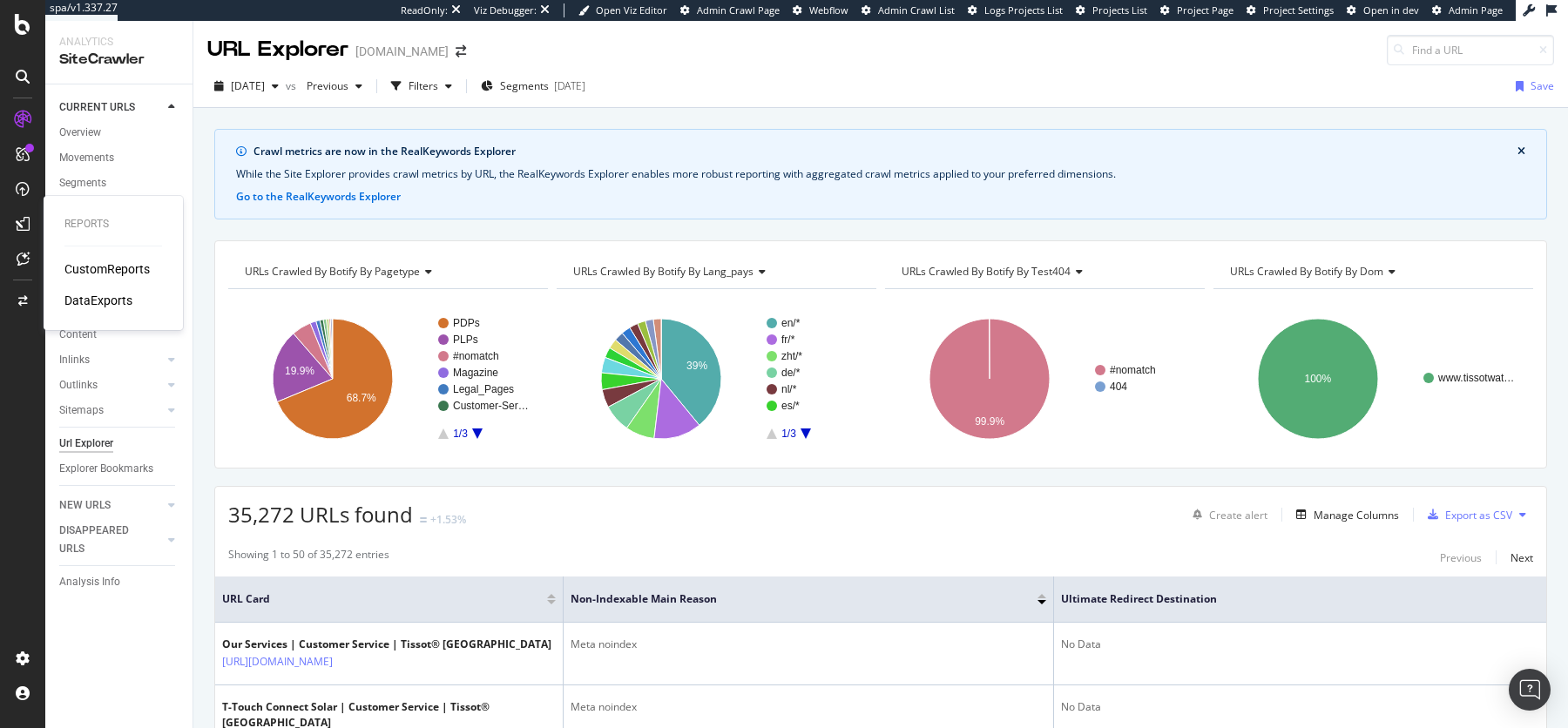
click at [92, 270] on div "CustomReports" at bounding box center [107, 268] width 85 height 17
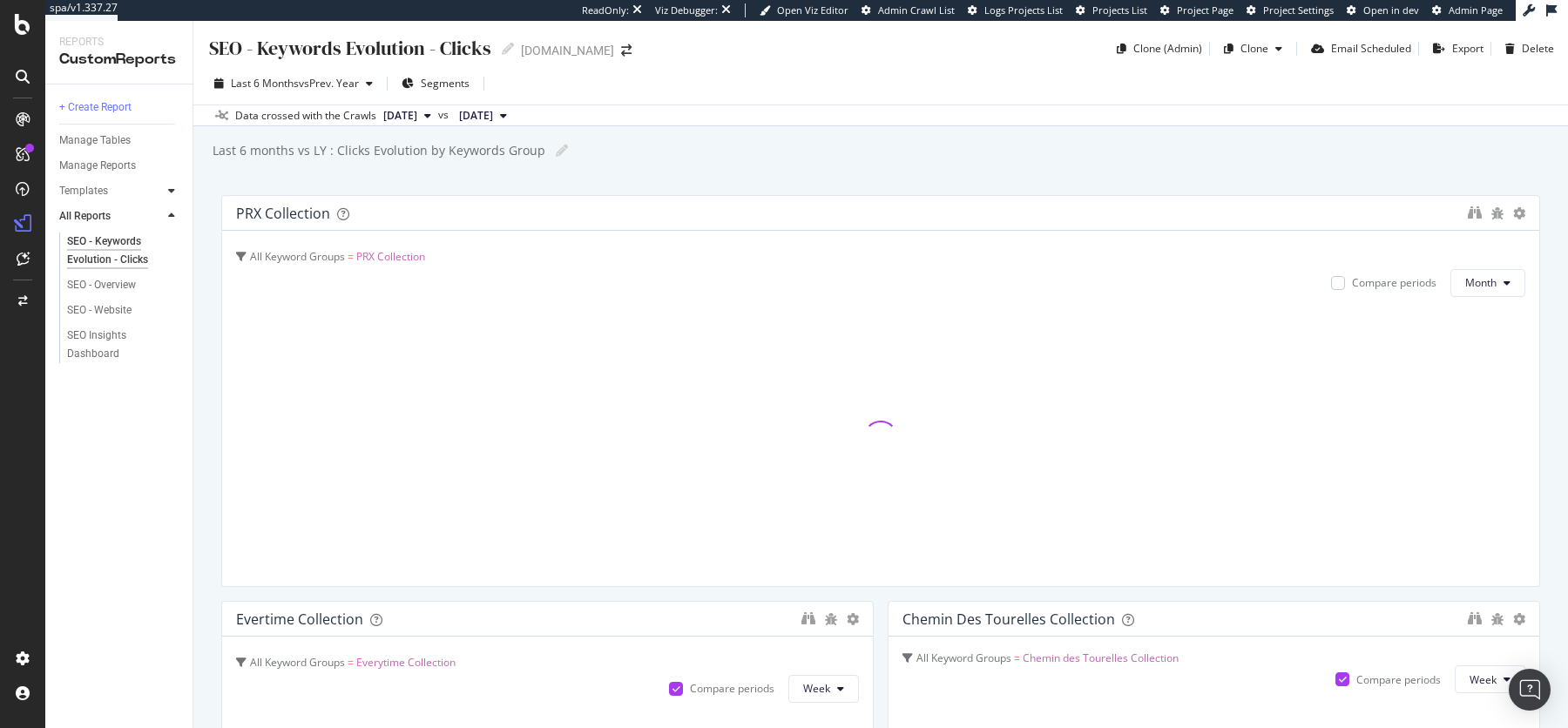
click at [165, 195] on div at bounding box center [171, 190] width 17 height 17
click at [113, 215] on div "AI Bots in Search" at bounding box center [107, 216] width 79 height 18
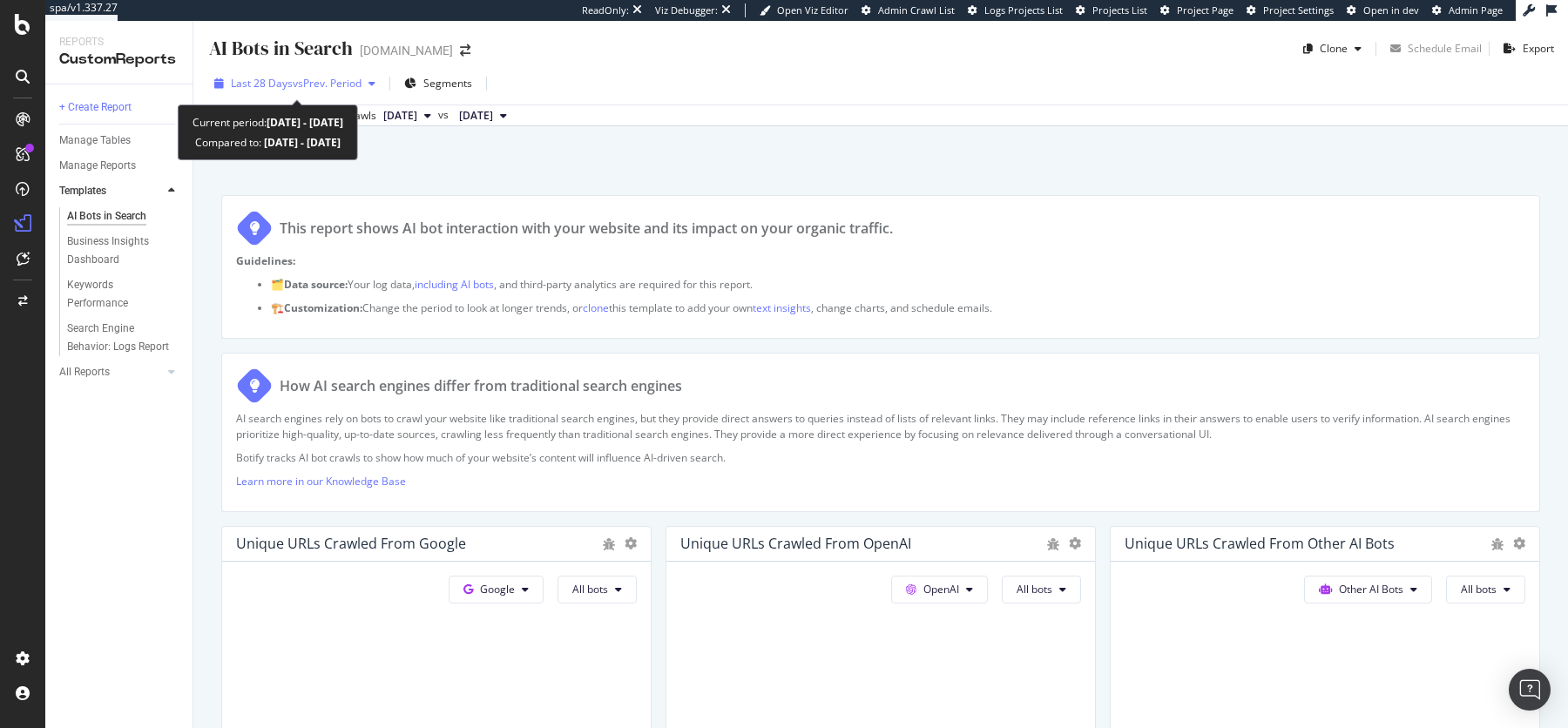
click at [355, 83] on span "vs Prev. Period" at bounding box center [326, 83] width 69 height 15
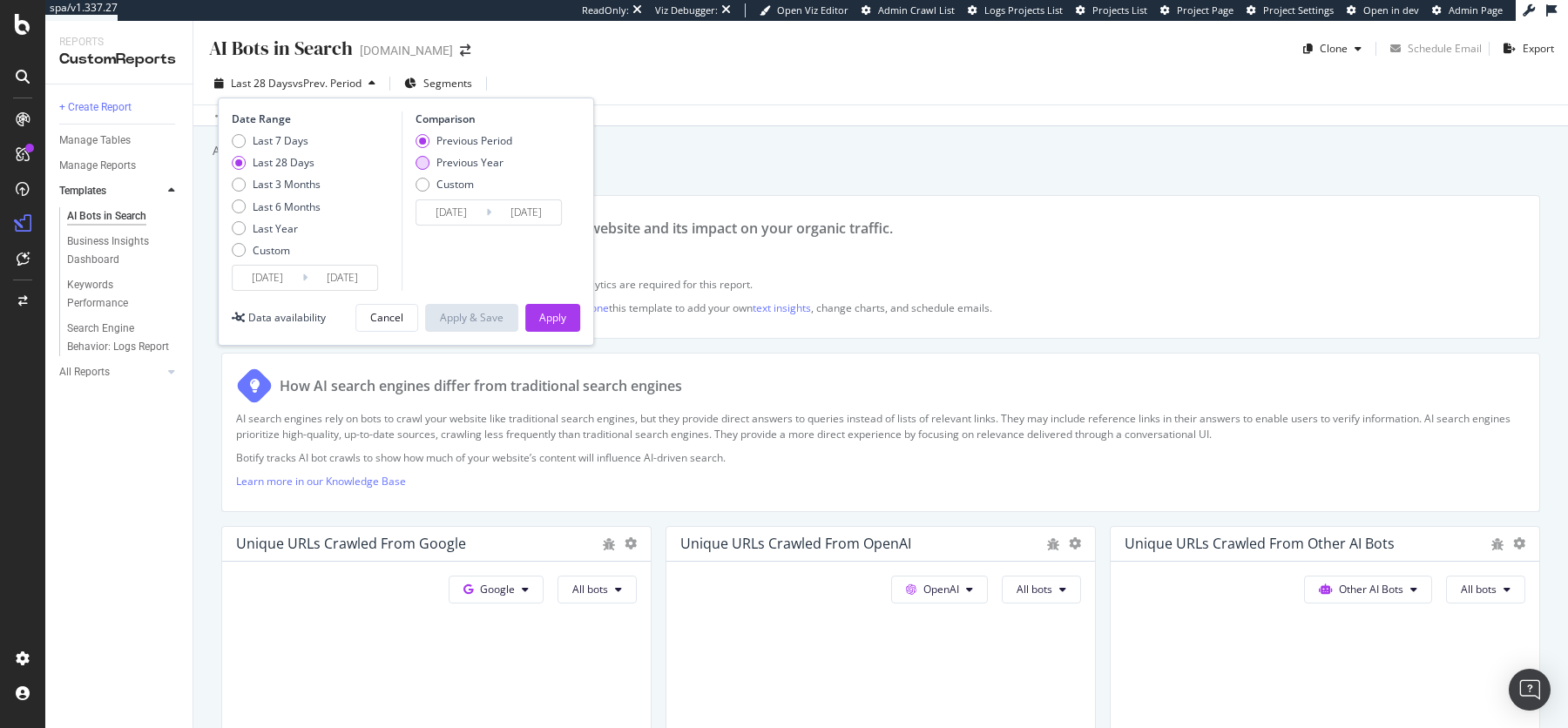
click at [457, 155] on div "Previous Year" at bounding box center [470, 162] width 67 height 15
type input "2024/08/19"
type input "2024/09/15"
click at [550, 320] on div "Apply" at bounding box center [552, 317] width 27 height 15
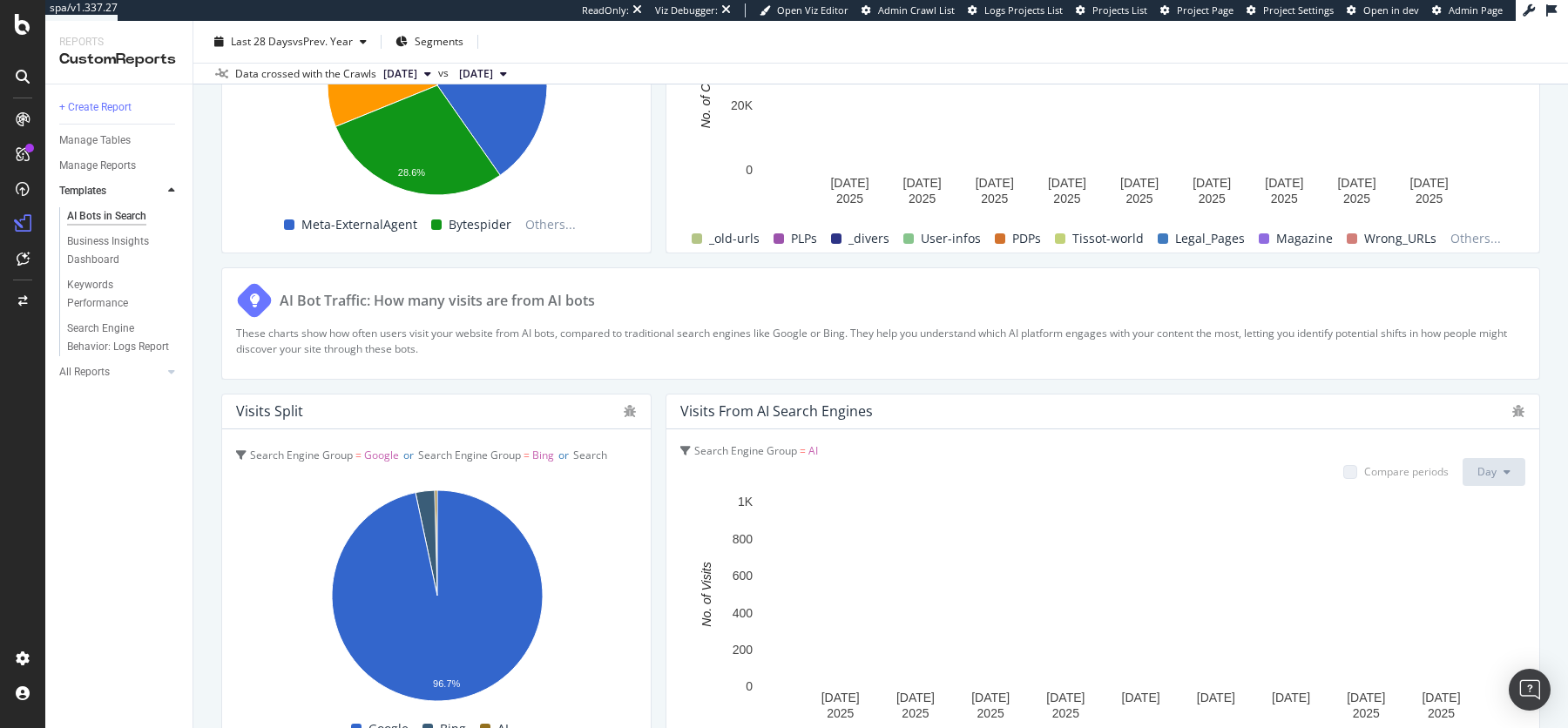
scroll to position [2940, 0]
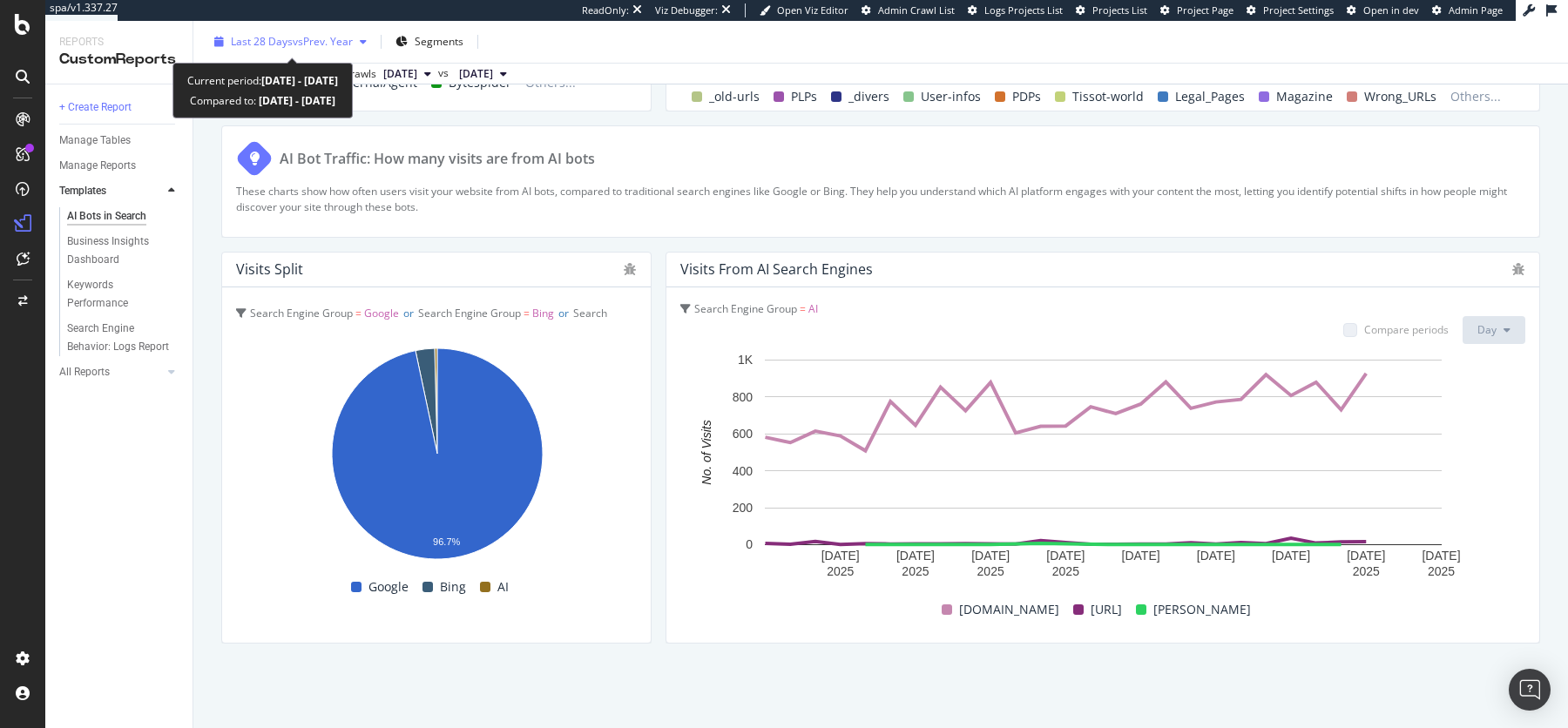
click at [350, 30] on div "Last 28 Days vs Prev. Year" at bounding box center [290, 41] width 167 height 26
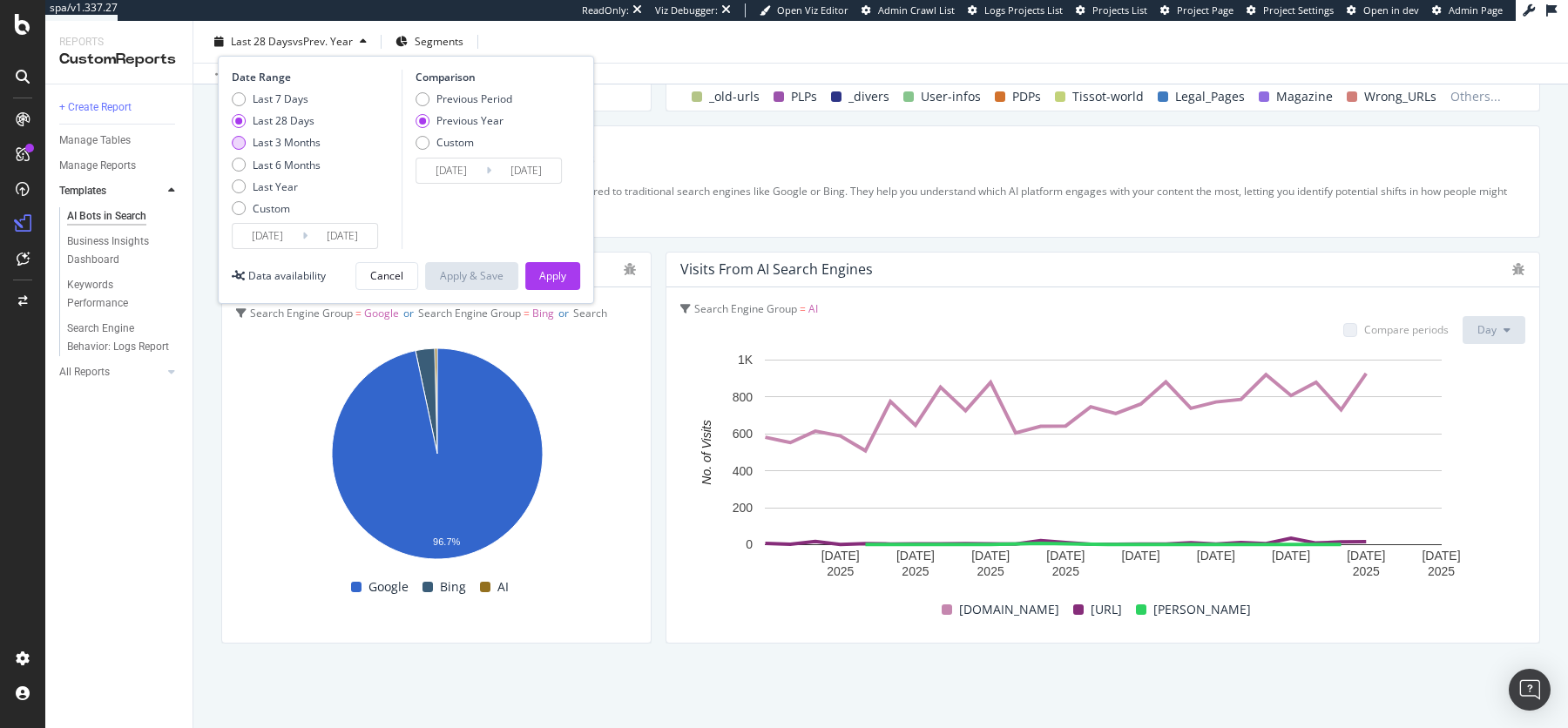
click at [289, 136] on div "Last 3 Months" at bounding box center [287, 143] width 68 height 15
type input "2025/06/15"
type input "2024/06/16"
click at [553, 282] on div "Apply" at bounding box center [552, 275] width 27 height 15
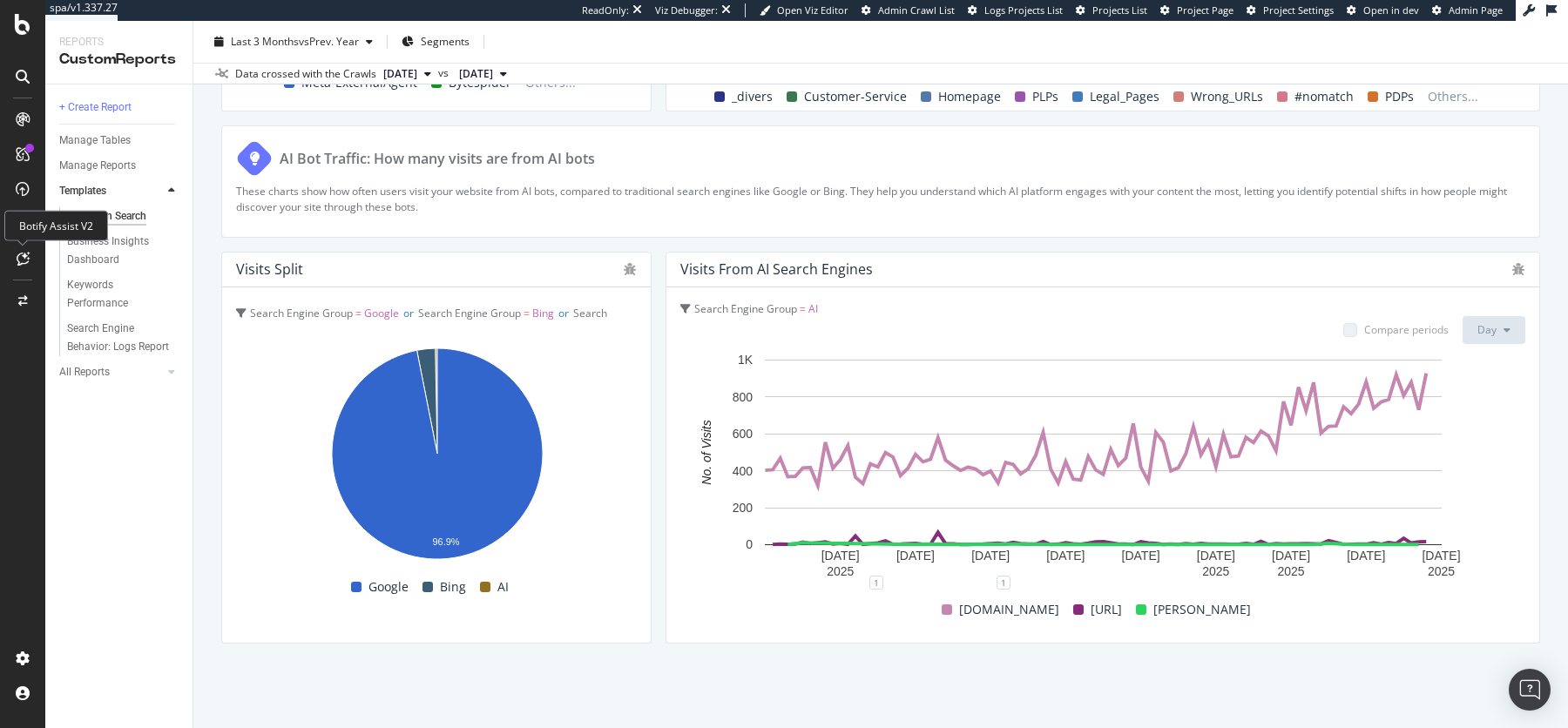
click at [25, 252] on icon at bounding box center [22, 259] width 13 height 14
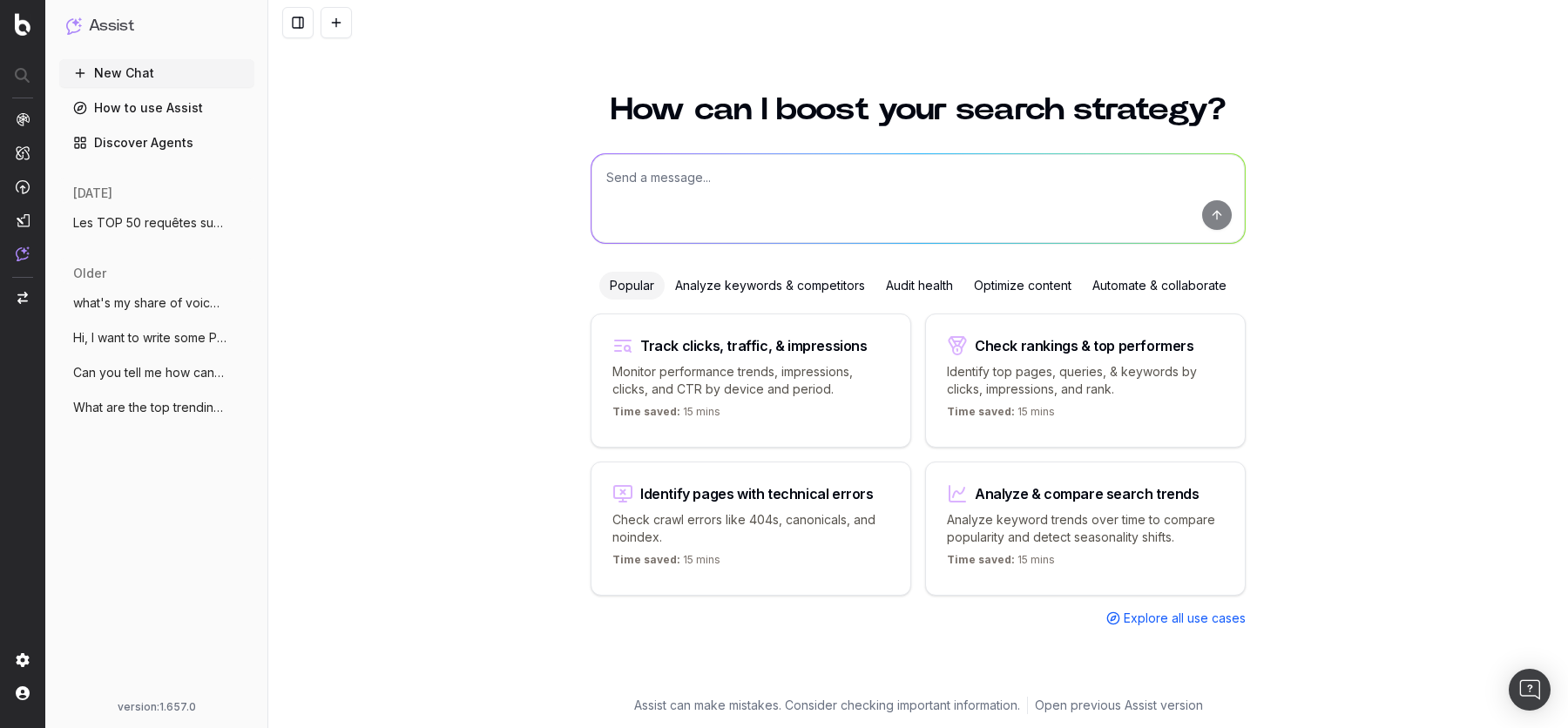
click at [152, 221] on span "Les TOP 50 requêtes sur Google AI, Perpl" at bounding box center [150, 222] width 153 height 17
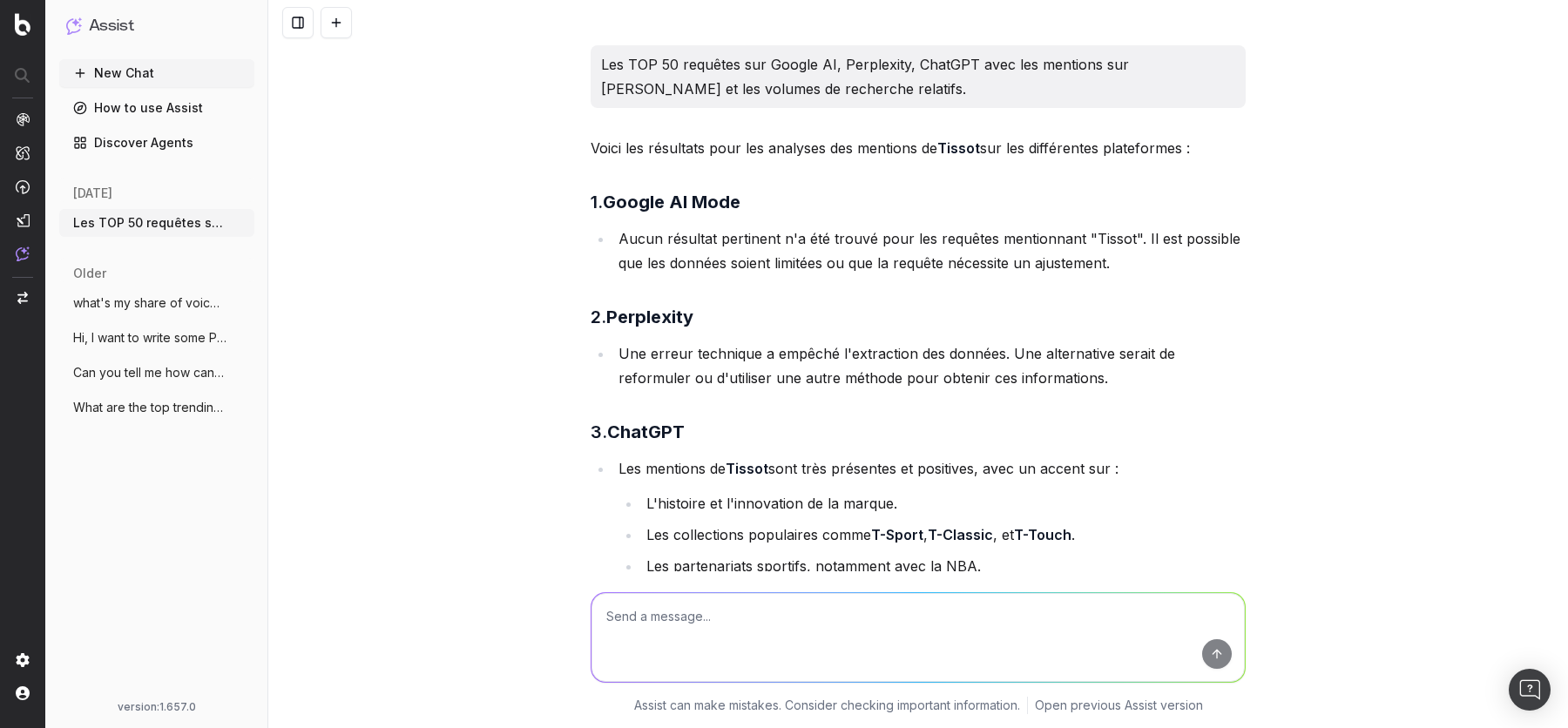
scroll to position [3724, 0]
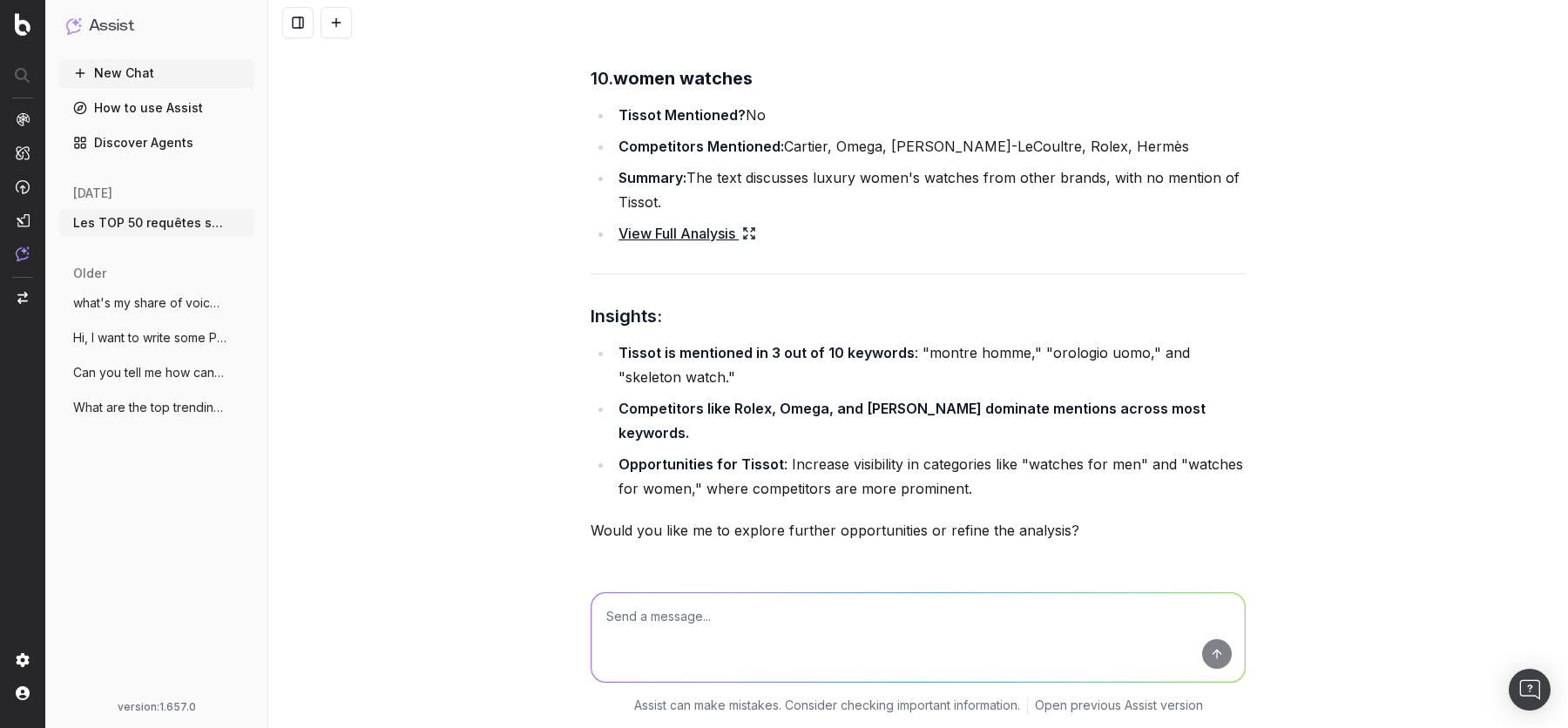
click at [897, 452] on li "Opportunities for Tissot : Increase visibility in categories like "watches for …" at bounding box center [929, 476] width 632 height 48
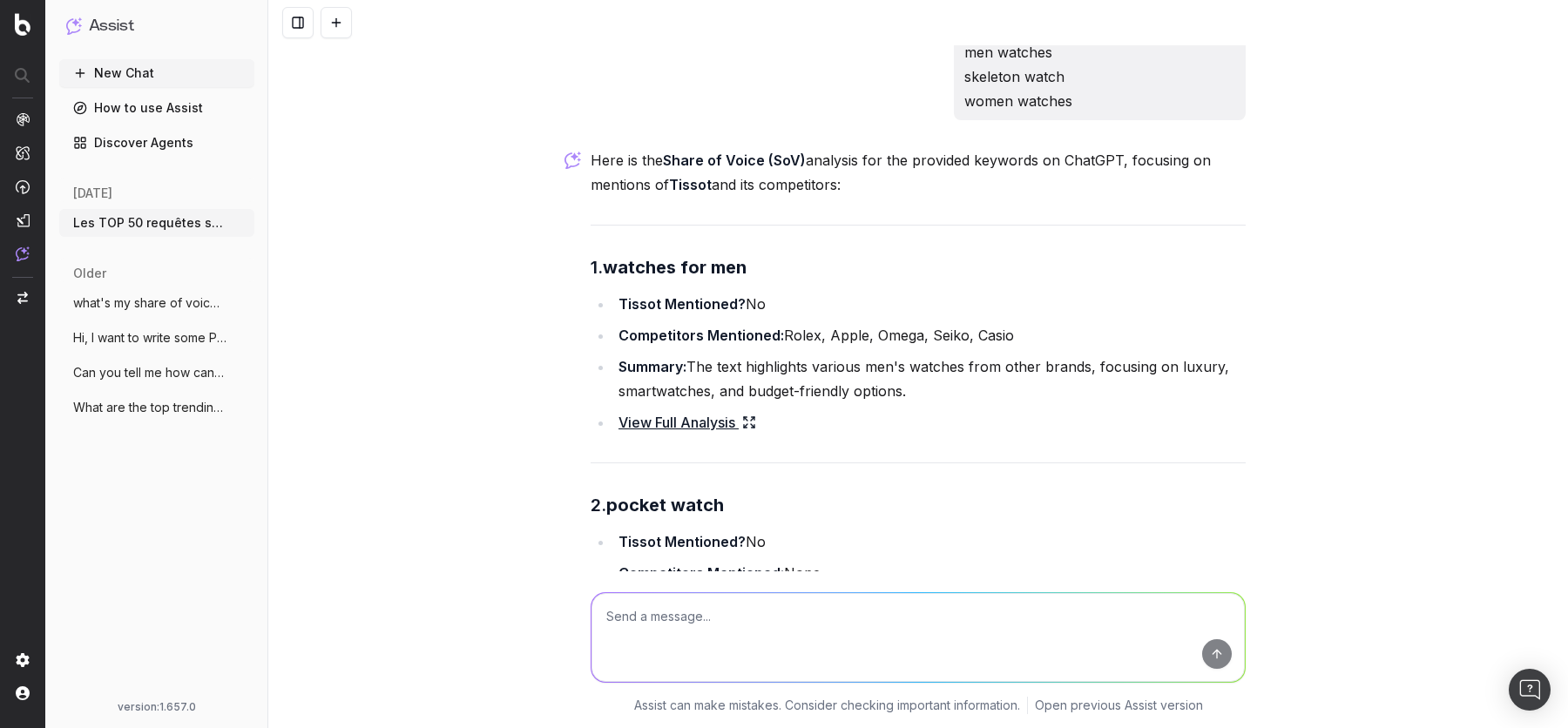
scroll to position [1390, 0]
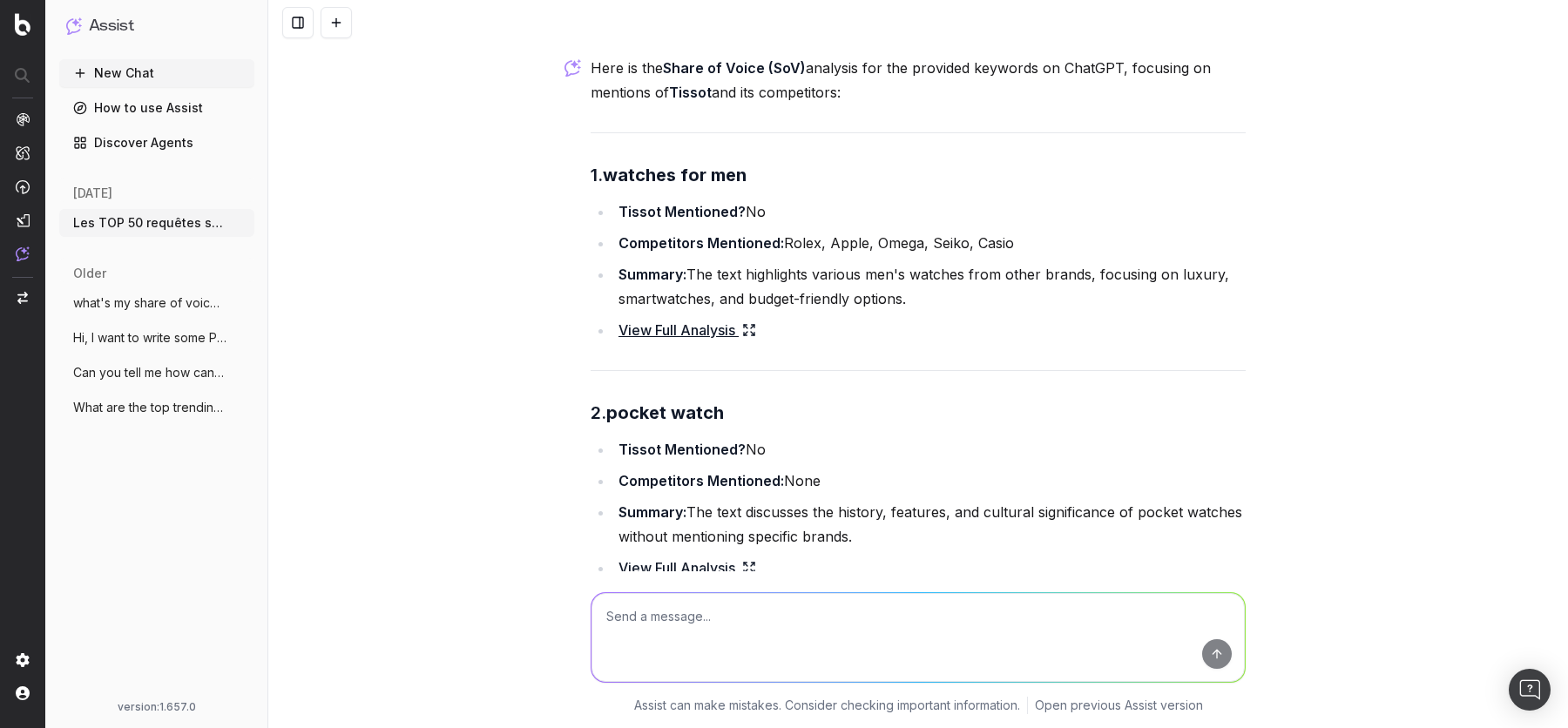
click at [680, 318] on link "View Full Analysis" at bounding box center [687, 330] width 137 height 24
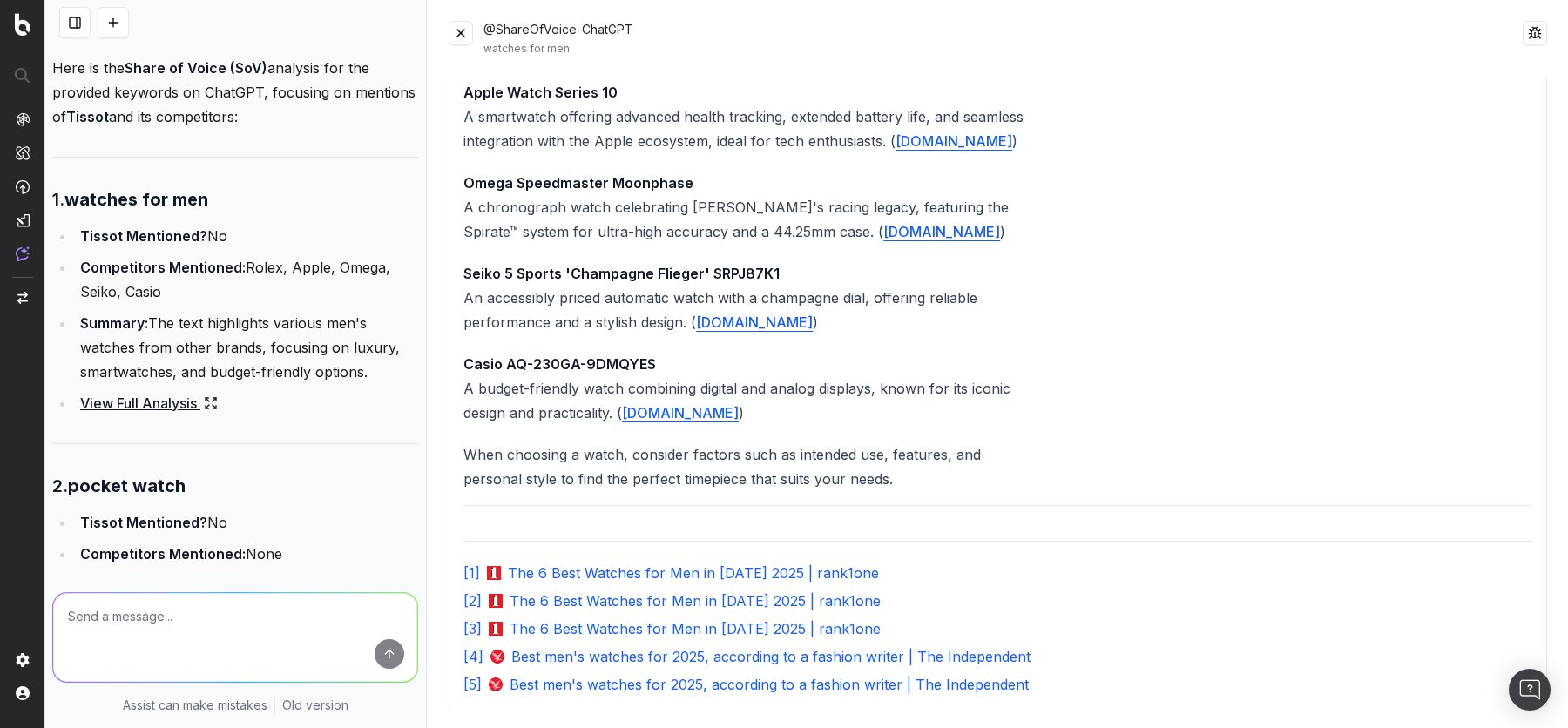
scroll to position [743, 0]
click at [461, 37] on button at bounding box center [460, 32] width 24 height 24
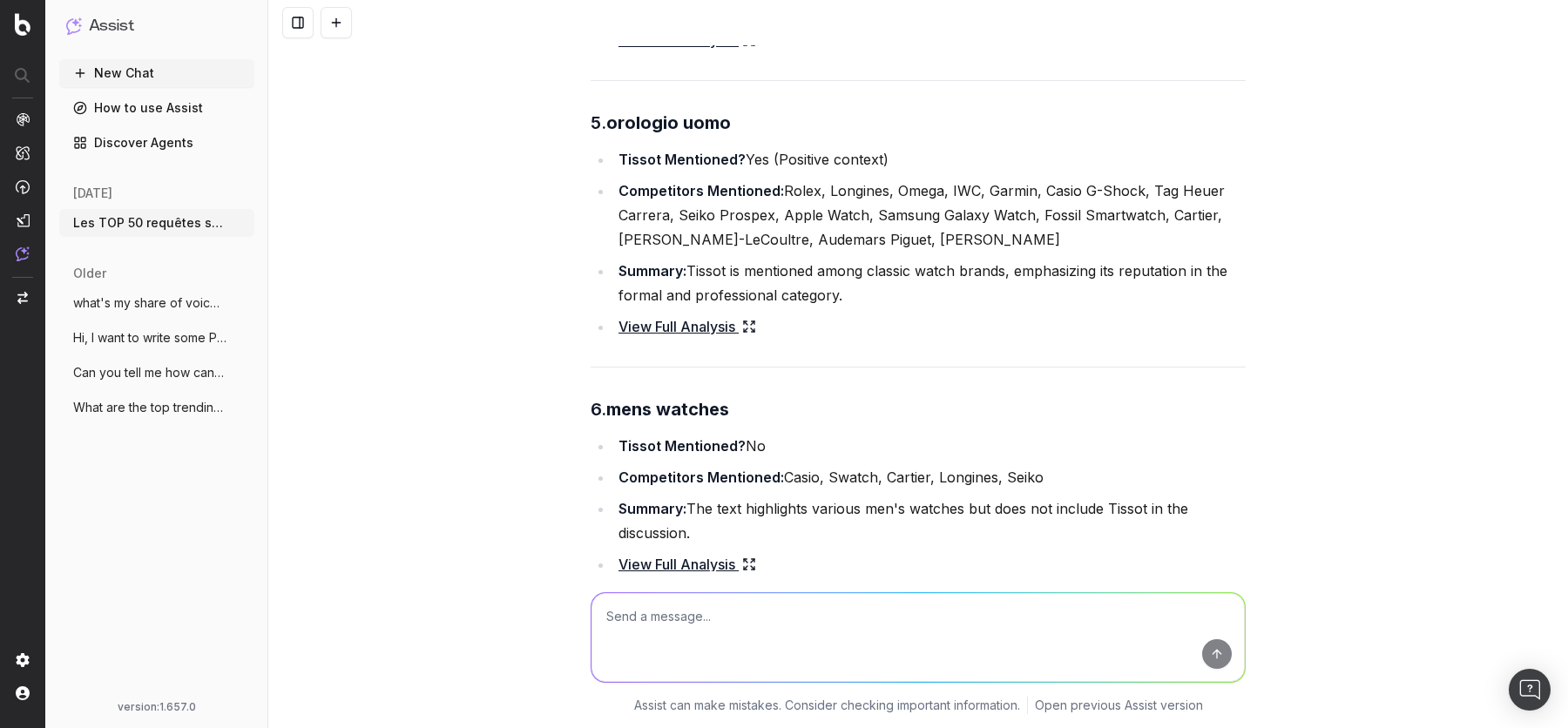
scroll to position [2417, 0]
click at [693, 316] on link "View Full Analysis" at bounding box center [687, 327] width 137 height 24
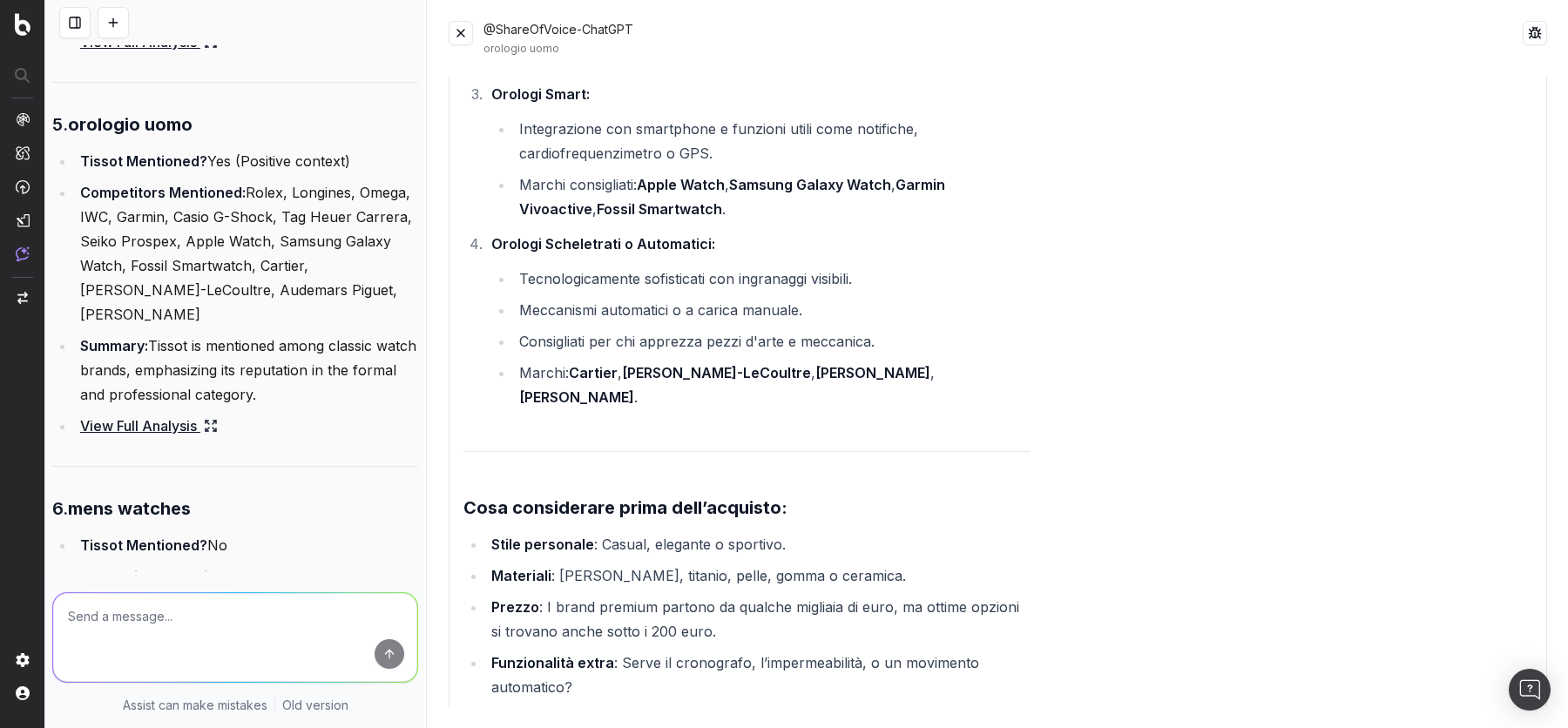
scroll to position [0, 0]
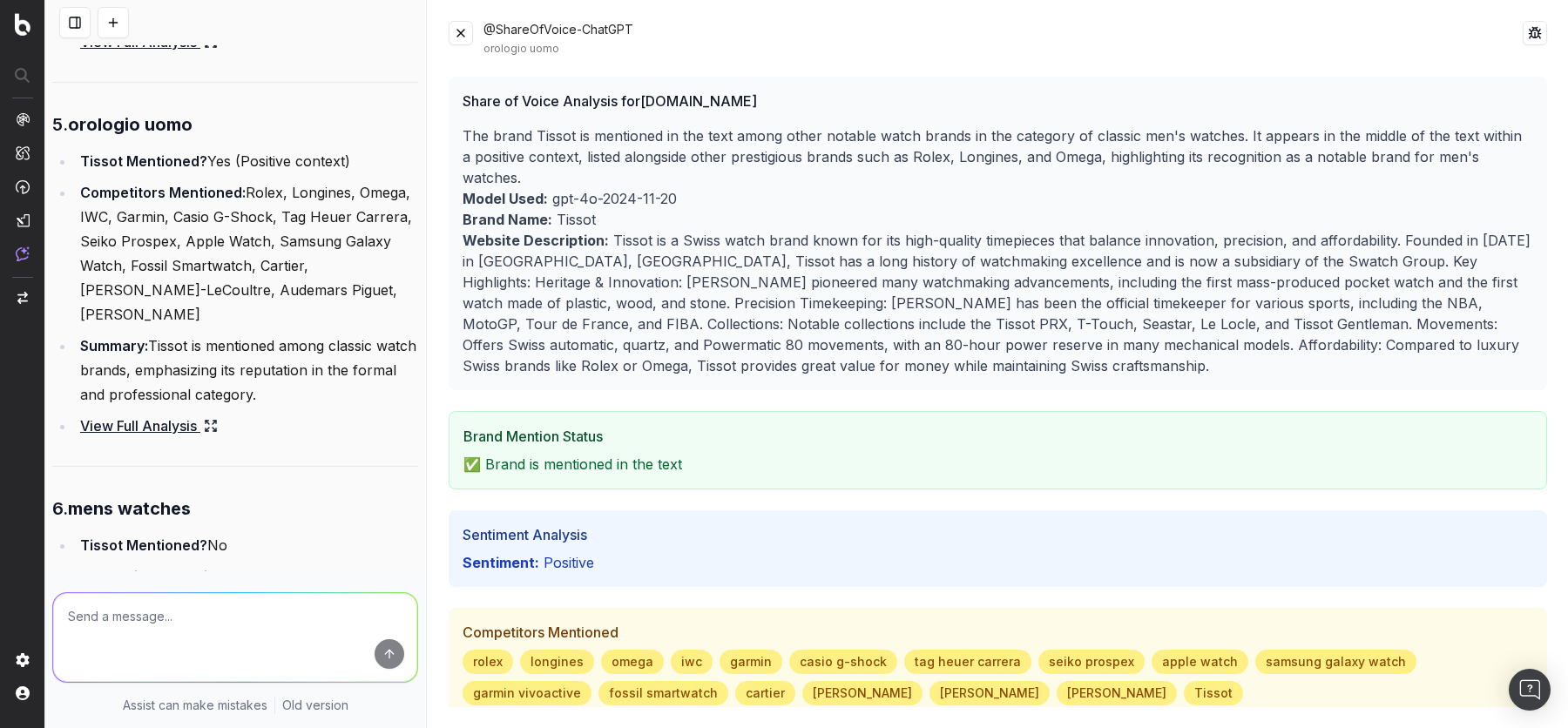
click at [463, 29] on button at bounding box center [460, 32] width 24 height 24
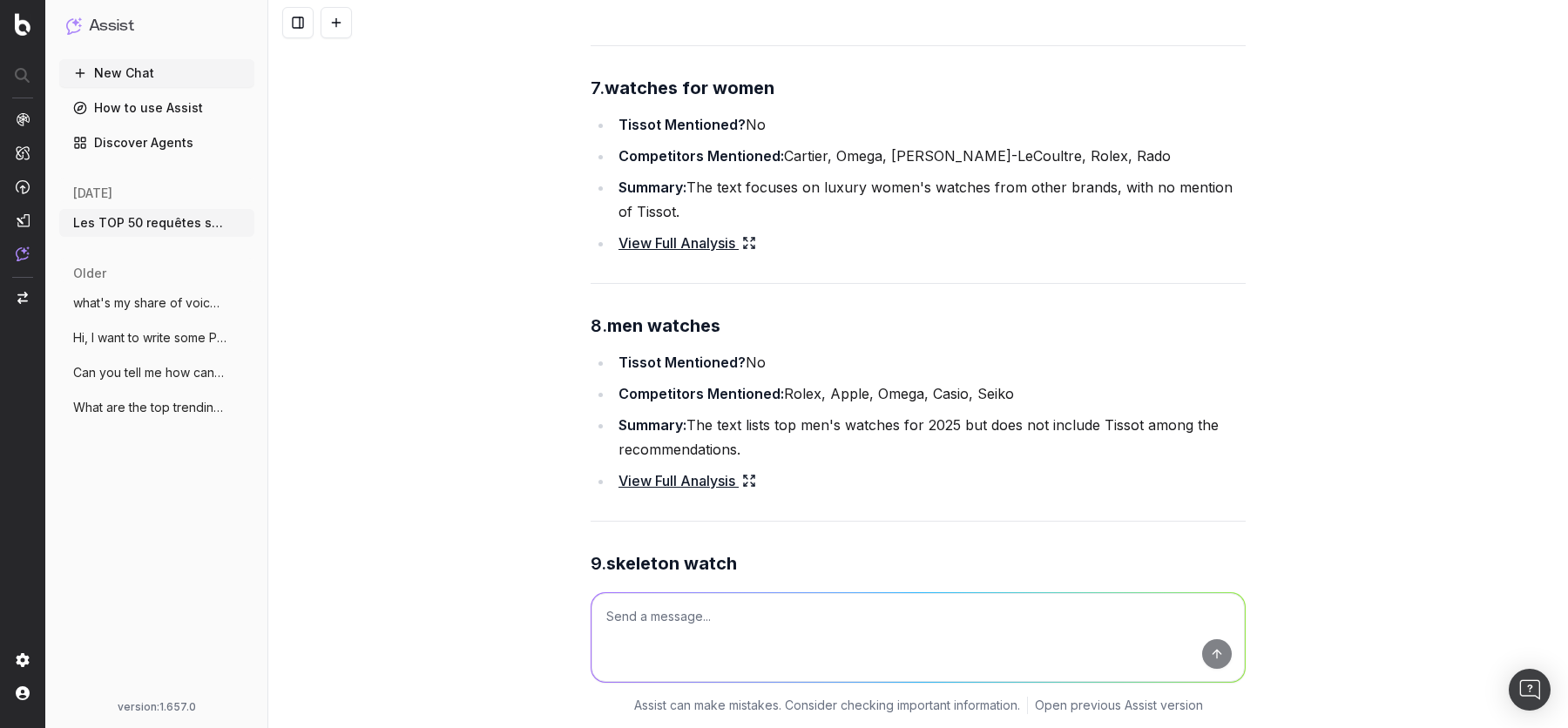
scroll to position [2417, 0]
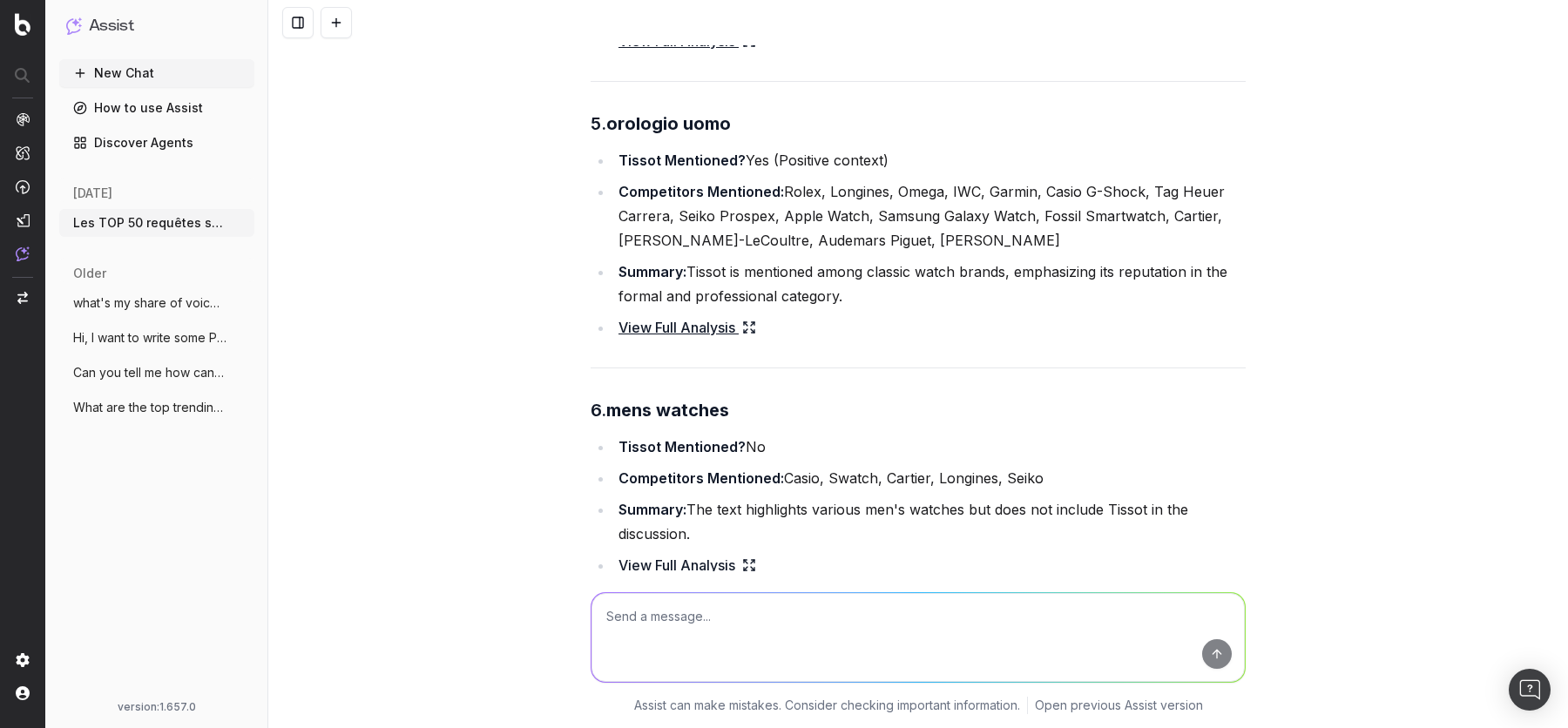
click at [930, 272] on li "Summary: Tissot is mentioned among classic watch brands, emphasizing its reputa…" at bounding box center [929, 283] width 632 height 48
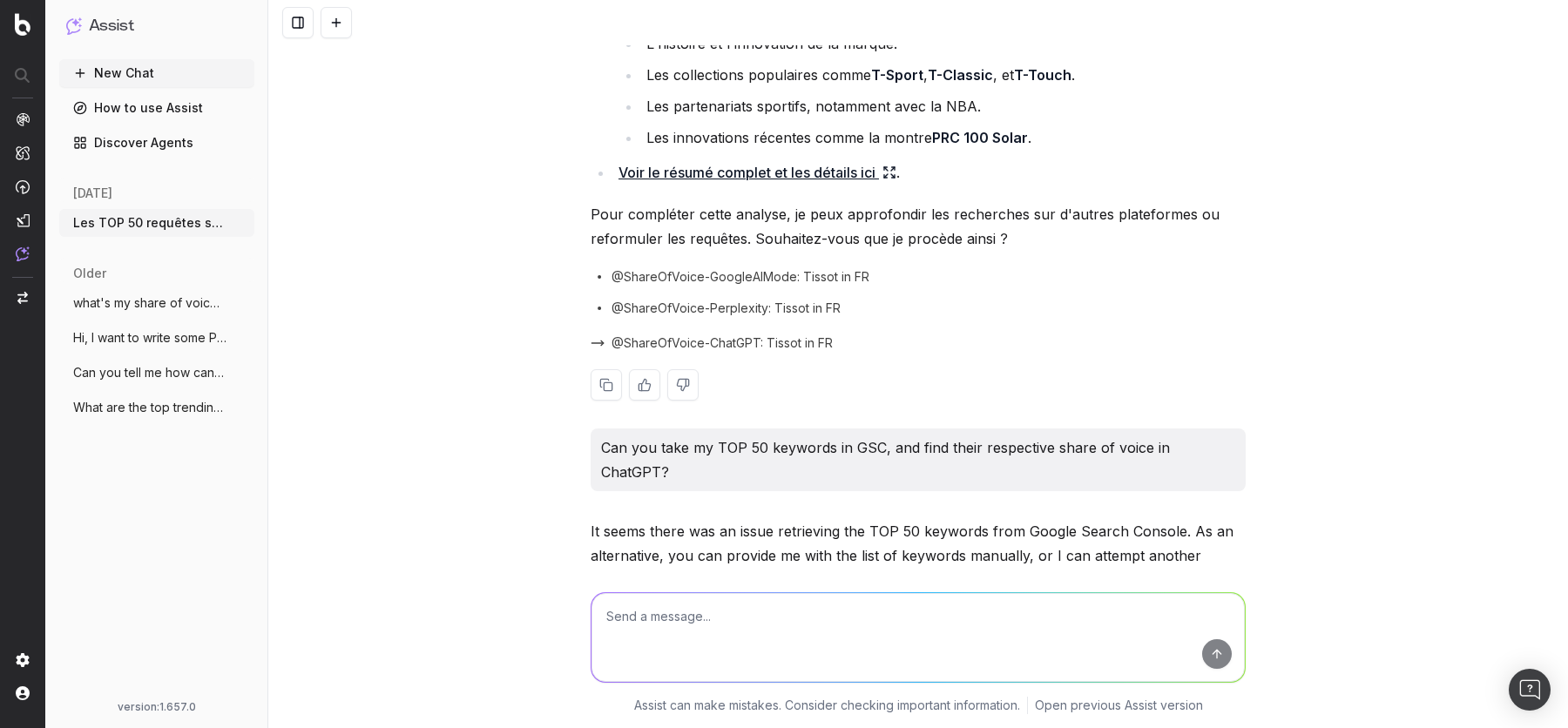
scroll to position [463, 0]
click at [915, 520] on p "It seems there was an issue retrieving the TOP 50 keywords from Google Search C…" at bounding box center [918, 553] width 655 height 74
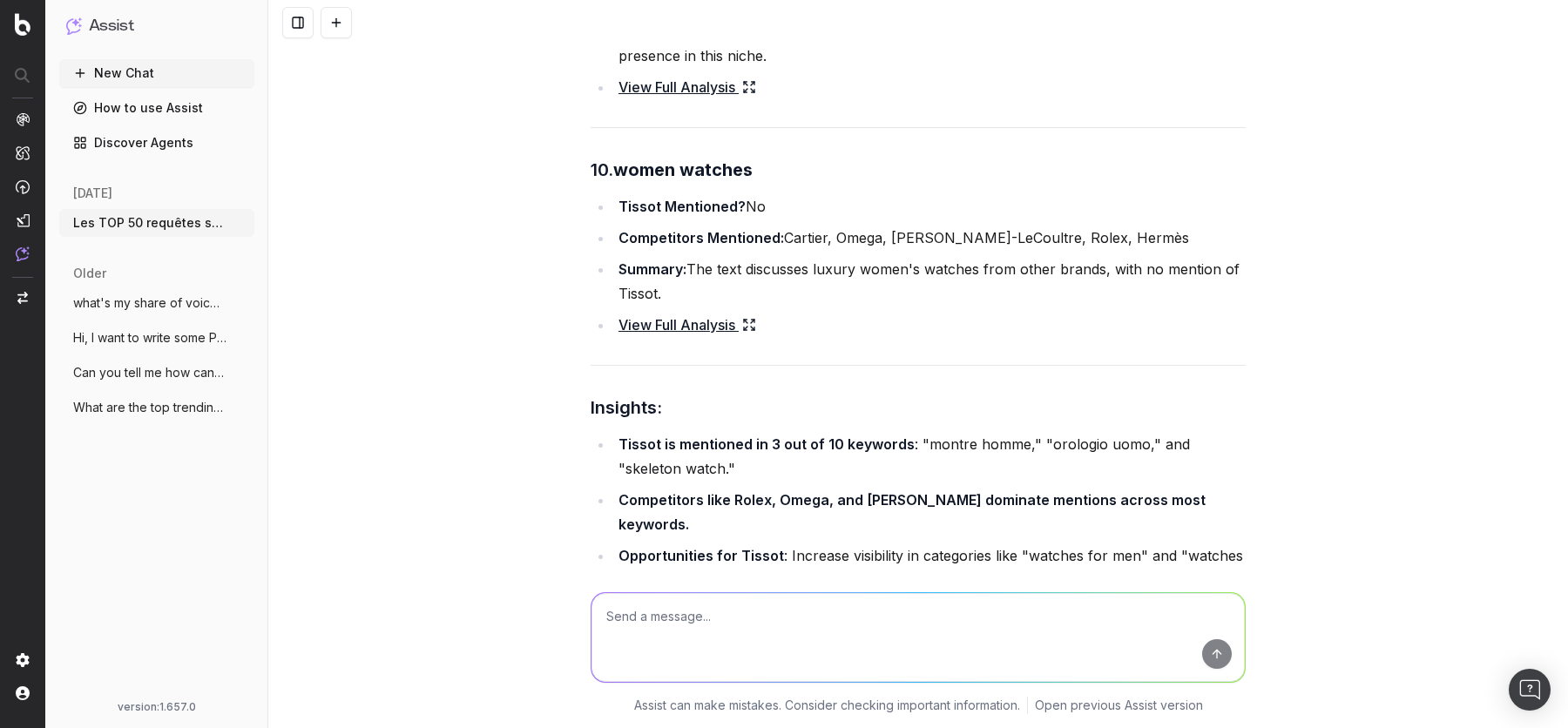
scroll to position [3724, 0]
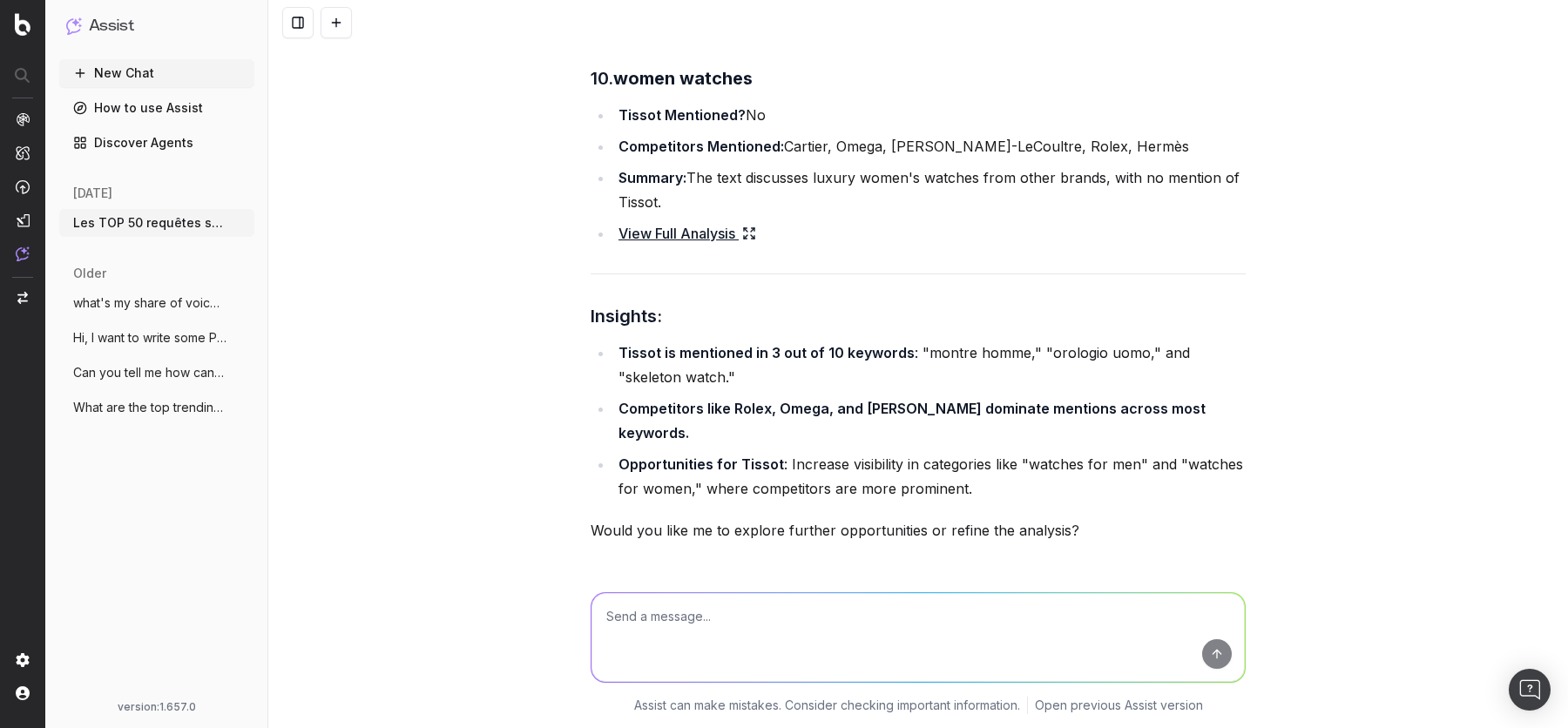
click at [868, 625] on textarea at bounding box center [918, 637] width 654 height 89
type textarea "yes"
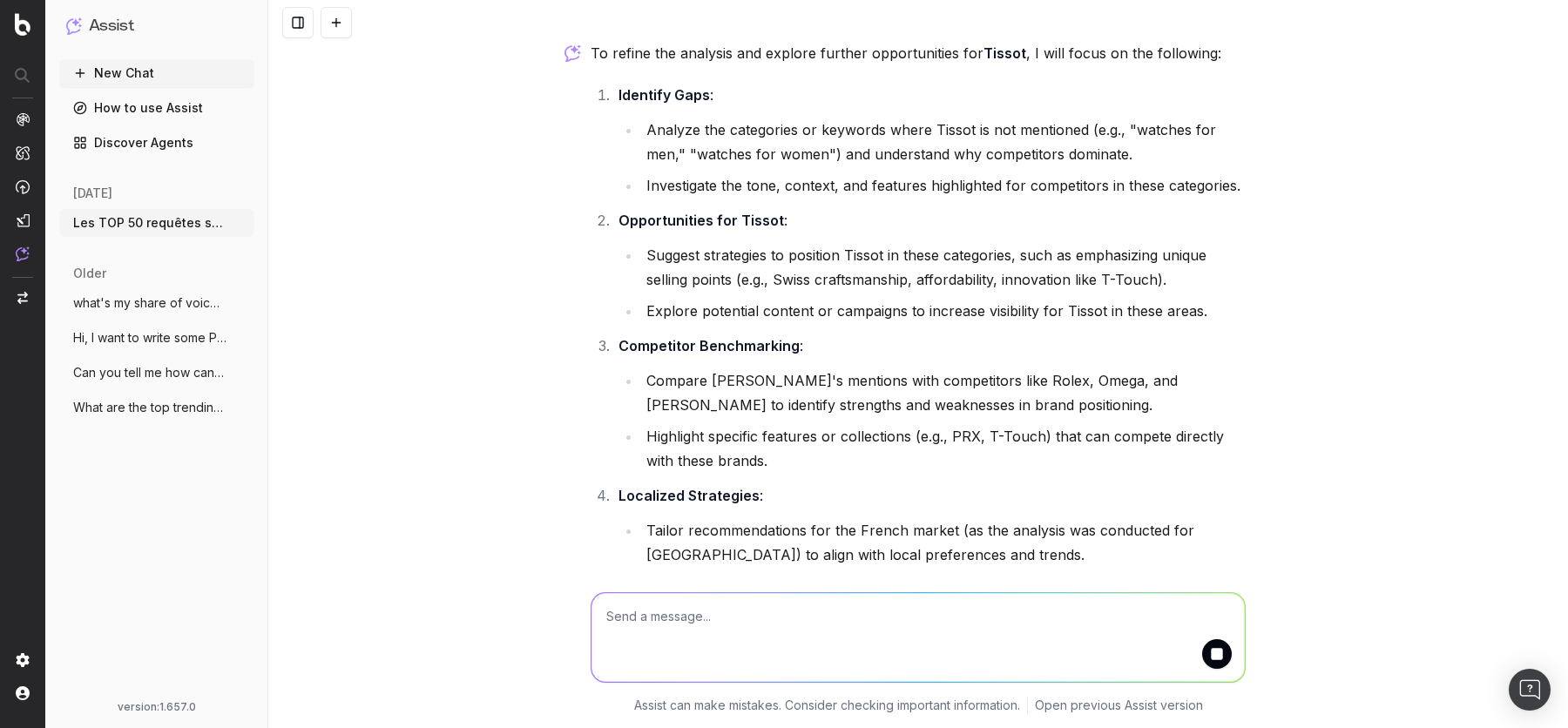
scroll to position [4432, 0]
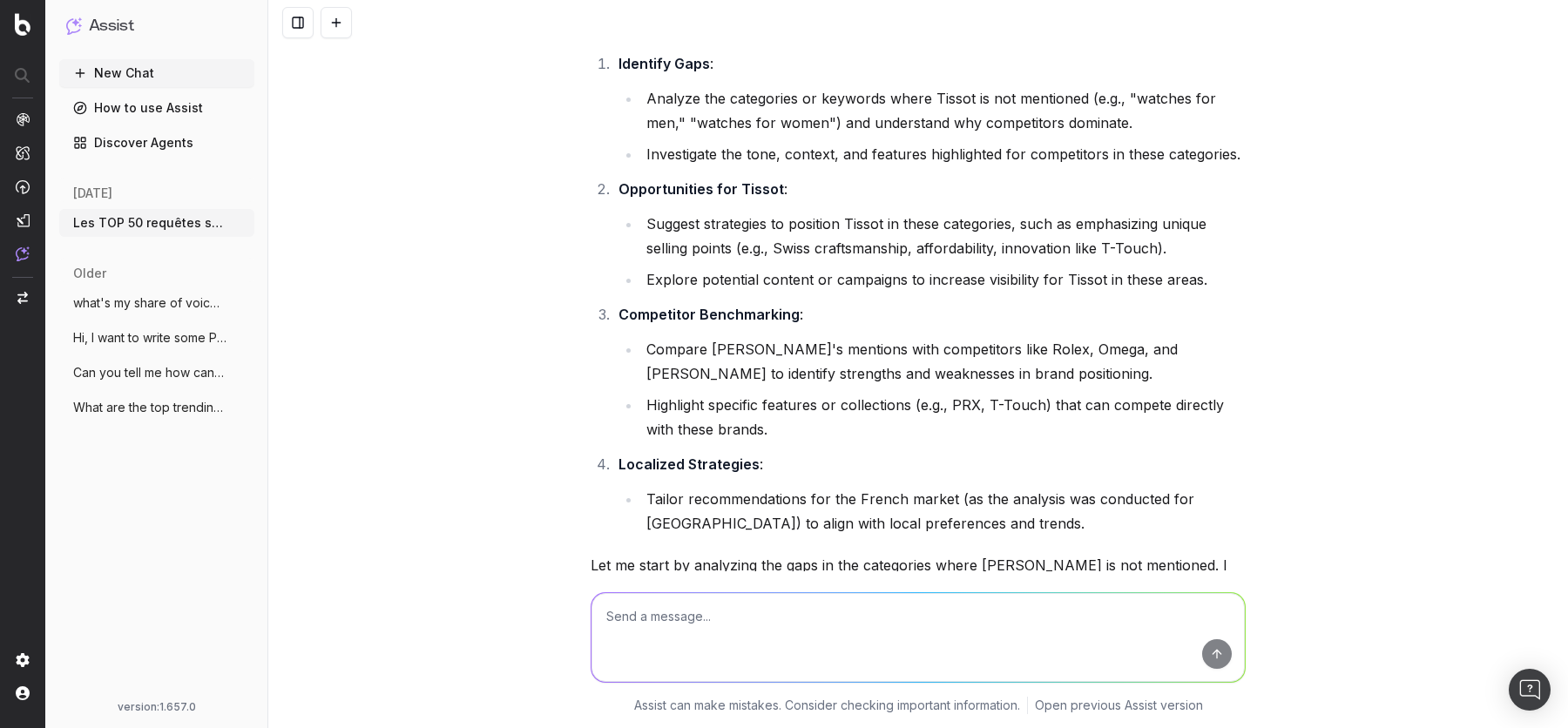
click at [822, 215] on ol "Identify Gaps : Analyze the categories or keywords where Tissot is not mentione…" at bounding box center [918, 293] width 655 height 484
click at [783, 337] on li "Compare [PERSON_NAME]'s mentions with competitors like Rolex, Omega, and [PERSO…" at bounding box center [943, 361] width 604 height 48
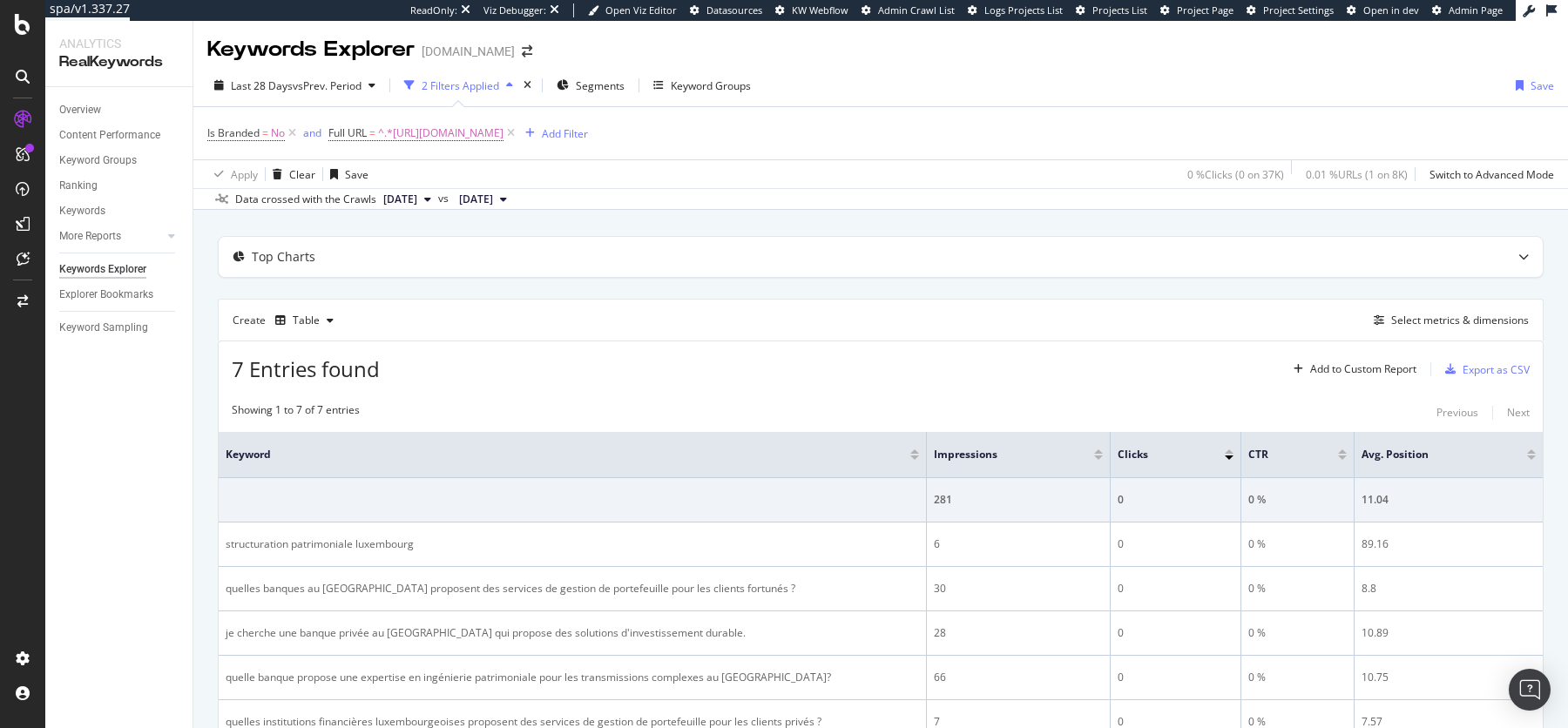
click at [853, 348] on div "7 Entries found Add to Custom Report Export as CSV" at bounding box center [880, 363] width 1324 height 43
